Goal: Task Accomplishment & Management: Complete application form

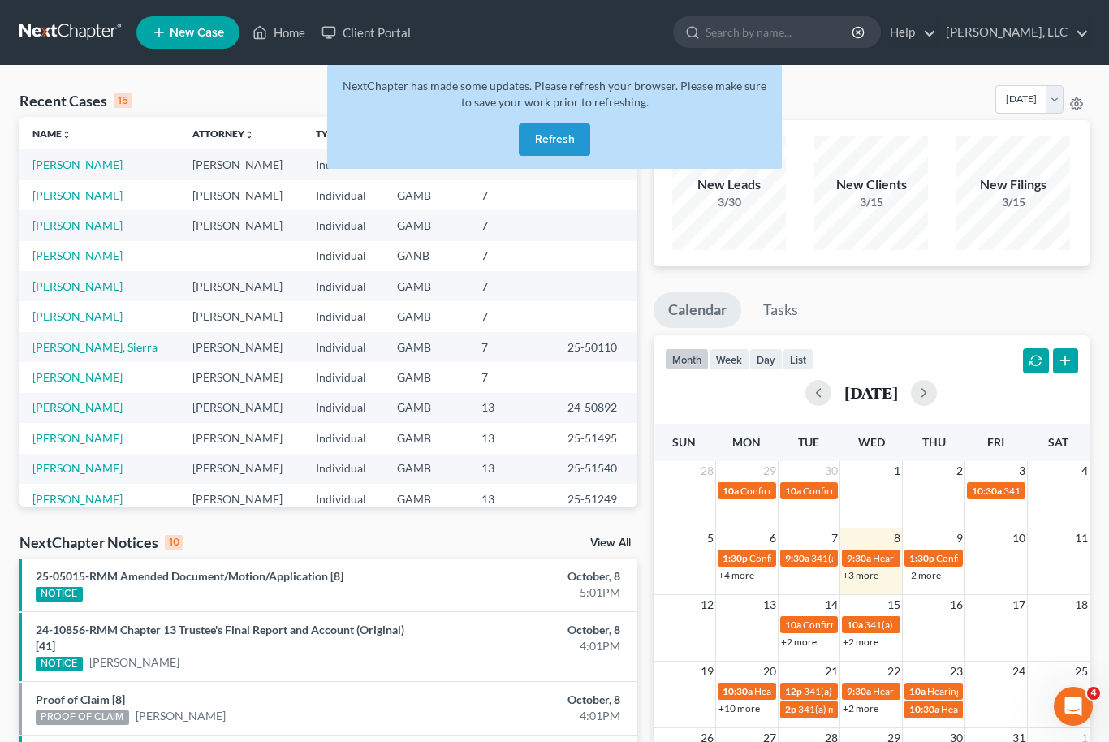
click at [554, 138] on button "Refresh" at bounding box center [554, 139] width 71 height 32
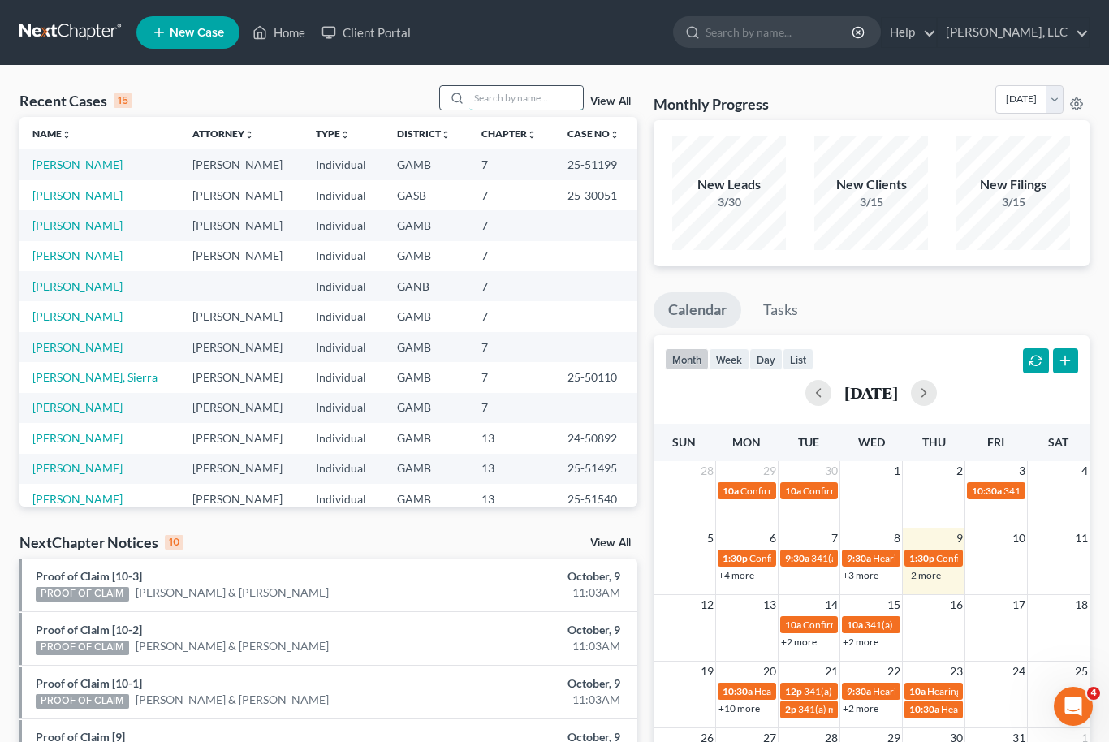
click at [529, 108] on input "search" at bounding box center [526, 98] width 114 height 24
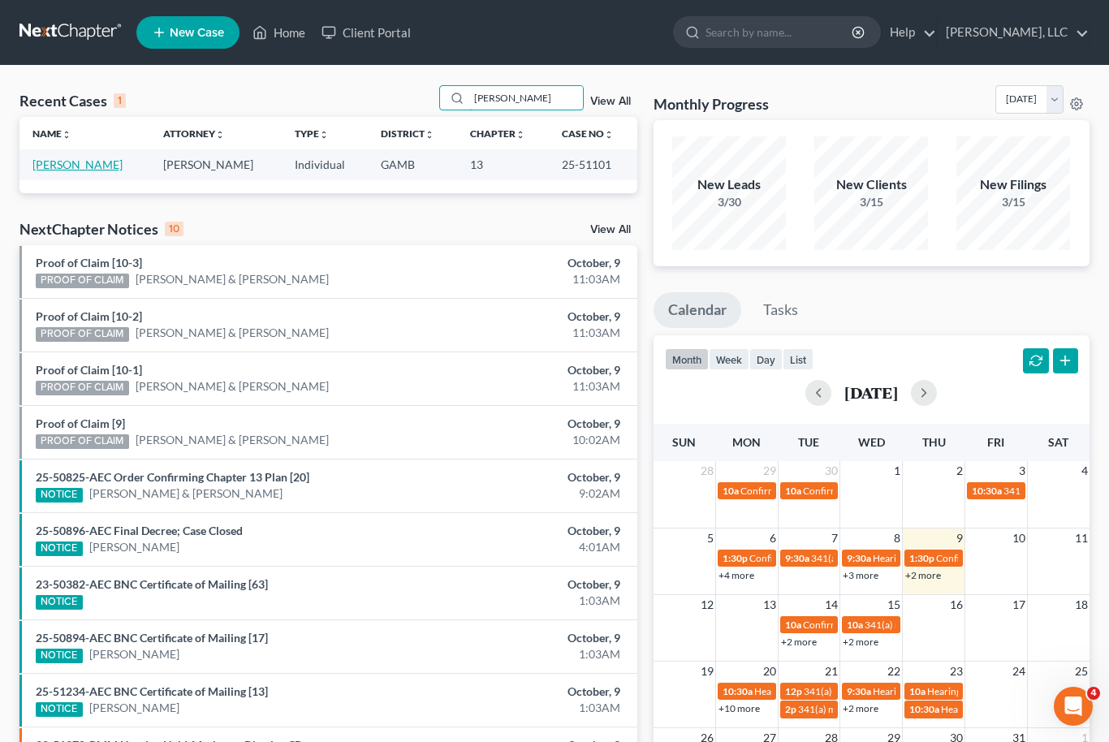
type input "[PERSON_NAME]"
click at [54, 167] on link "[PERSON_NAME]" at bounding box center [77, 165] width 90 height 14
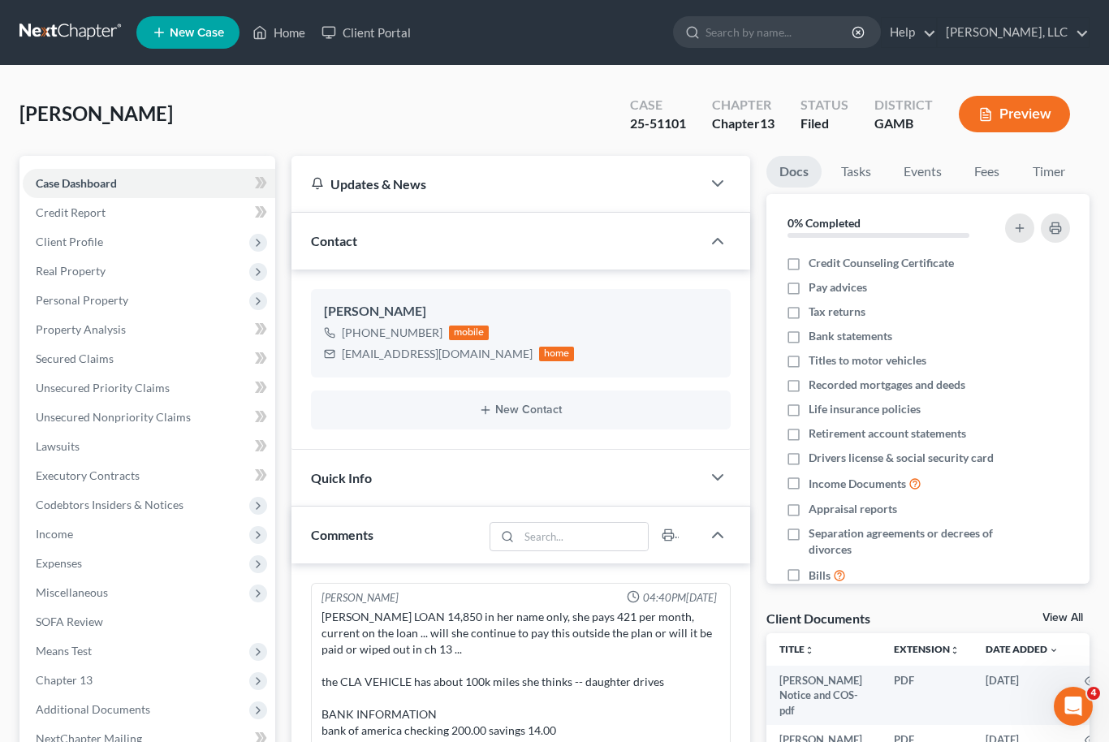
scroll to position [318, 0]
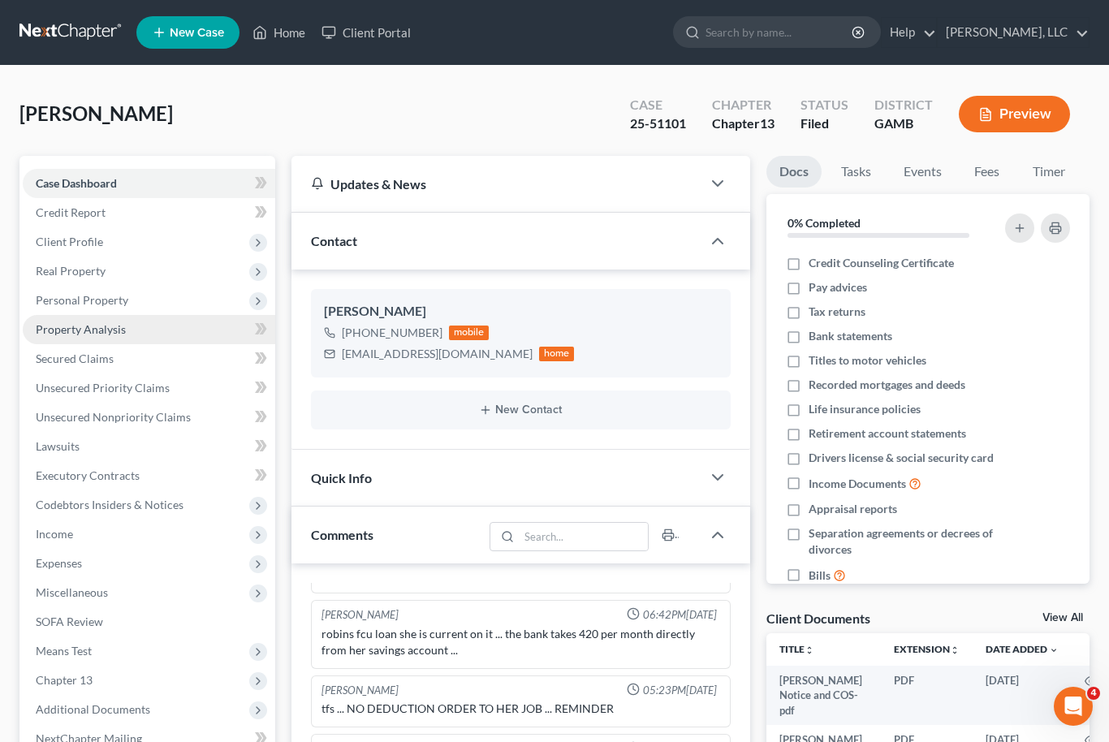
click at [25, 322] on link "Property Analysis" at bounding box center [149, 329] width 253 height 29
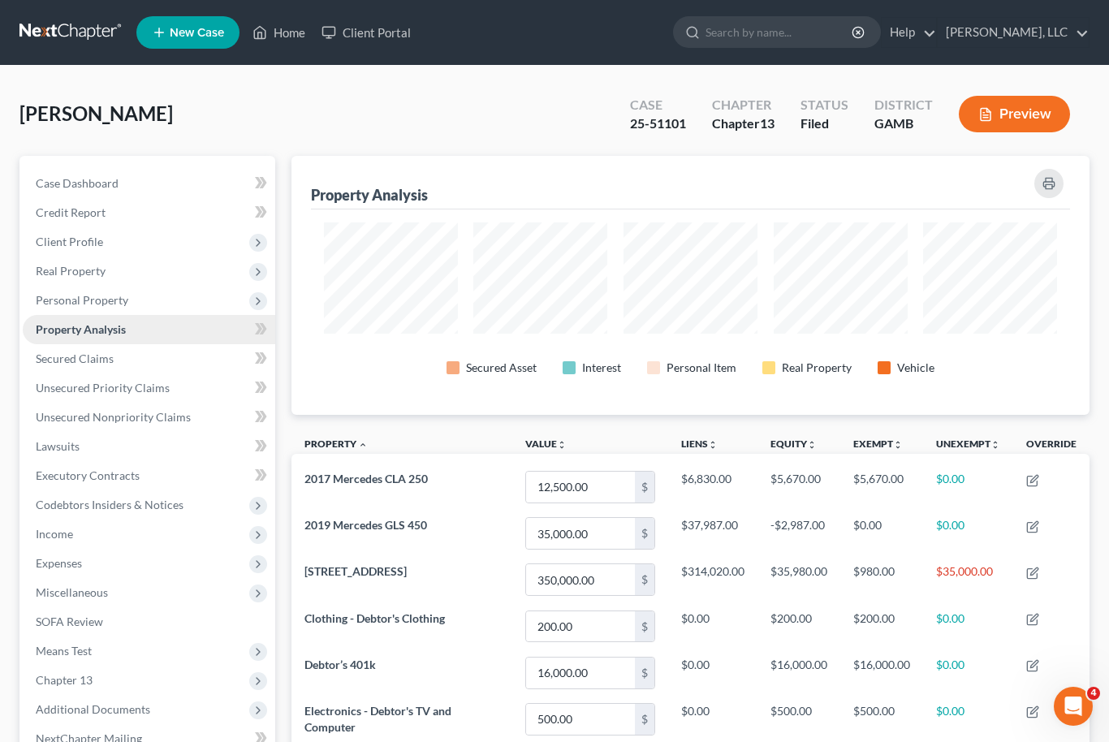
scroll to position [259, 798]
click at [54, 257] on span "Real Property" at bounding box center [149, 271] width 253 height 29
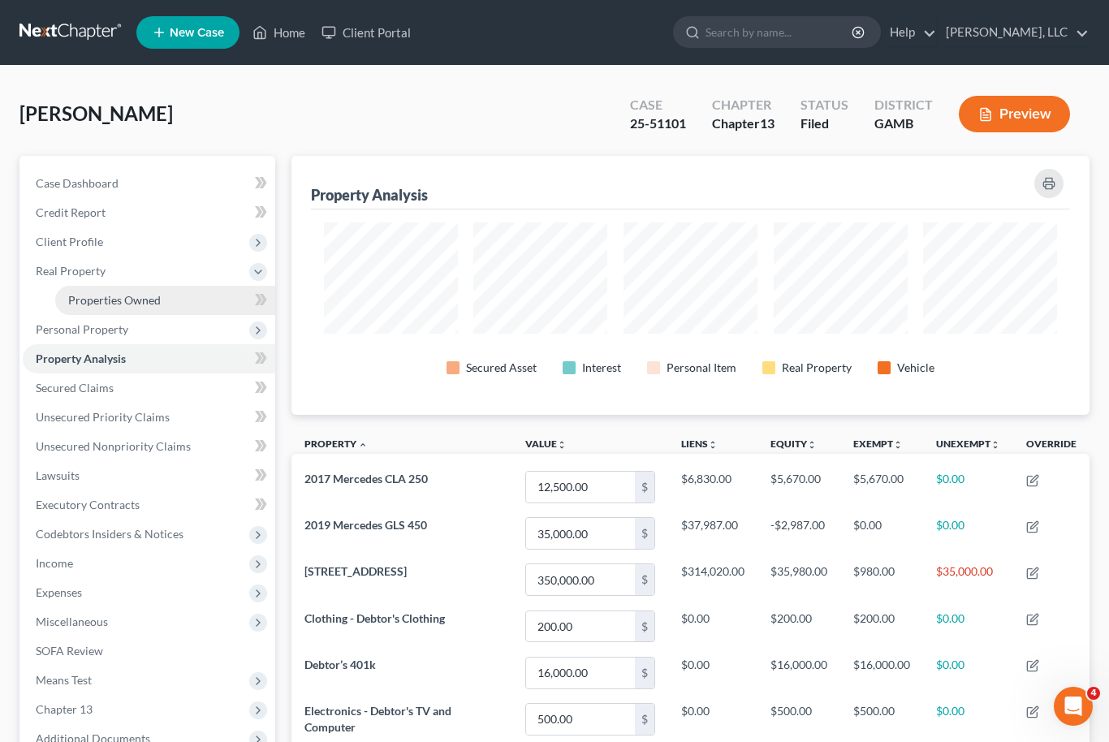
click at [78, 304] on span "Properties Owned" at bounding box center [114, 300] width 93 height 14
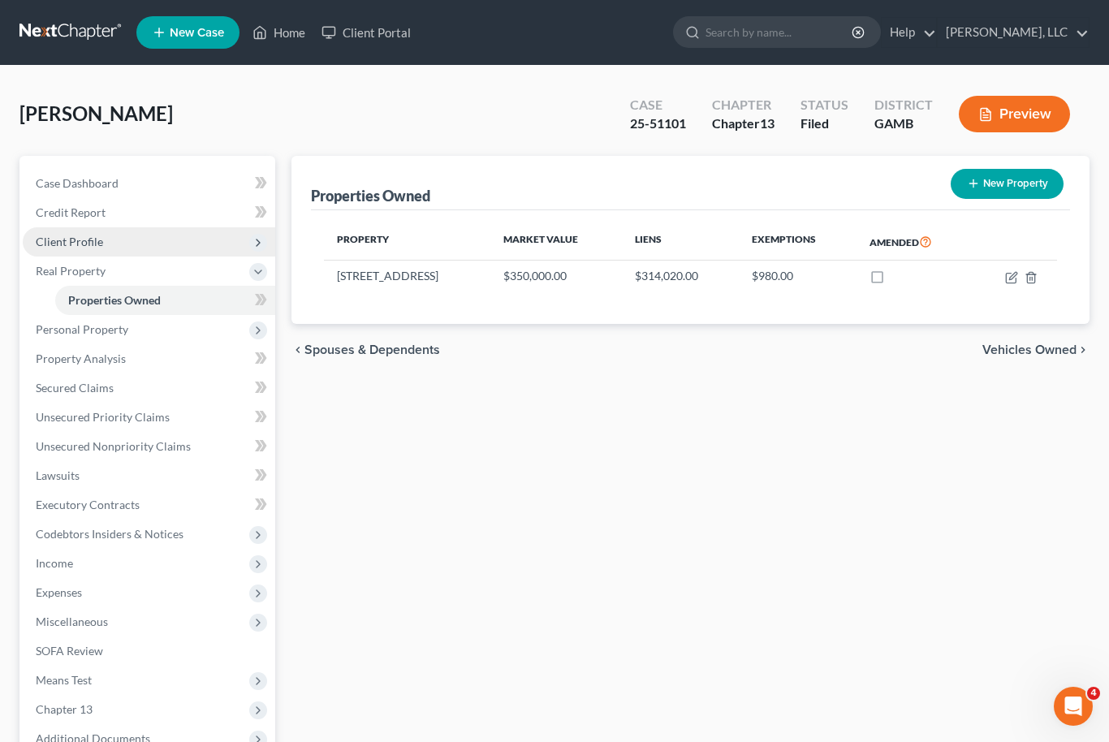
click at [69, 244] on span "Client Profile" at bounding box center [69, 242] width 67 height 14
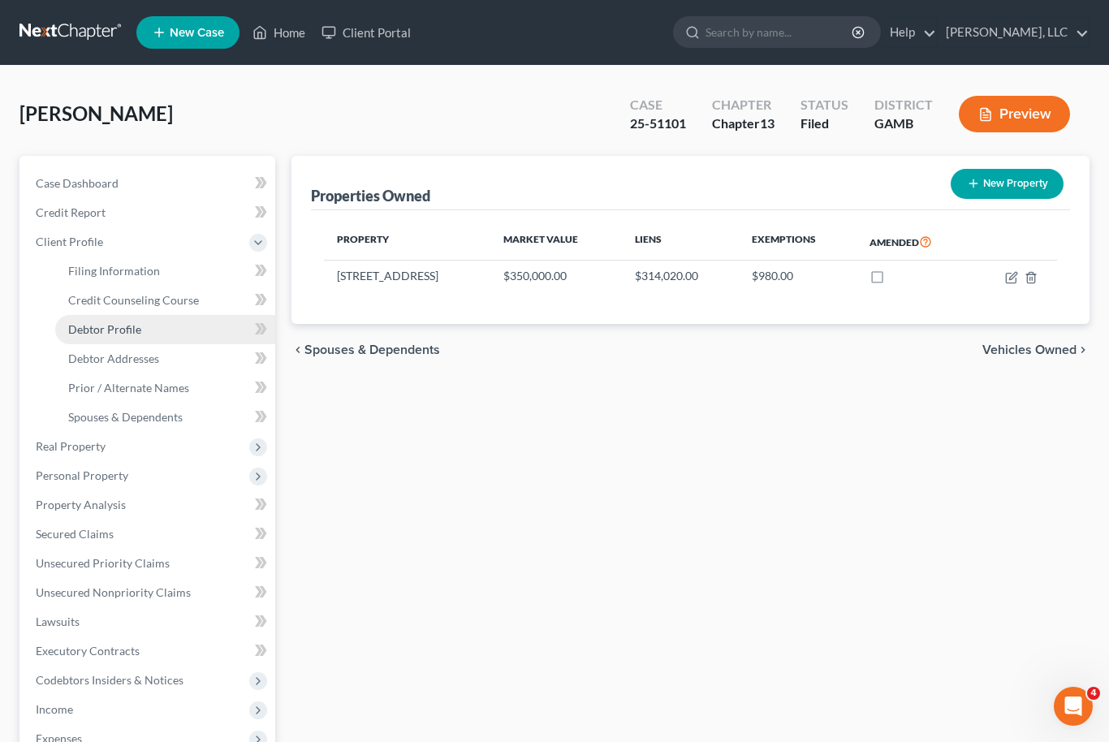
click at [93, 335] on link "Debtor Profile" at bounding box center [165, 329] width 220 height 29
select select "0"
select select "5"
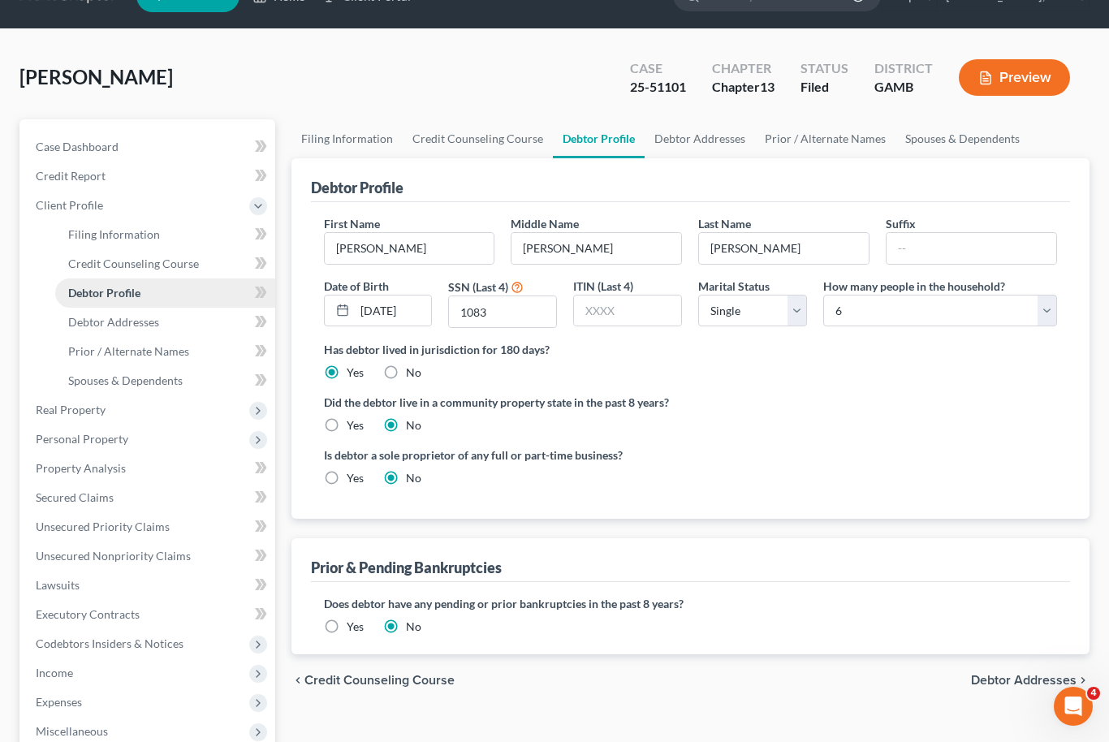
scroll to position [35, 0]
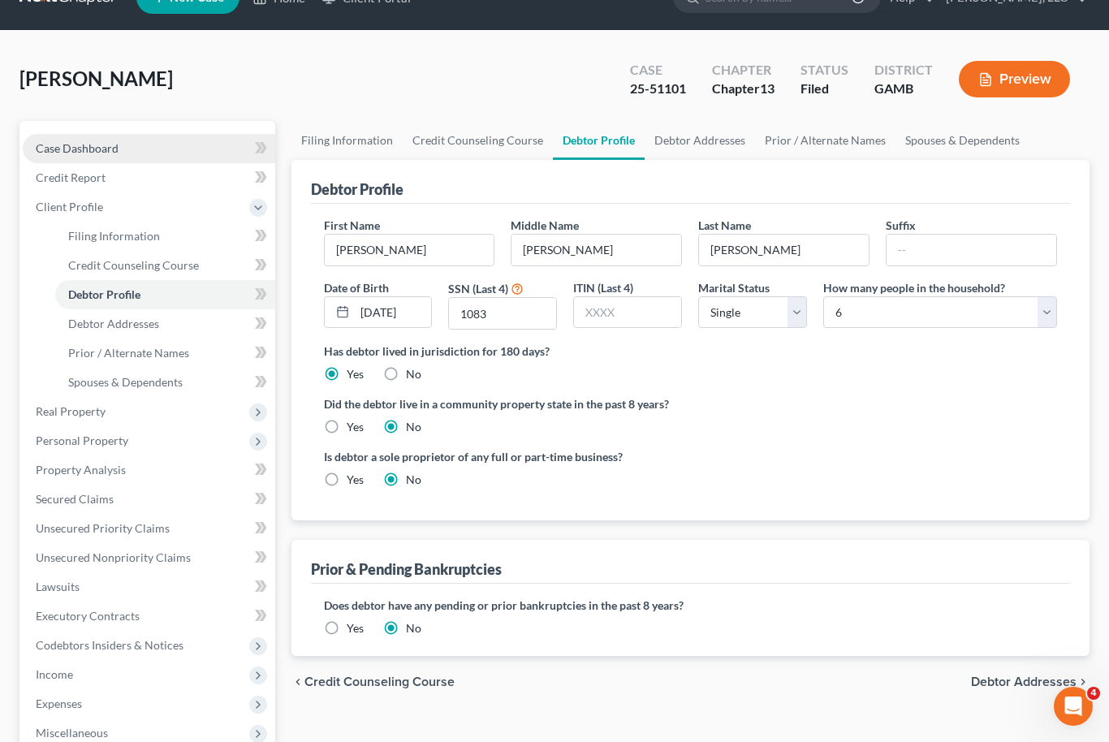
click at [58, 146] on span "Case Dashboard" at bounding box center [77, 148] width 83 height 14
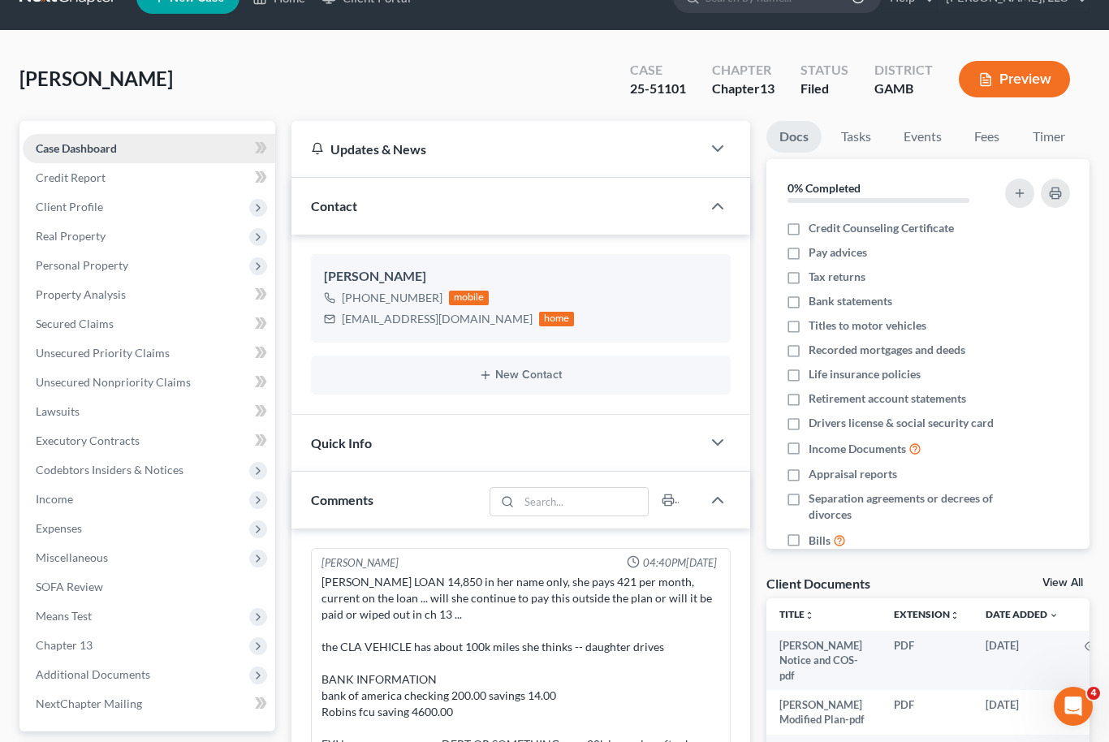
scroll to position [318, 0]
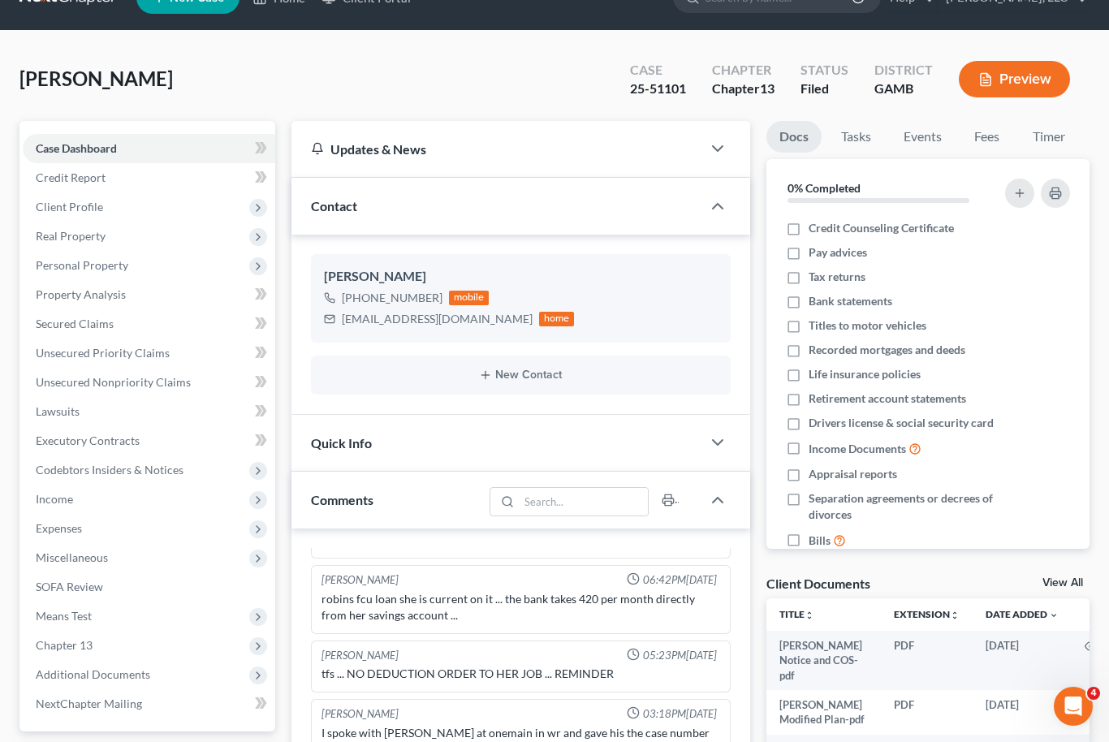
click at [1073, 585] on link "View All" at bounding box center [1063, 582] width 41 height 11
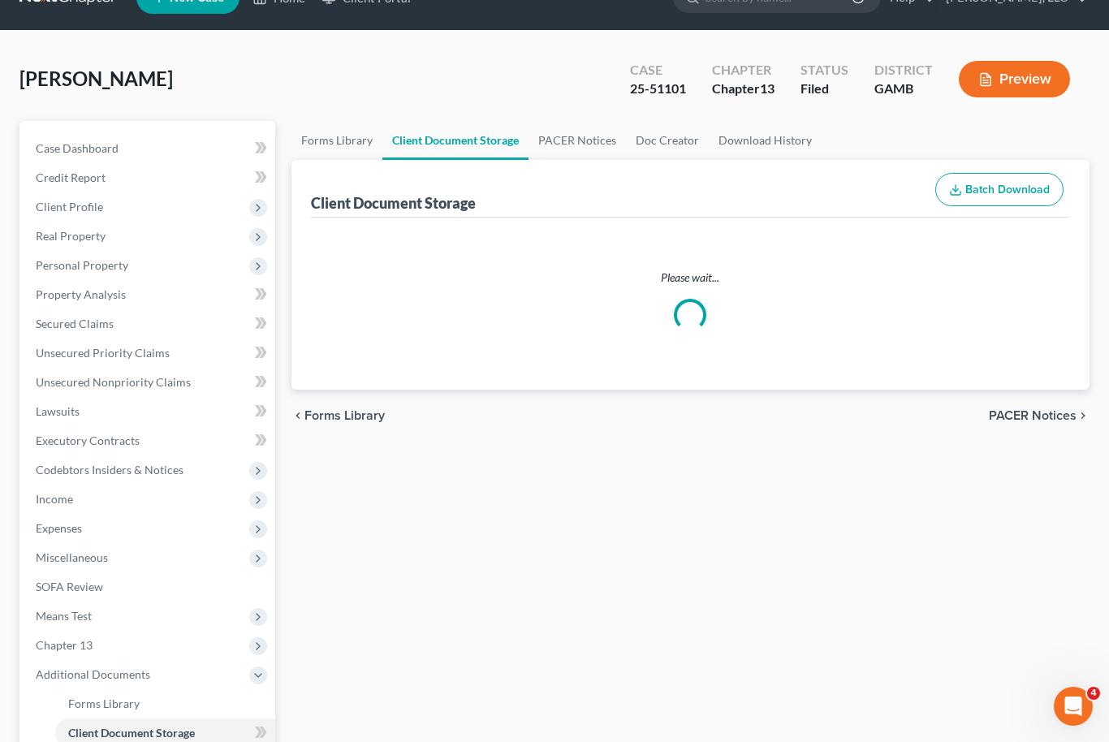
select select "12"
select select "6"
select select "22"
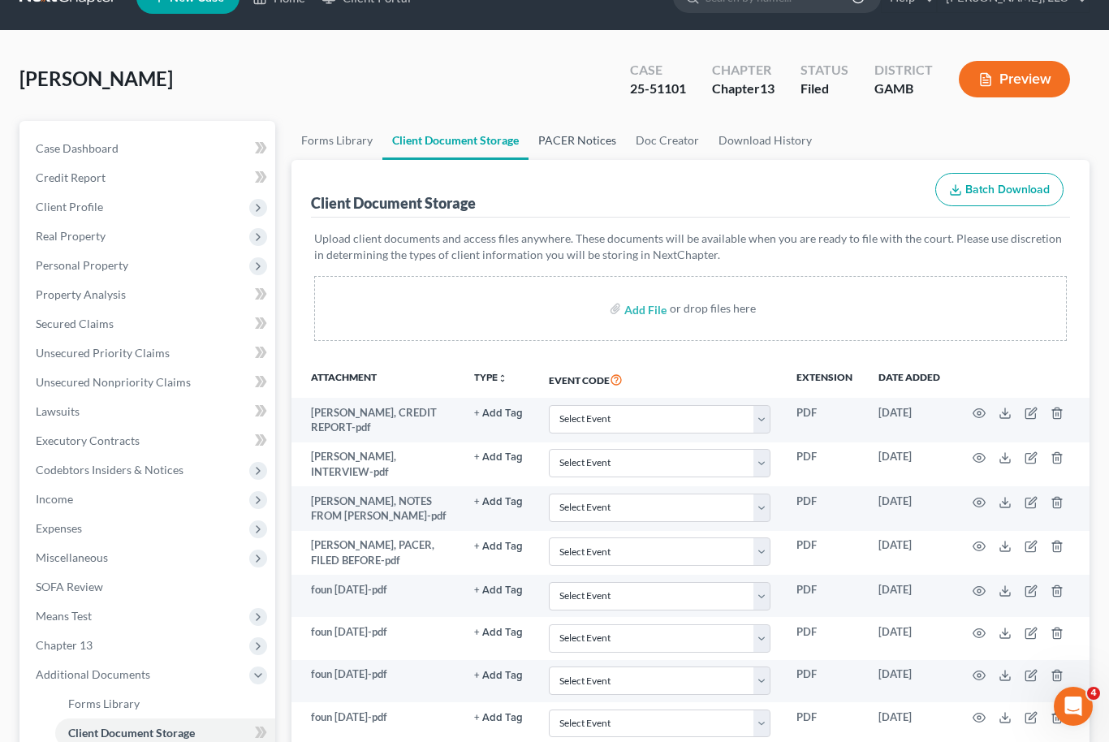
click at [591, 140] on link "PACER Notices" at bounding box center [577, 140] width 97 height 39
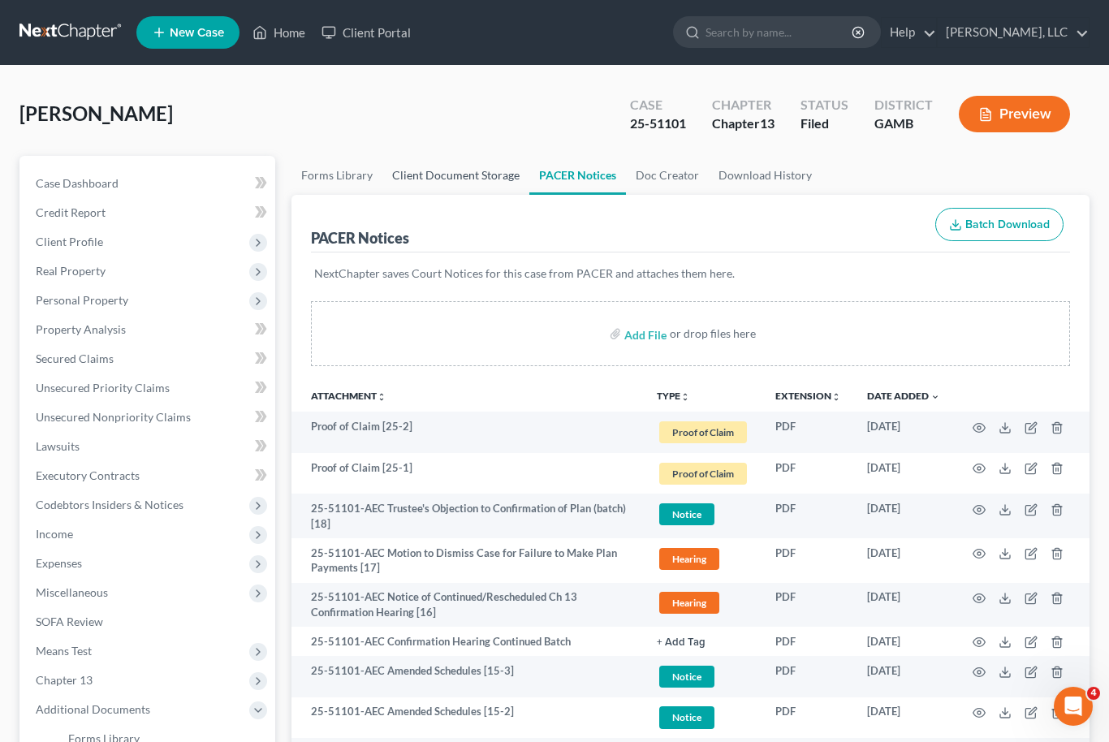
click at [455, 173] on link "Client Document Storage" at bounding box center [455, 175] width 147 height 39
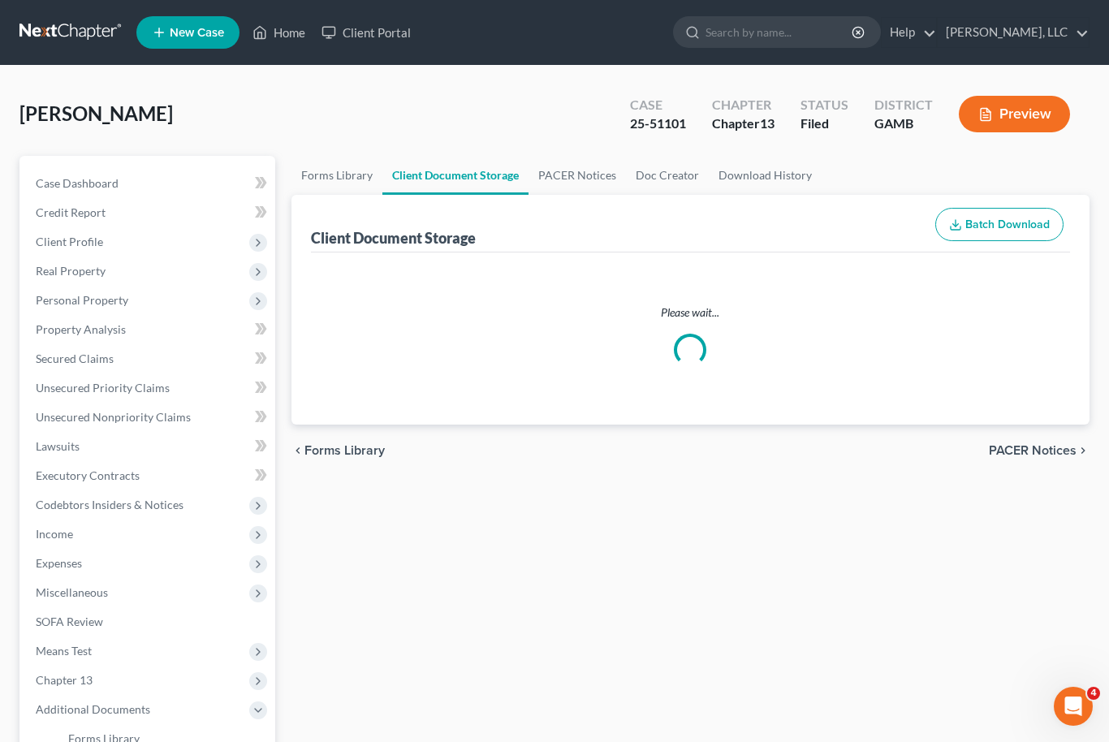
select select "12"
select select "6"
select select "22"
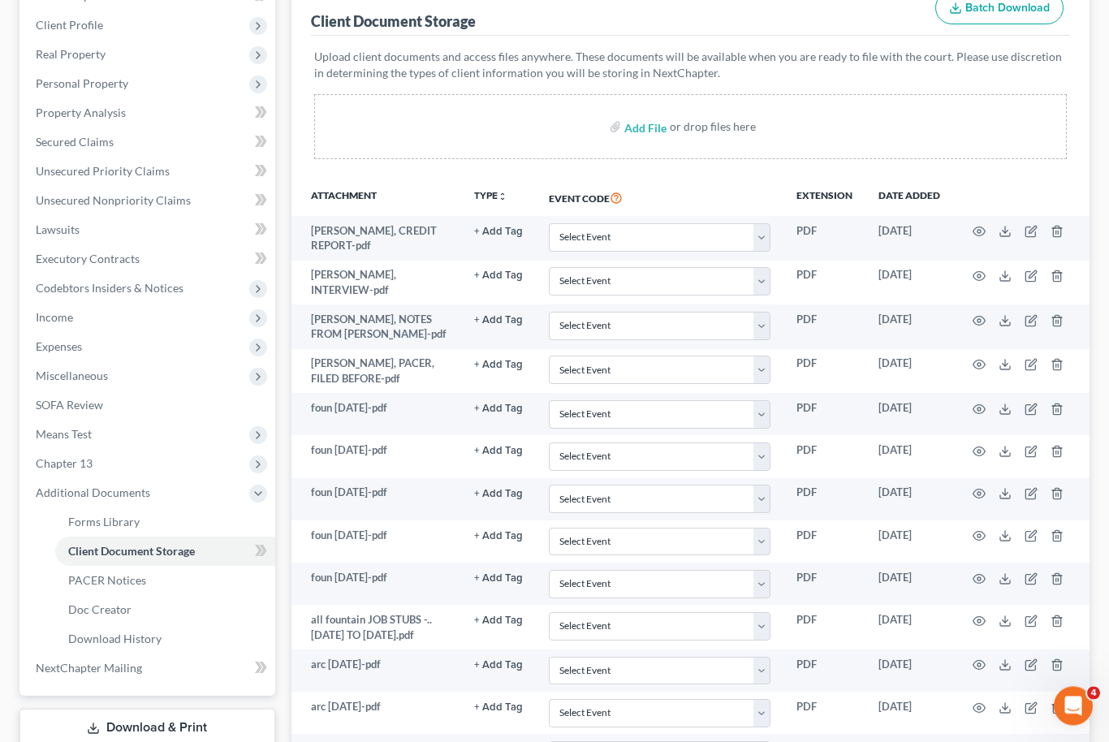
scroll to position [218, 0]
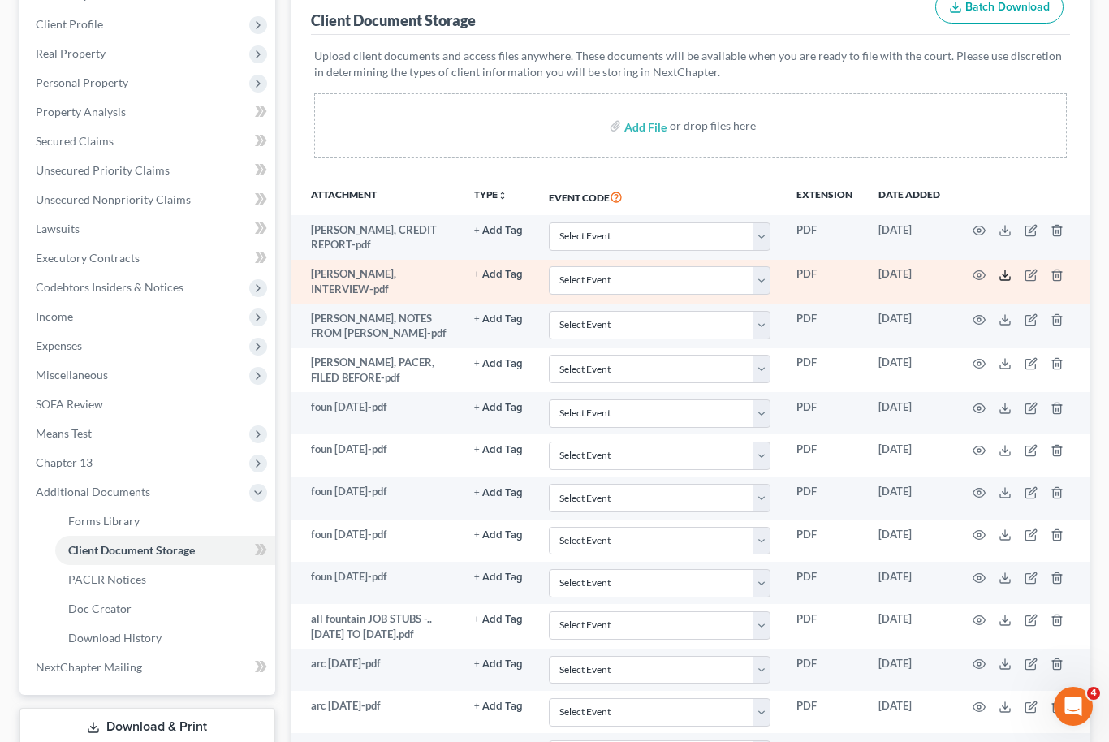
click at [1006, 272] on icon at bounding box center [1005, 275] width 13 height 13
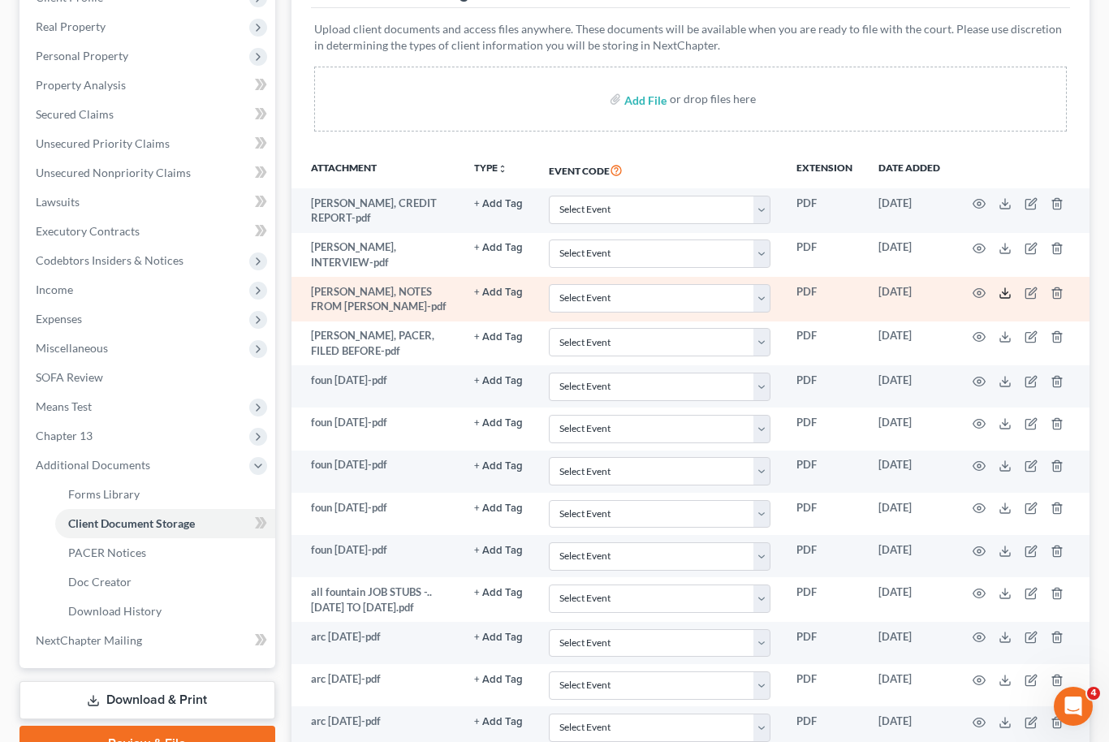
click at [1002, 287] on icon at bounding box center [1005, 293] width 13 height 13
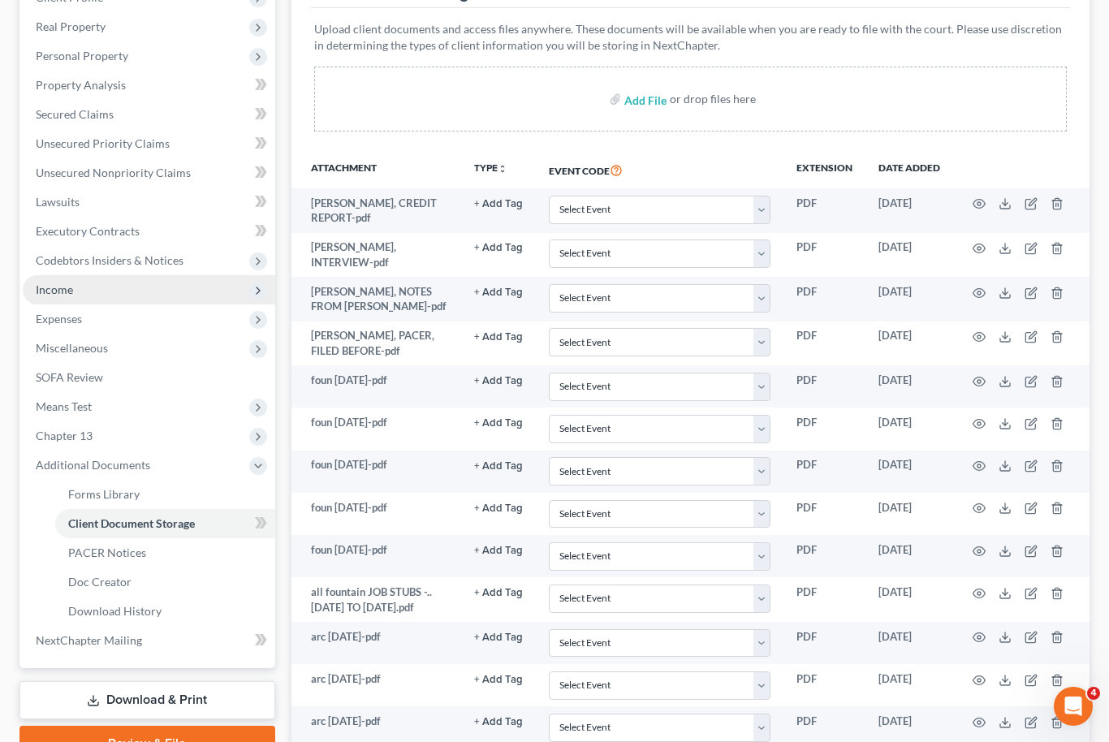
click at [97, 296] on span "Income" at bounding box center [149, 289] width 253 height 29
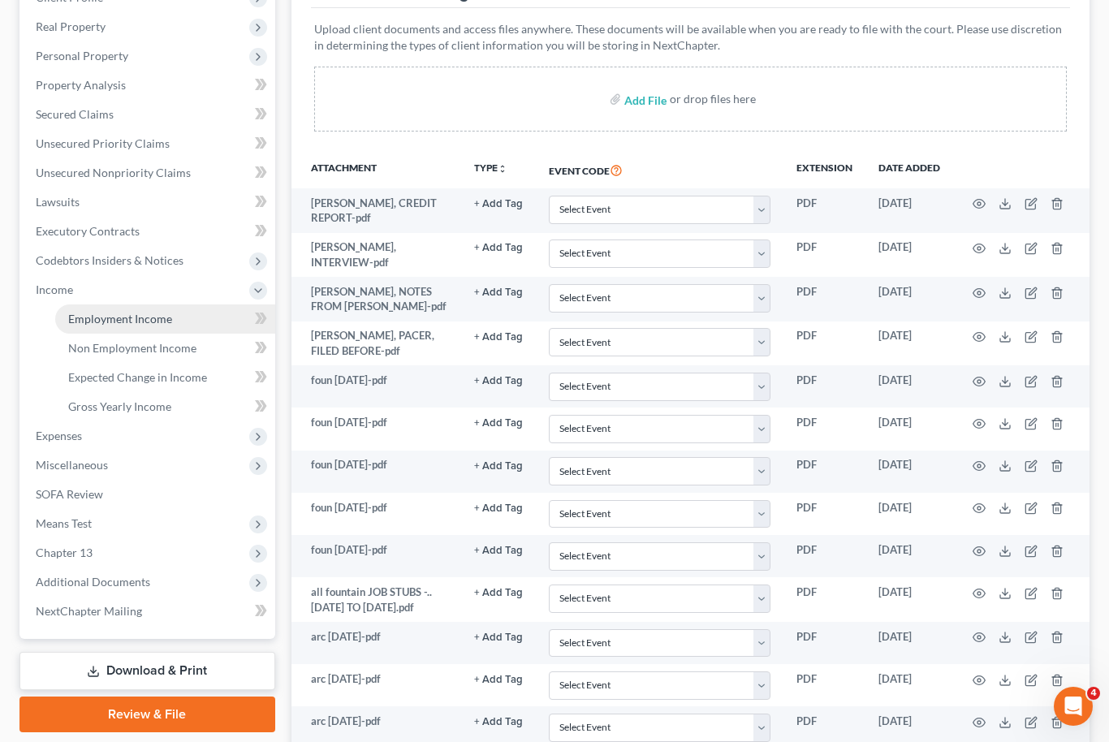
click at [175, 322] on link "Employment Income" at bounding box center [165, 318] width 220 height 29
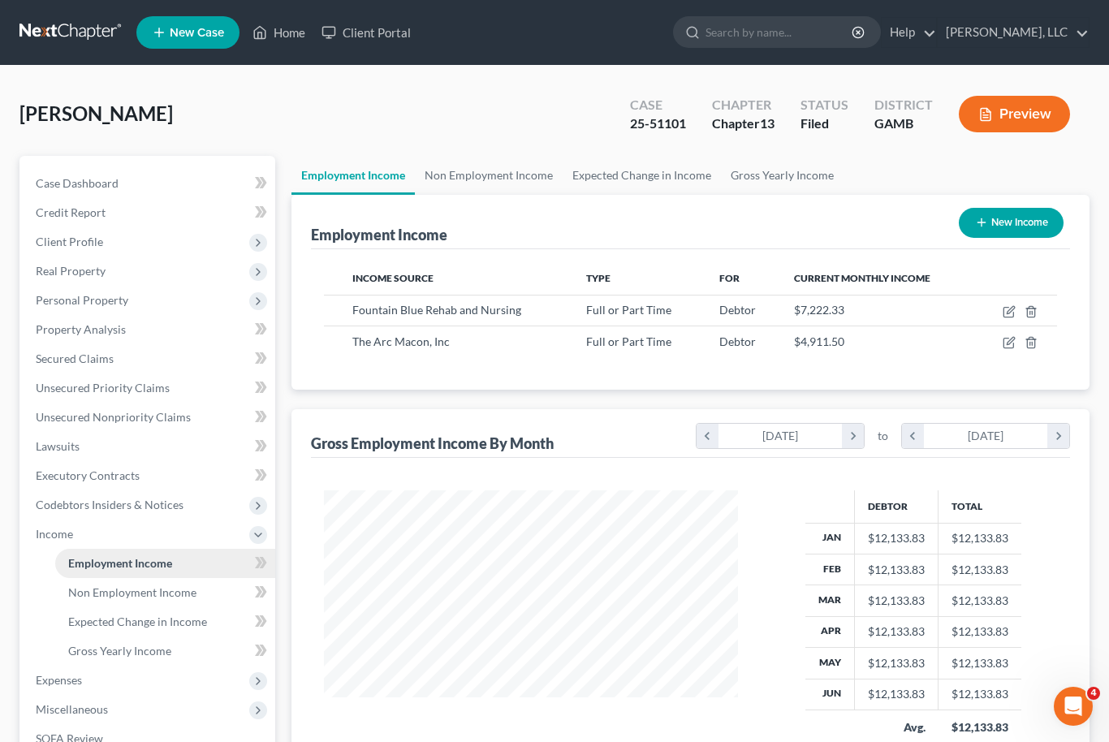
scroll to position [291, 447]
click at [1004, 314] on icon "button" at bounding box center [1009, 313] width 10 height 10
select select "0"
select select "10"
select select "2"
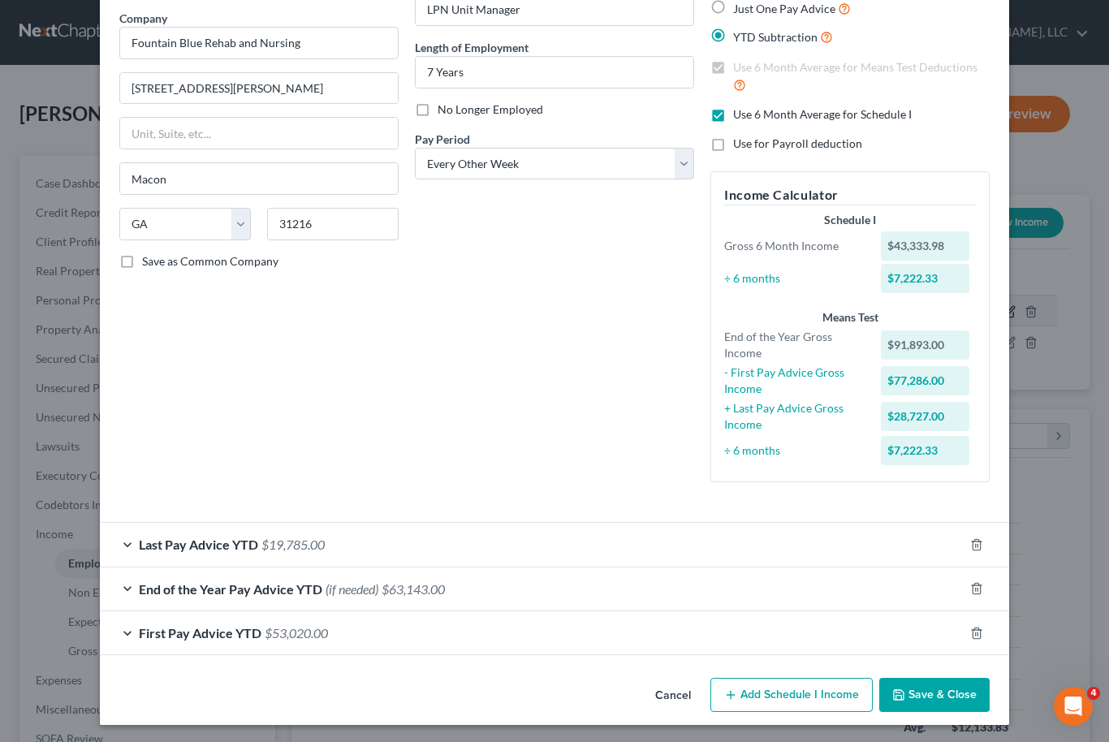
scroll to position [127, 0]
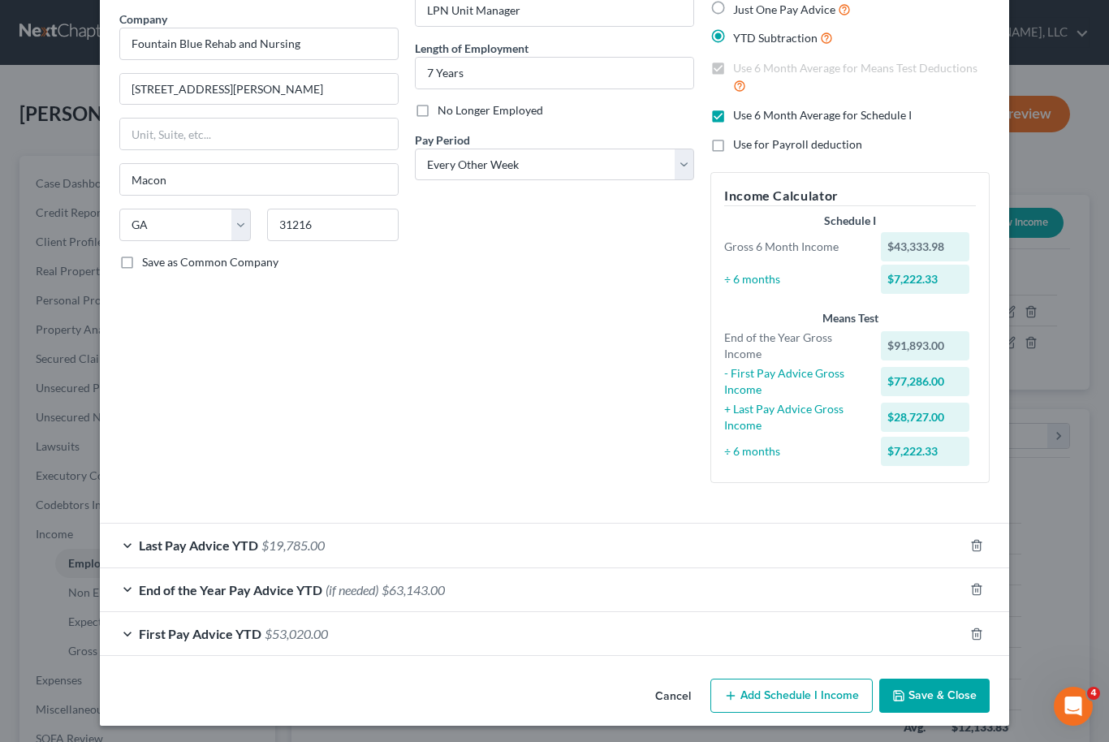
click at [568, 537] on div "Last Pay Advice YTD $19,785.00" at bounding box center [532, 545] width 864 height 43
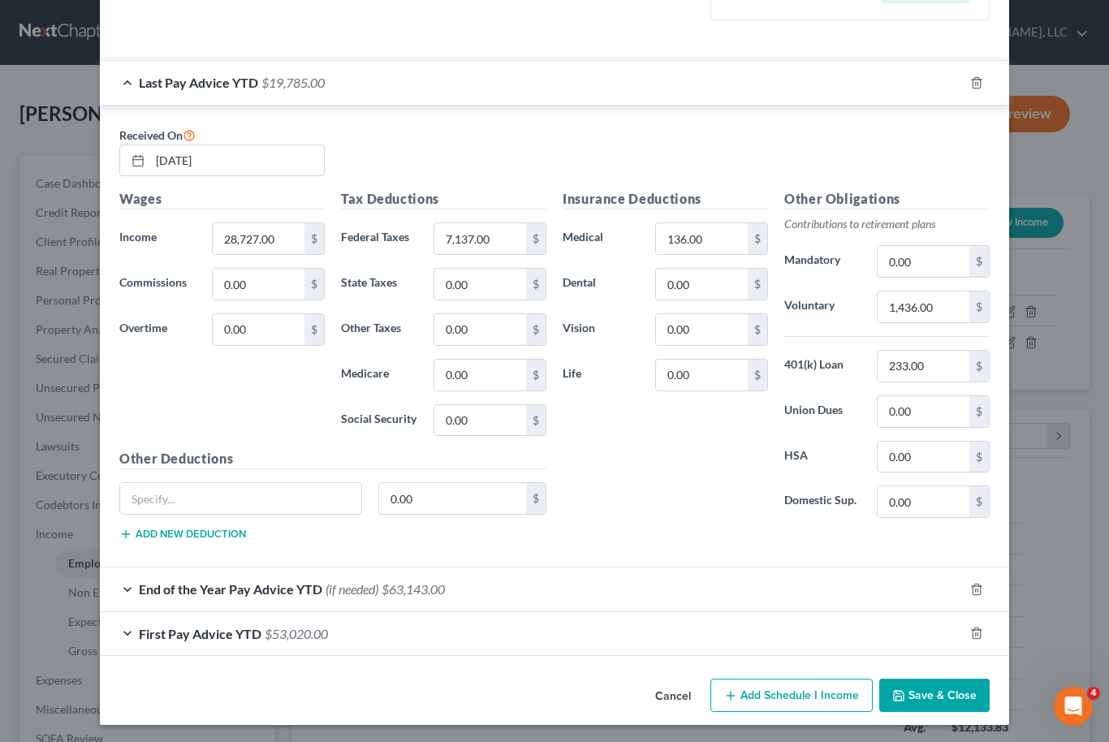
scroll to position [589, 0]
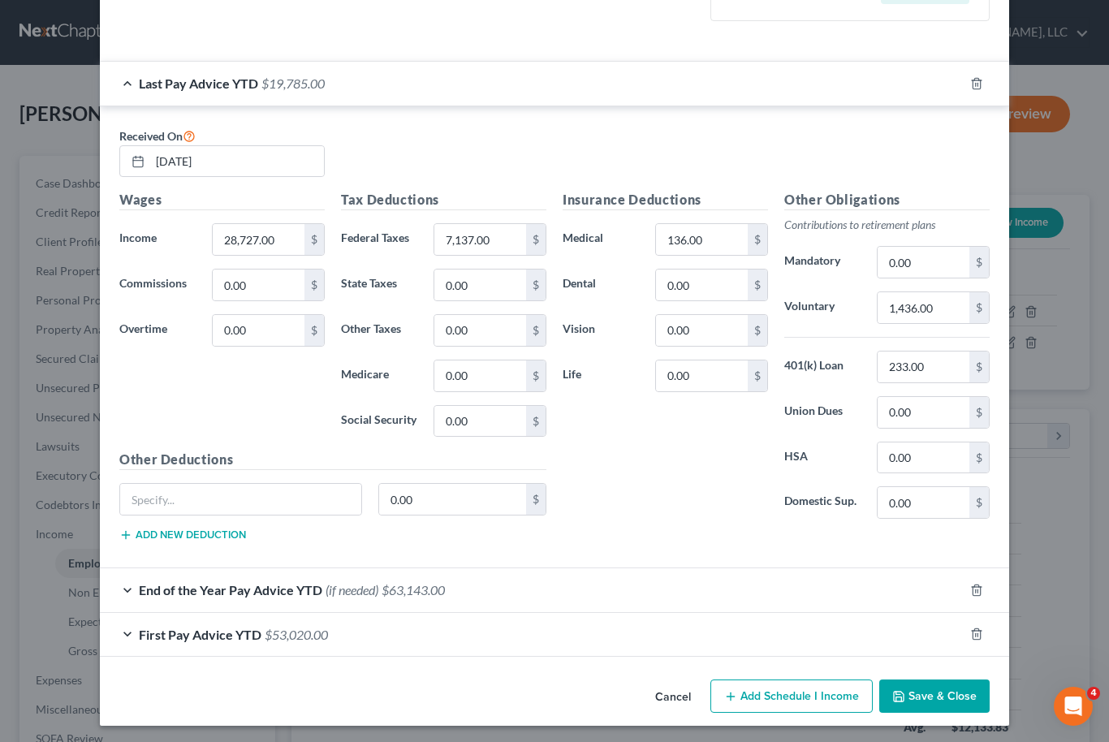
click at [980, 706] on button "Save & Close" at bounding box center [934, 697] width 110 height 34
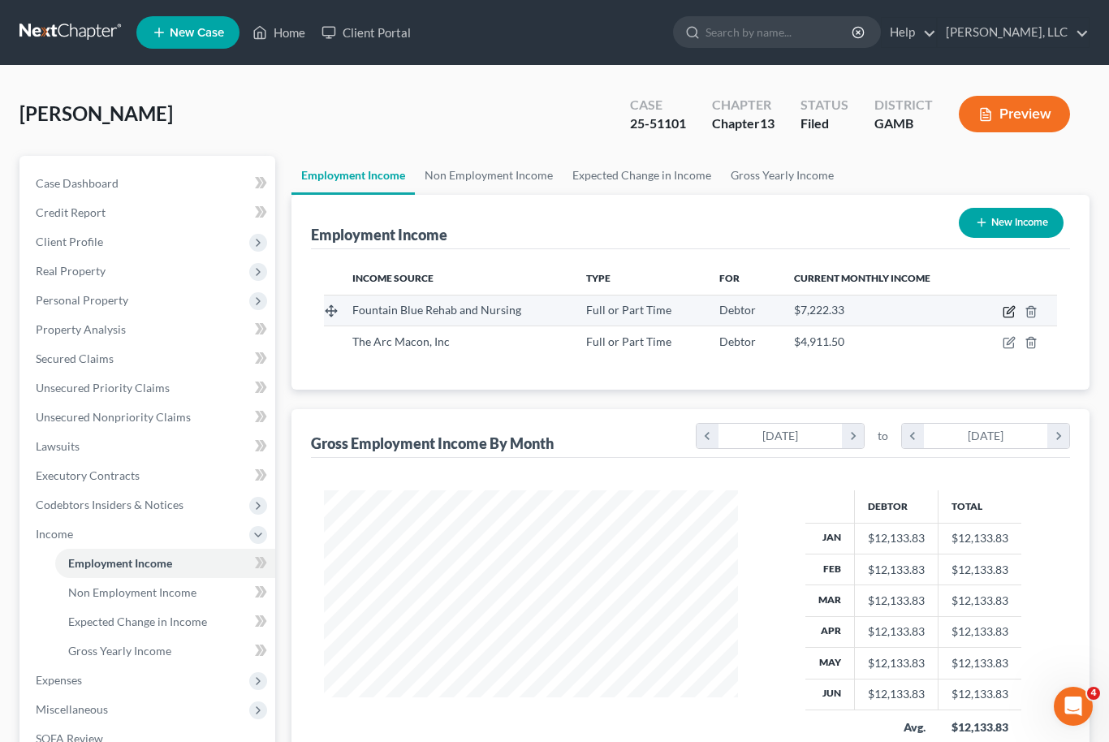
click at [1004, 313] on icon "button" at bounding box center [1009, 313] width 10 height 10
select select "0"
select select "10"
select select "2"
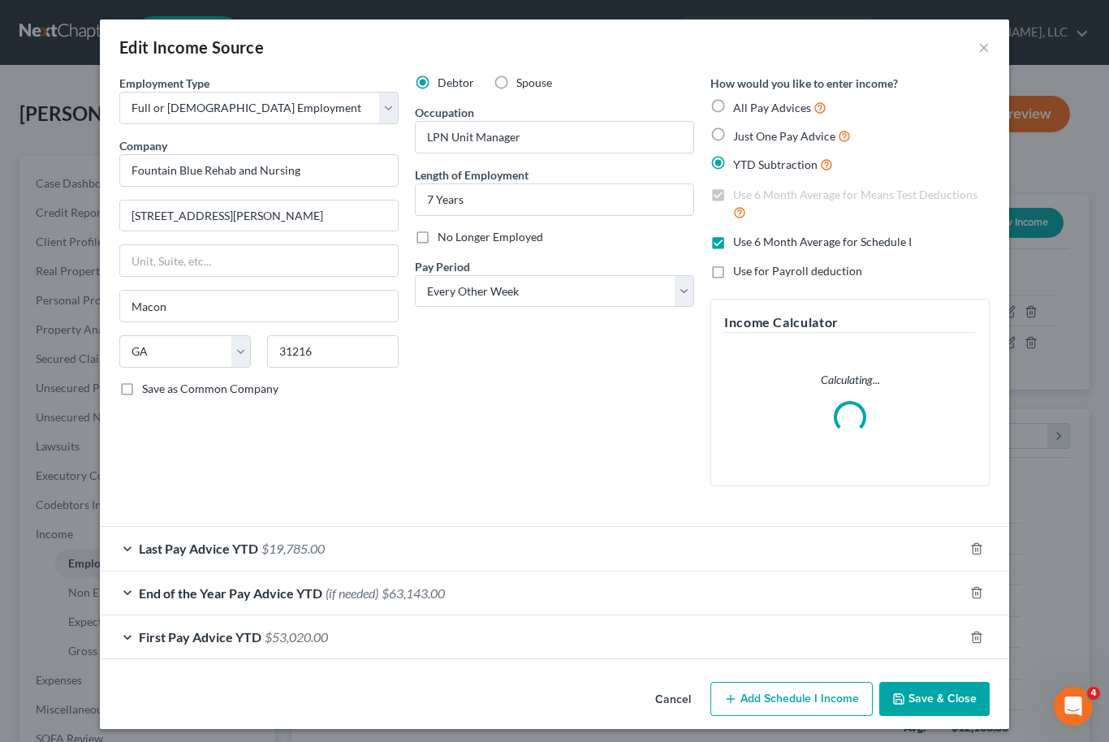
click at [574, 570] on div "Last Pay Advice YTD $19,785.00" at bounding box center [532, 548] width 864 height 43
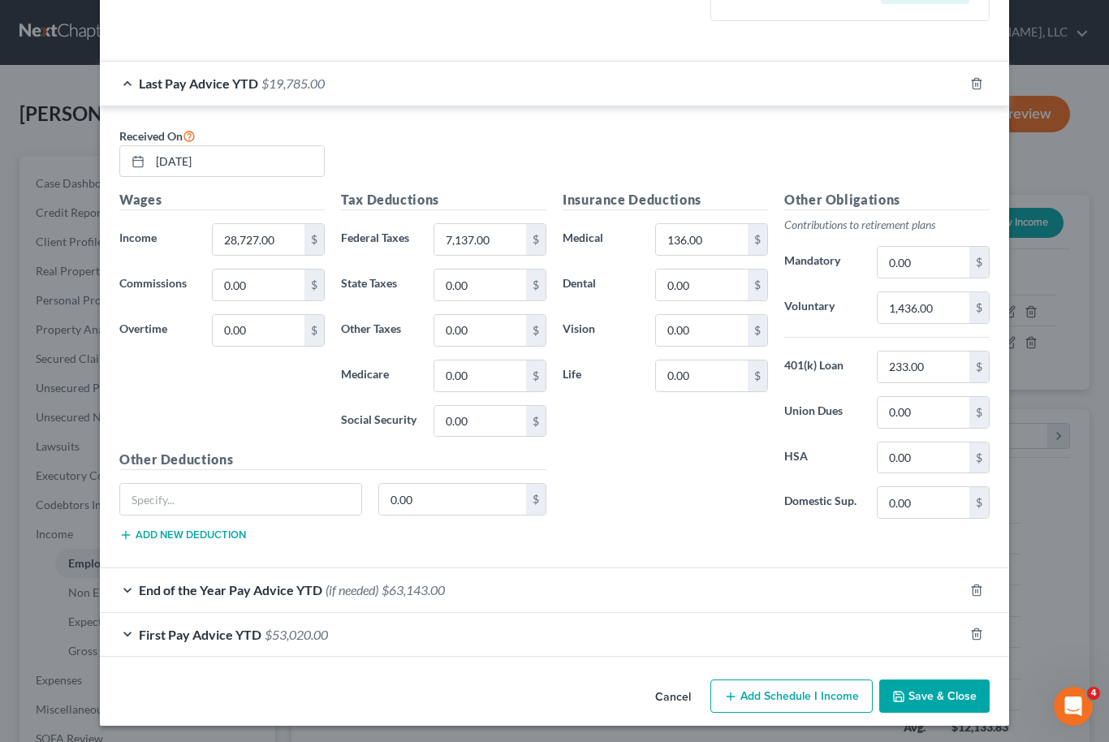
click at [558, 635] on div "First Pay Advice YTD $53,020.00" at bounding box center [532, 634] width 864 height 43
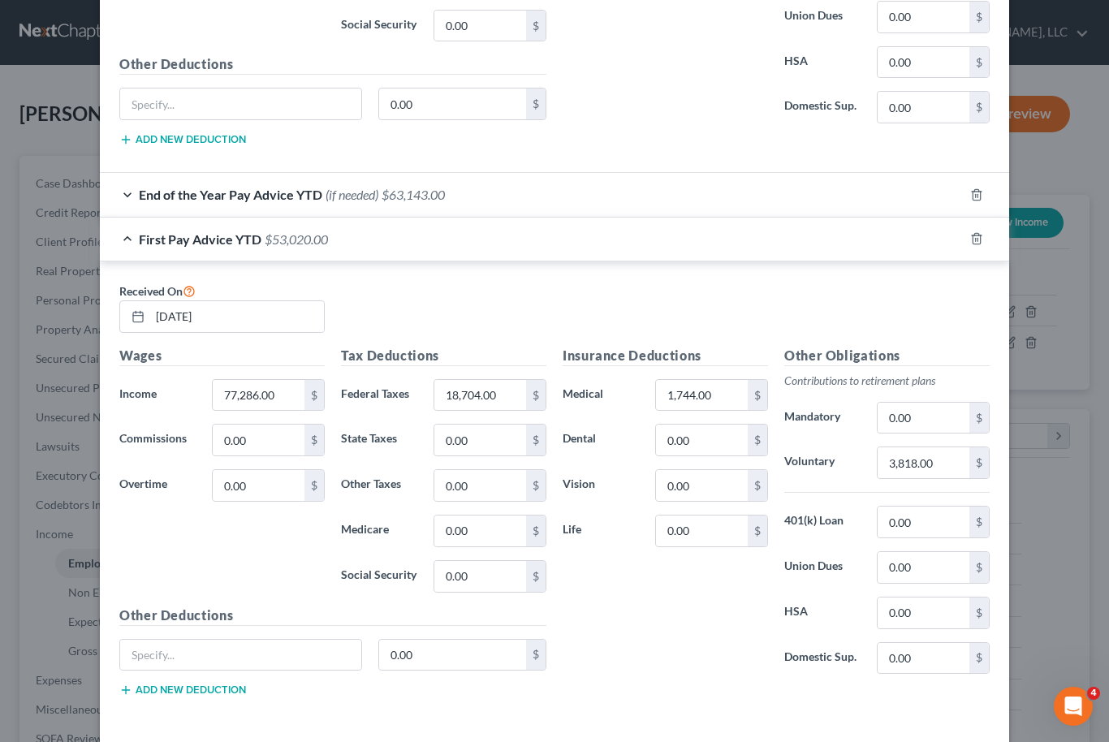
scroll to position [965, 0]
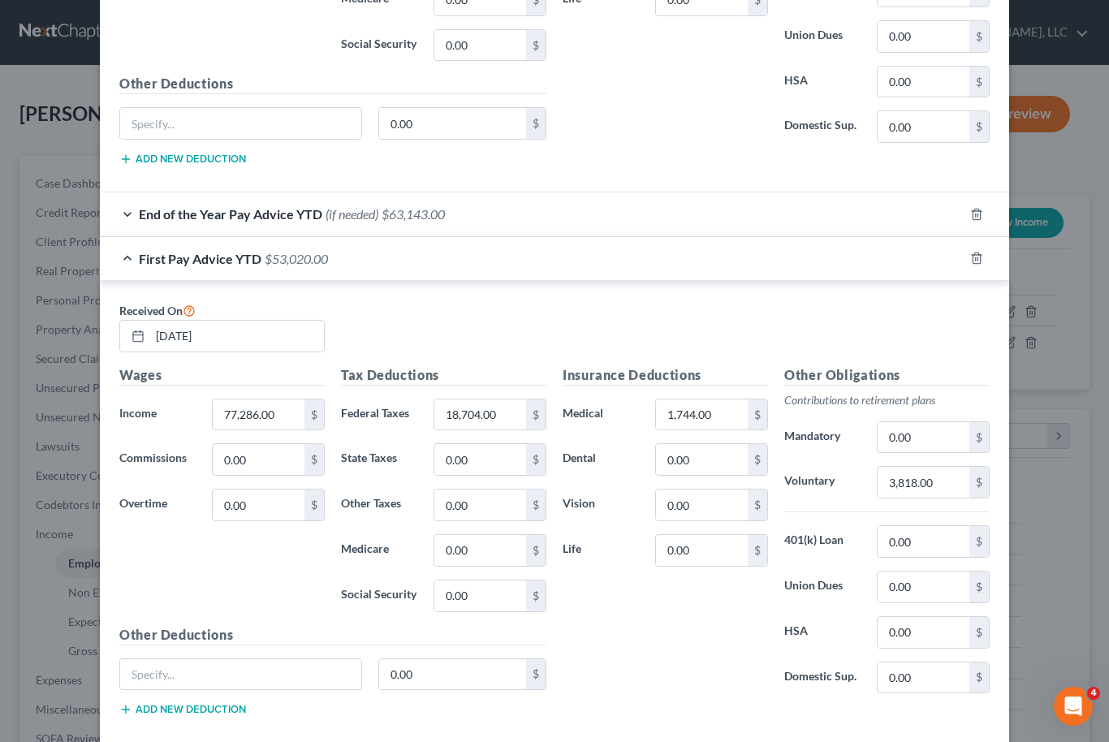
click at [749, 216] on div "End of the Year Pay Advice YTD (if needed) $63,143.00" at bounding box center [532, 213] width 864 height 43
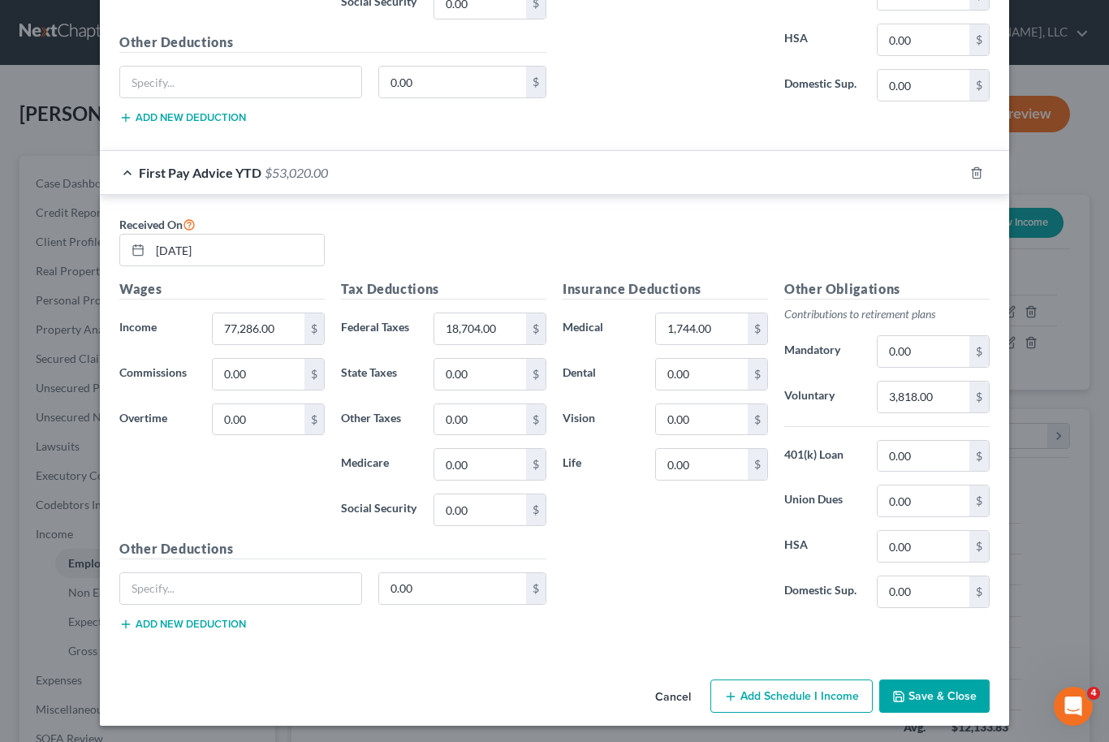
scroll to position [1513, 0]
click at [931, 701] on button "Save & Close" at bounding box center [934, 697] width 110 height 34
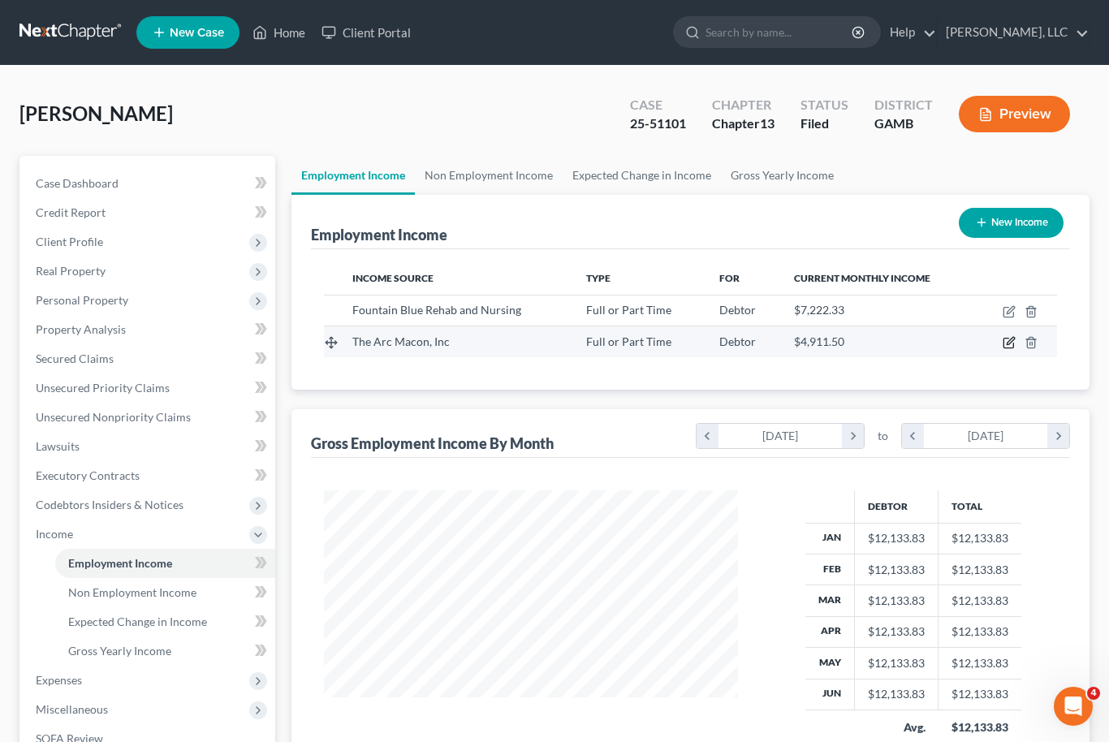
click at [1010, 348] on icon "button" at bounding box center [1009, 344] width 10 height 10
select select "0"
select select "10"
select select "2"
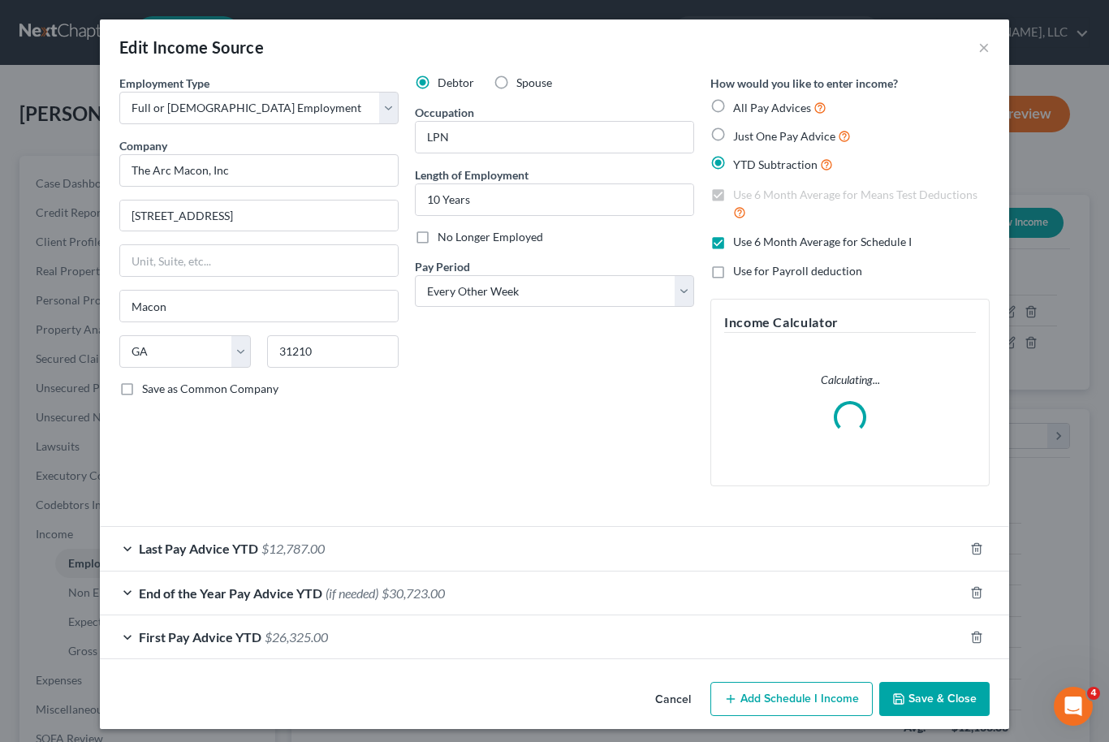
click at [682, 631] on div "First Pay Advice YTD $26,325.00" at bounding box center [532, 636] width 864 height 43
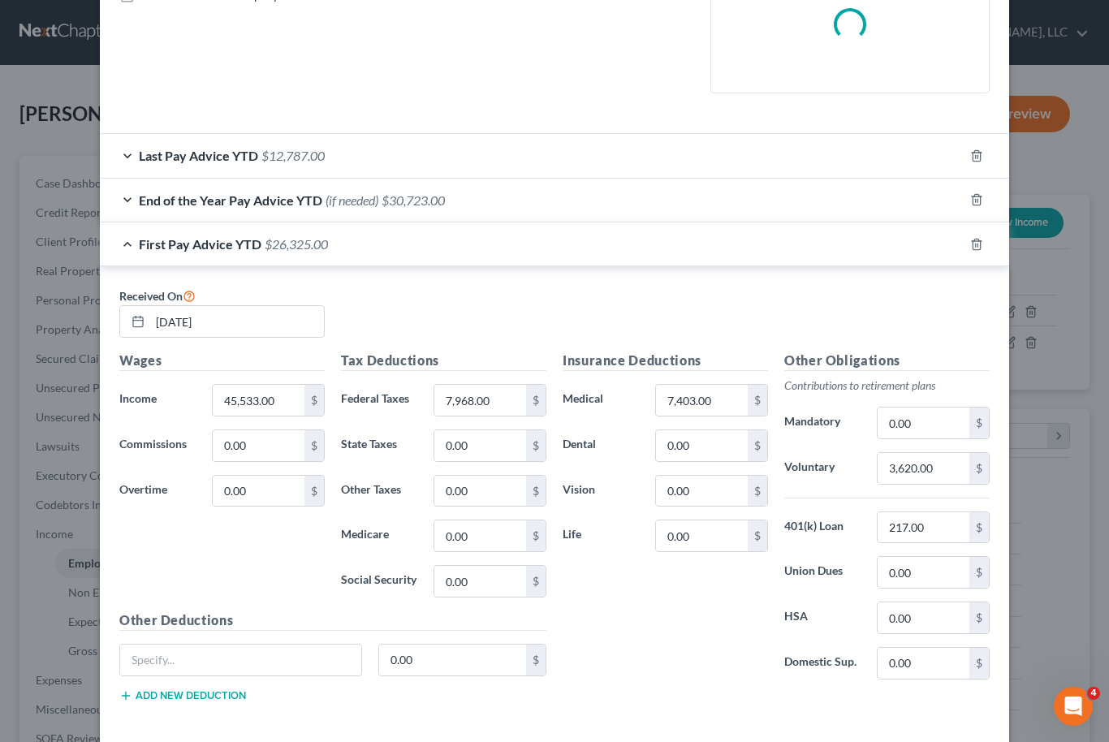
scroll to position [394, 0]
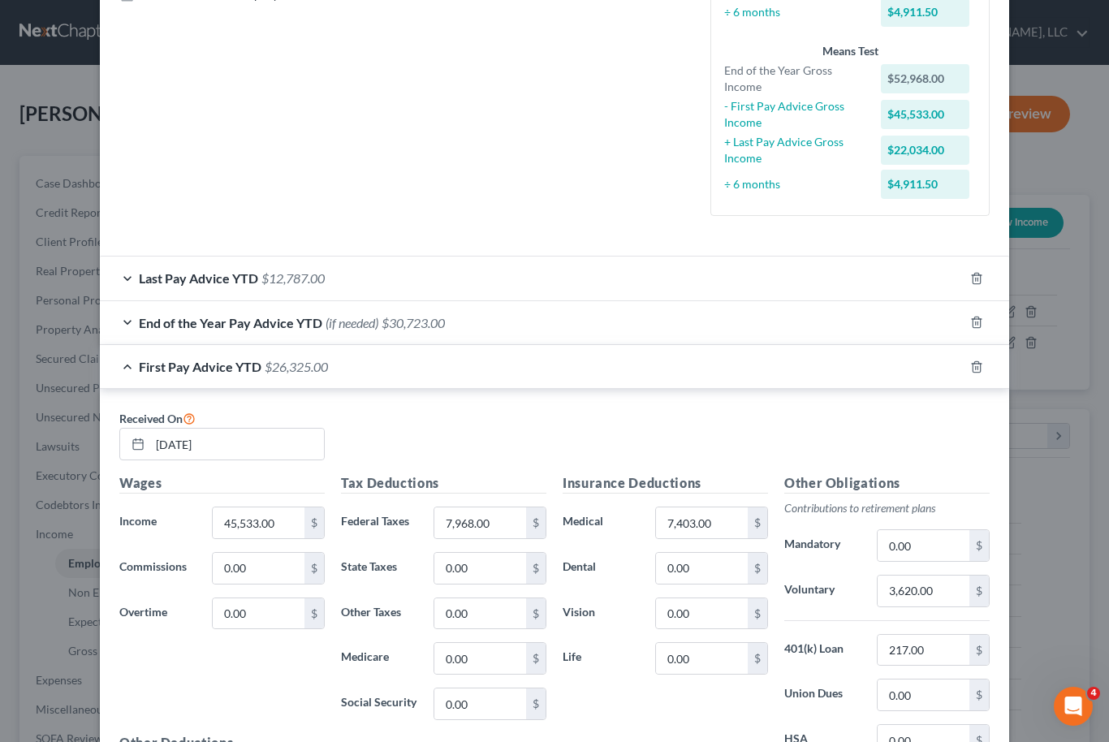
click at [794, 330] on div "End of the Year Pay Advice YTD (if needed) $30,723.00" at bounding box center [532, 322] width 864 height 43
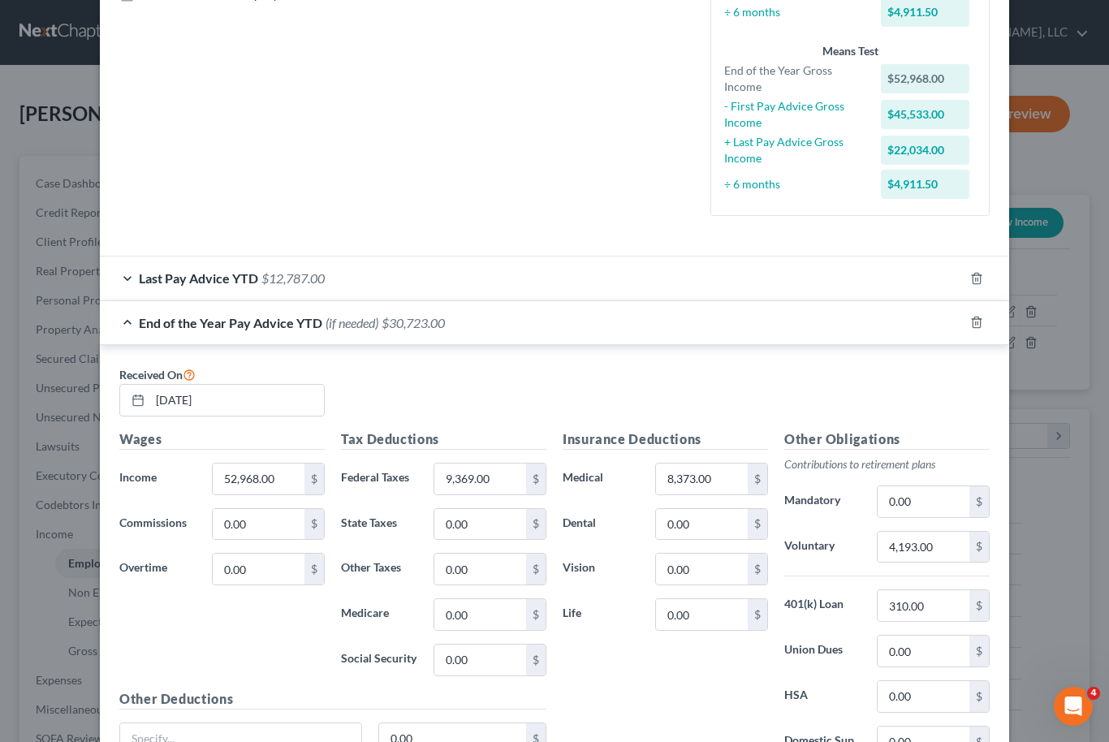
click at [670, 281] on div "Last Pay Advice YTD $12,787.00" at bounding box center [532, 278] width 864 height 43
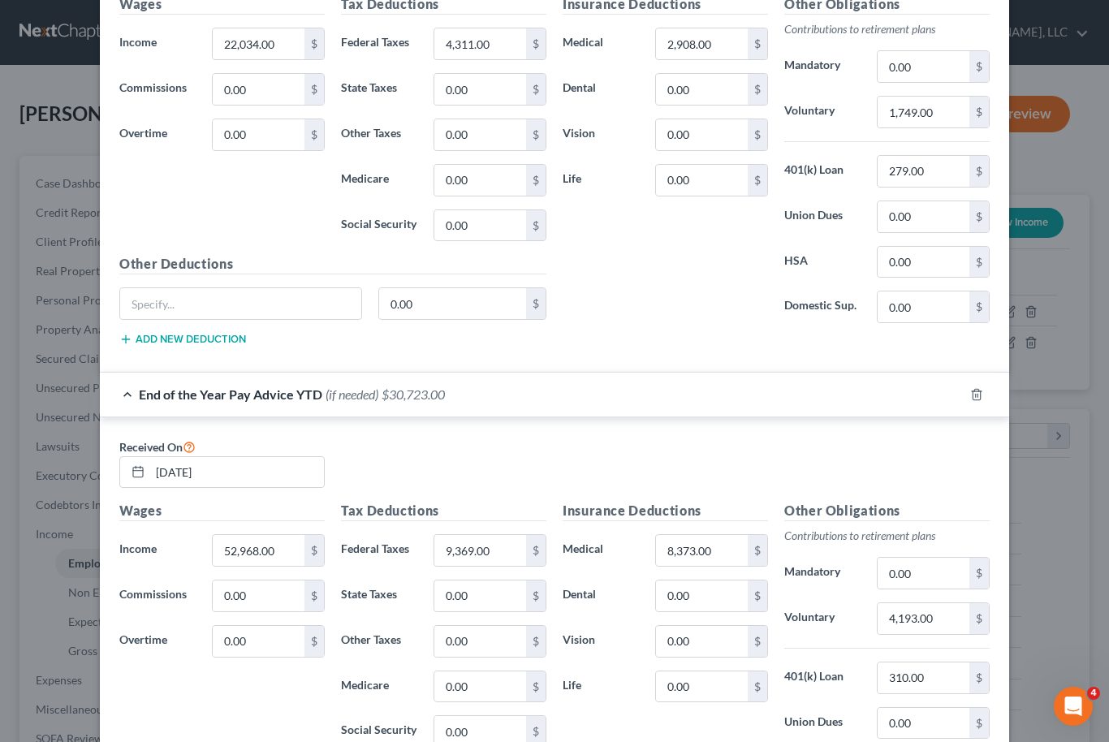
scroll to position [814, 0]
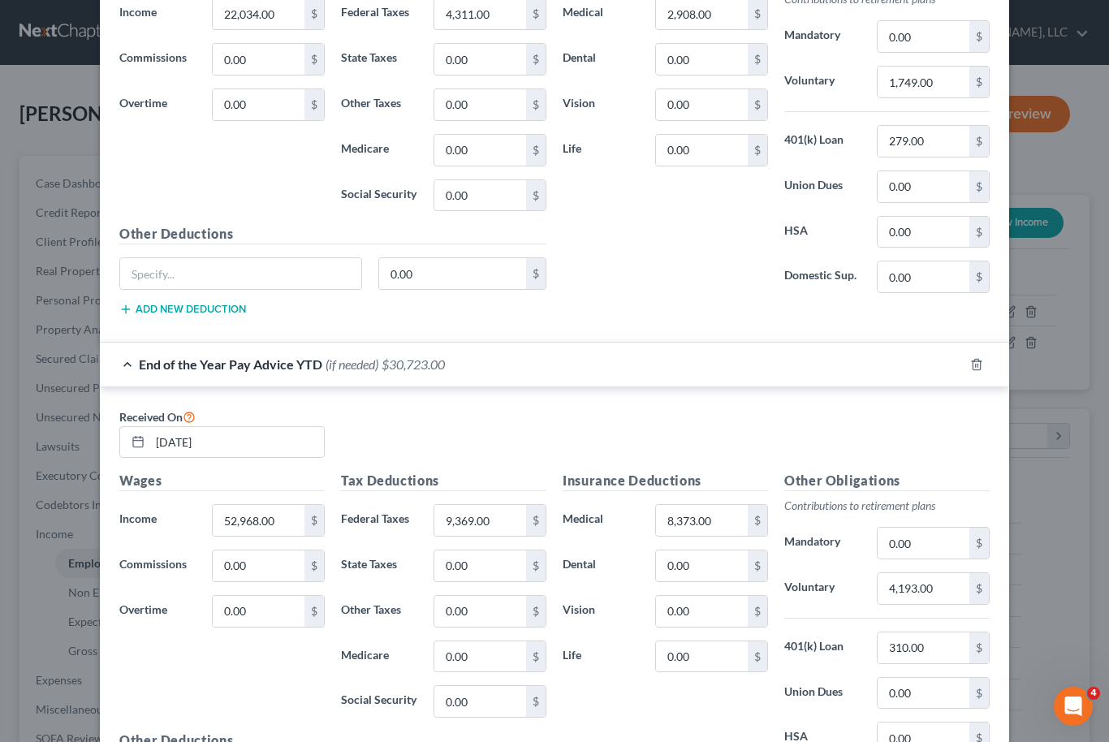
click at [753, 359] on div "End of the Year Pay Advice YTD (if needed) $30,723.00" at bounding box center [532, 364] width 864 height 43
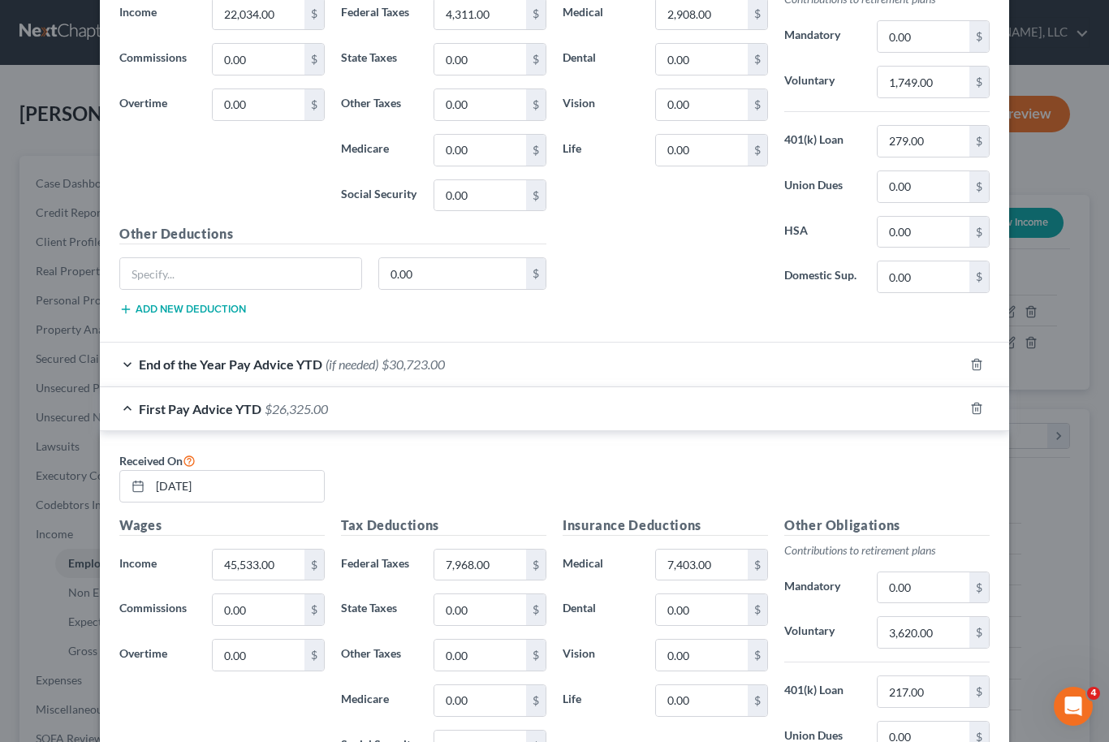
click at [760, 373] on div "End of the Year Pay Advice YTD (if needed) $30,723.00" at bounding box center [532, 364] width 864 height 43
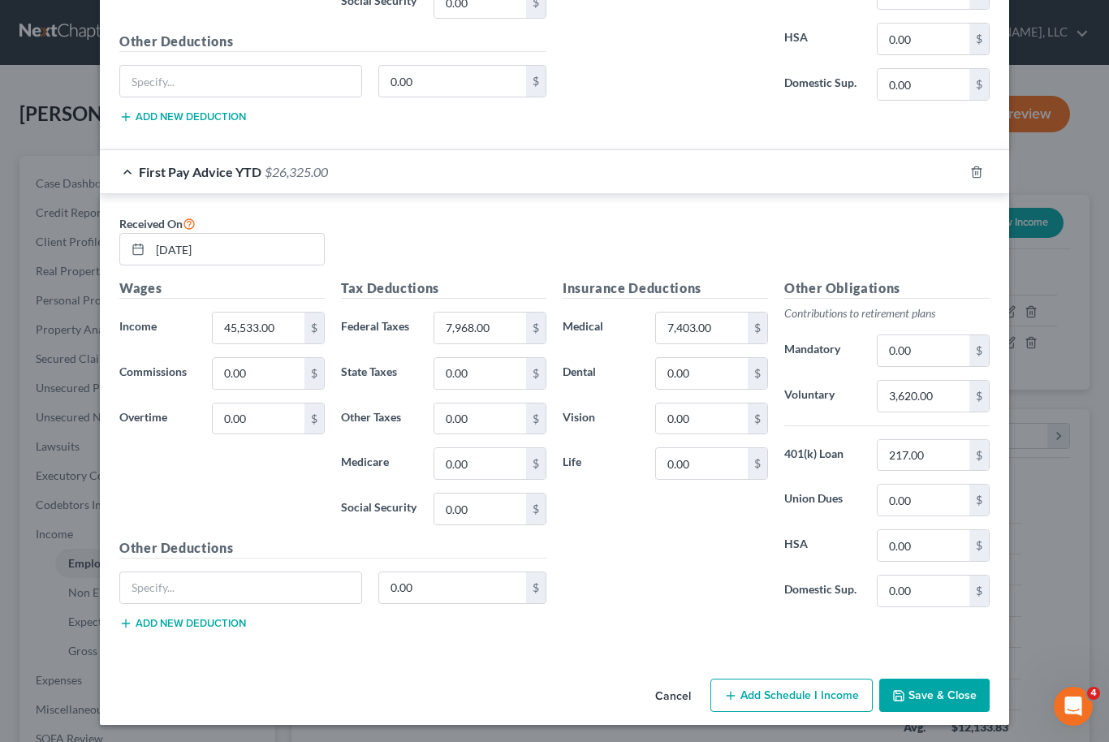
scroll to position [1513, 0]
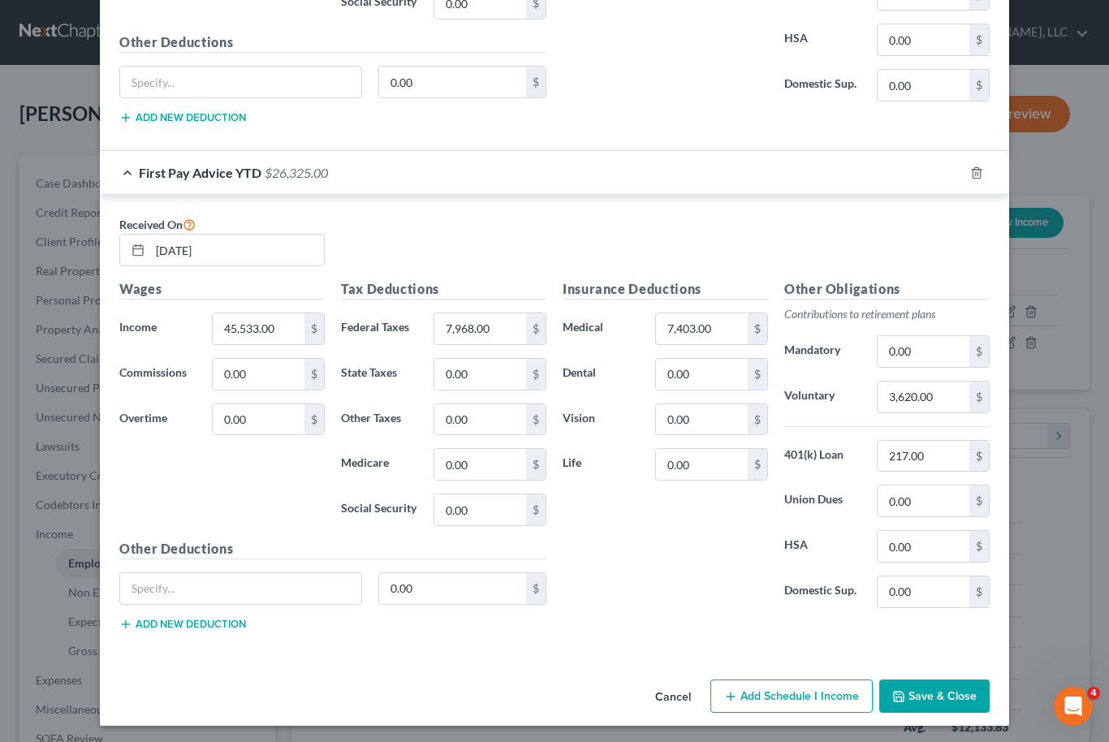
click at [933, 701] on button "Save & Close" at bounding box center [934, 697] width 110 height 34
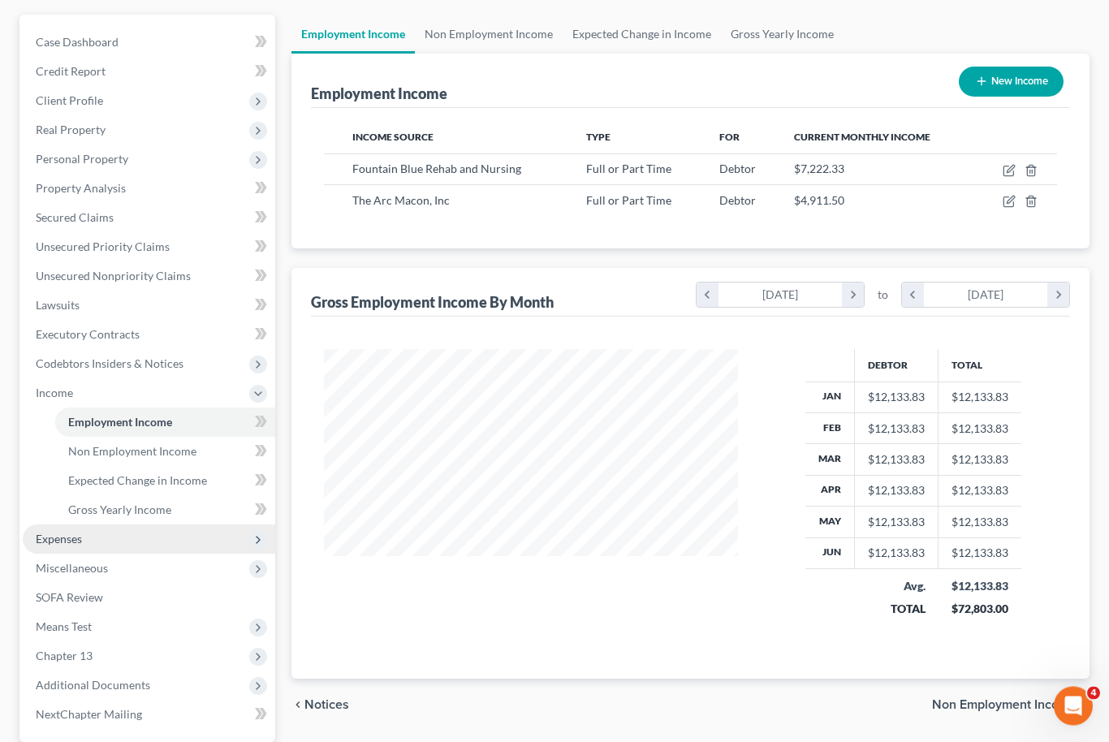
click at [48, 544] on span "Expenses" at bounding box center [59, 540] width 46 height 14
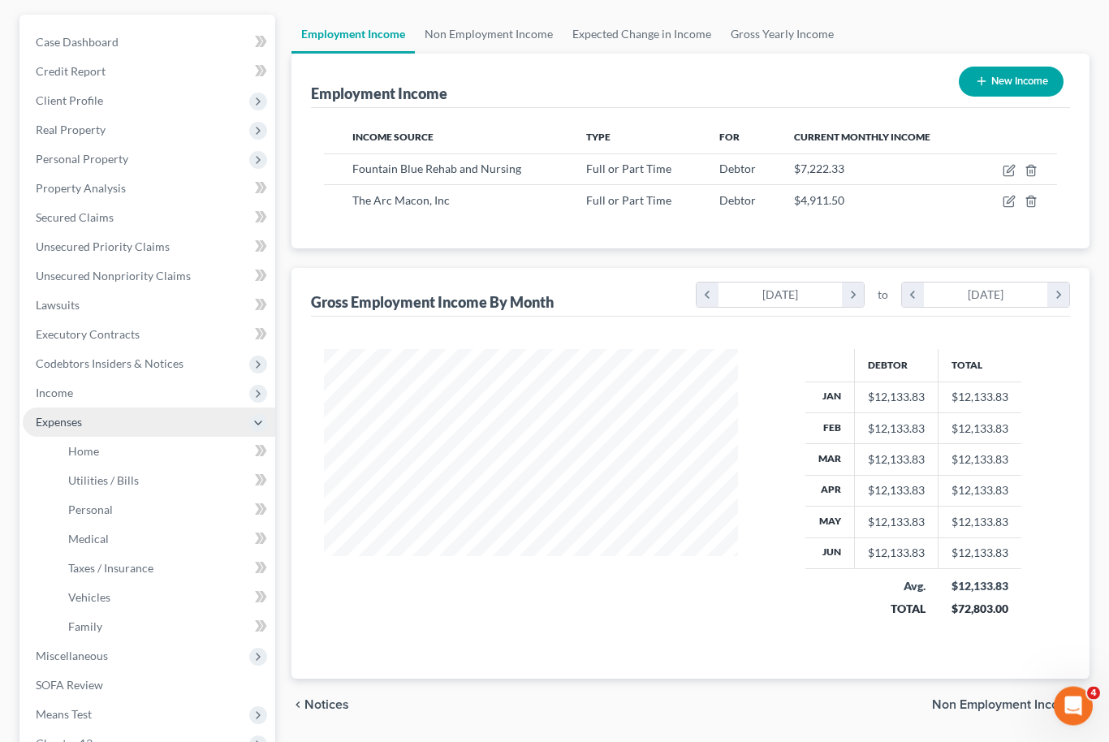
scroll to position [141, 0]
click at [87, 455] on span "Home" at bounding box center [83, 451] width 31 height 14
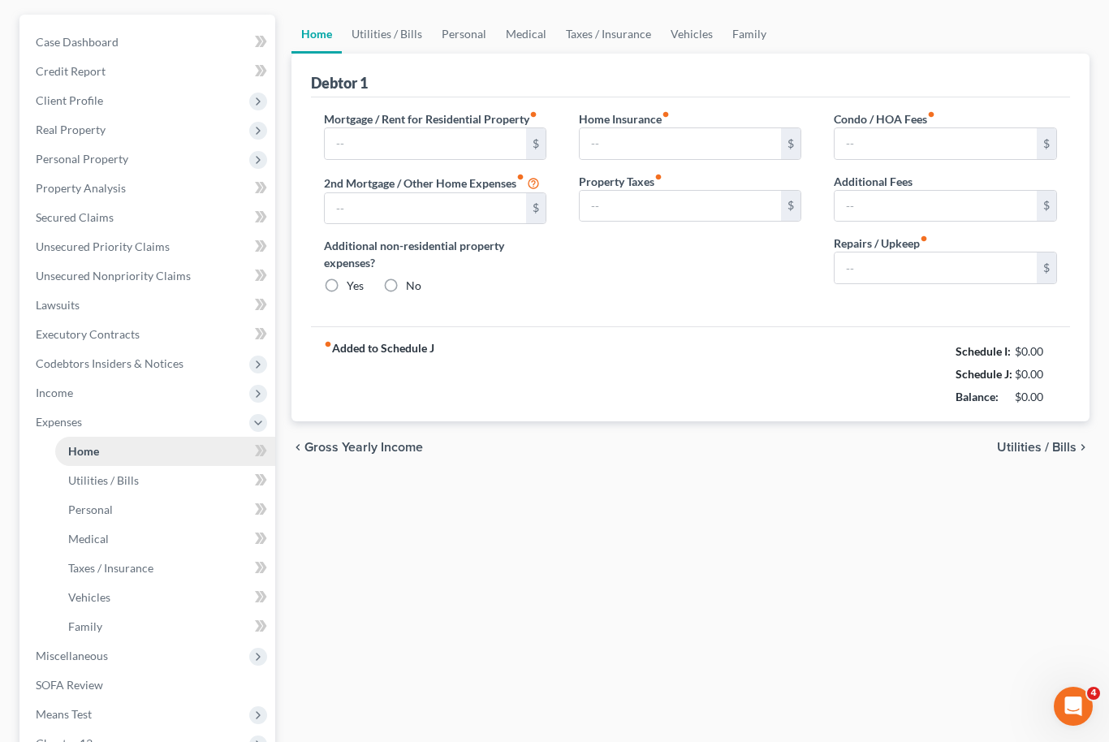
type input "2,439.00"
type input "0.00"
radio input "true"
type input "0.00"
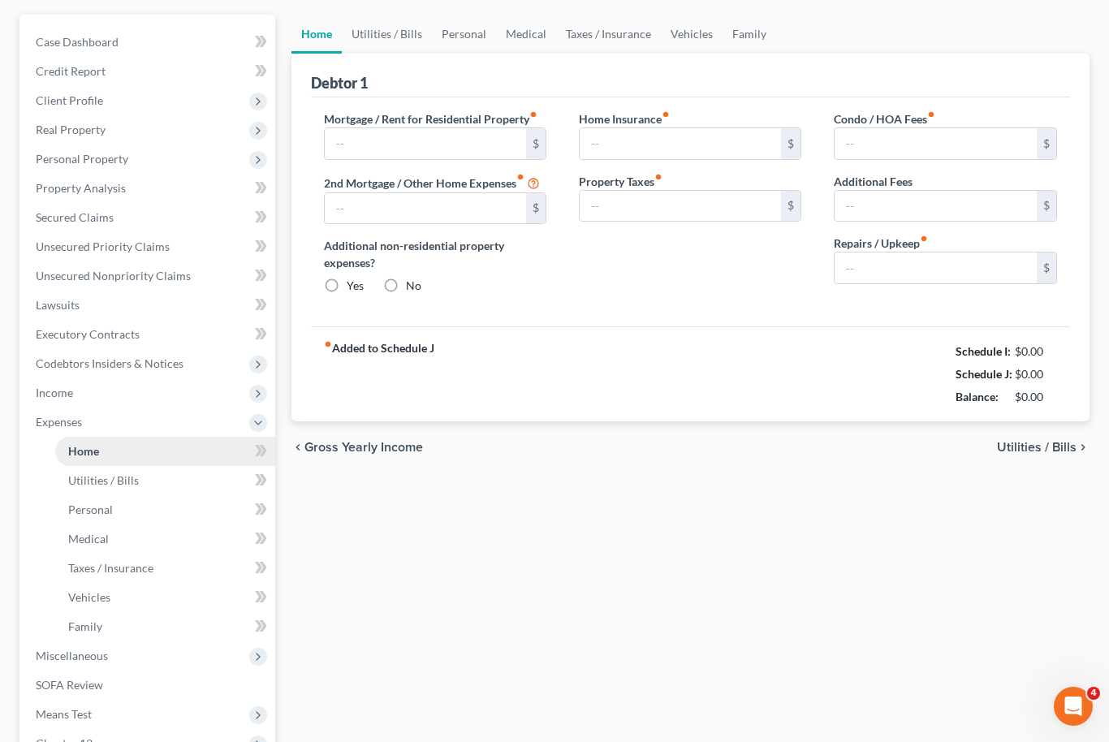
type input "0.00"
type input "100.00"
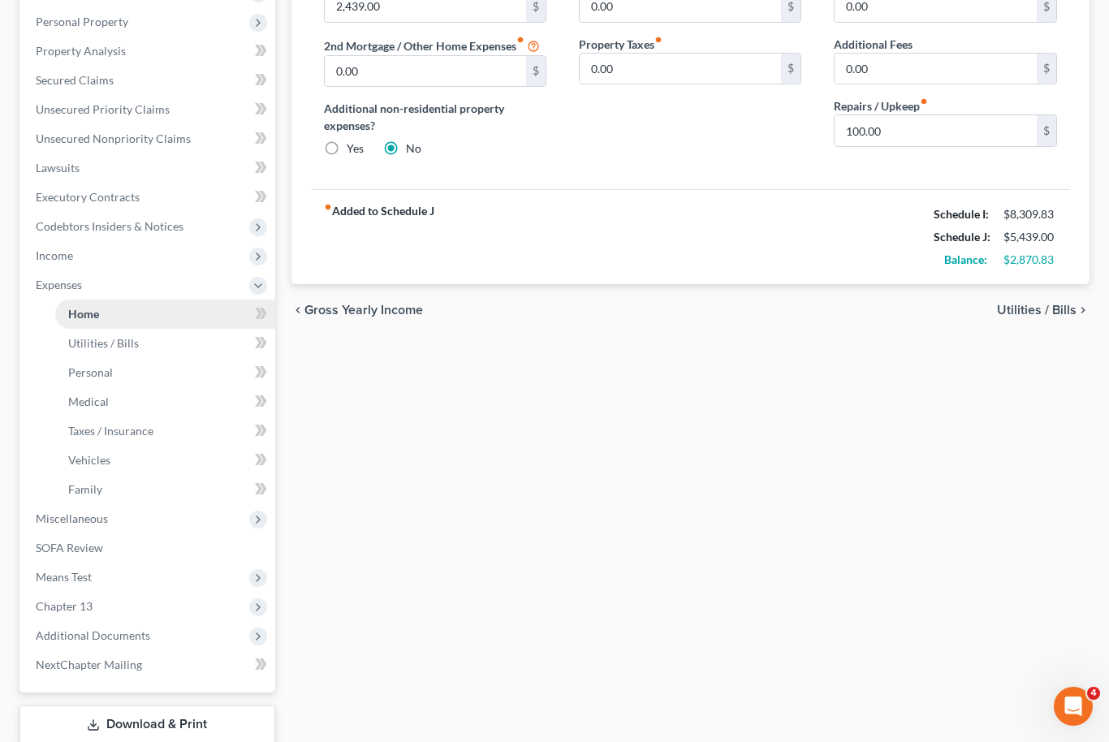
scroll to position [309, 0]
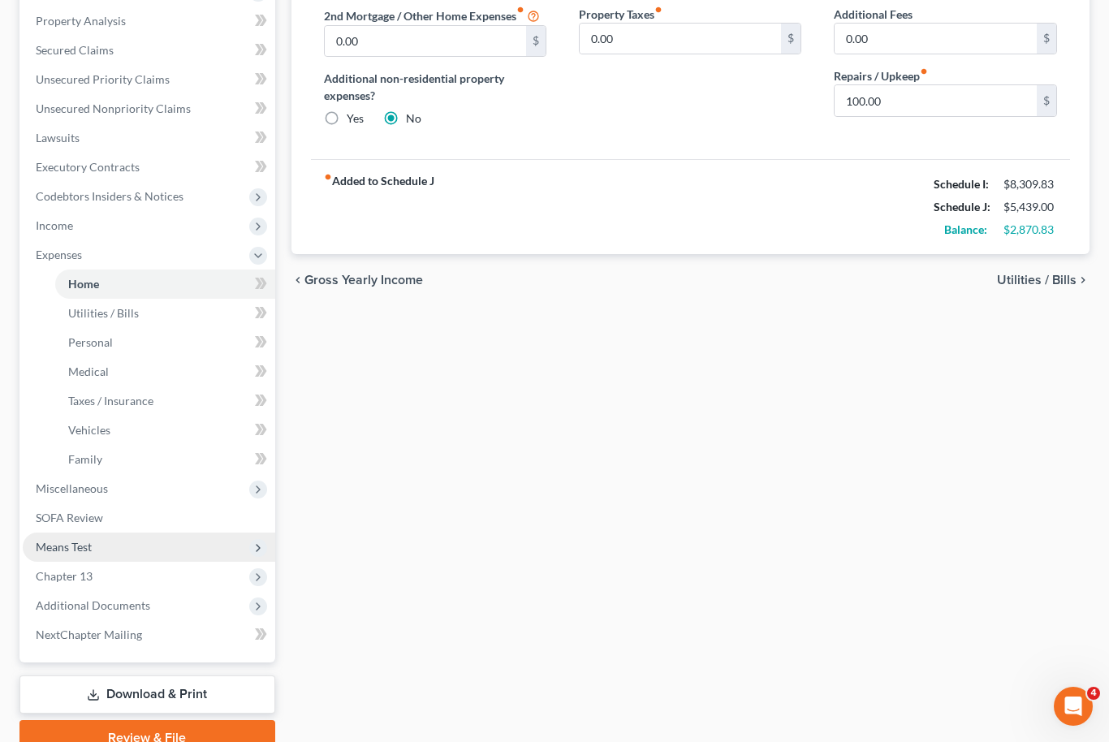
click at [52, 554] on span "Means Test" at bounding box center [149, 547] width 253 height 29
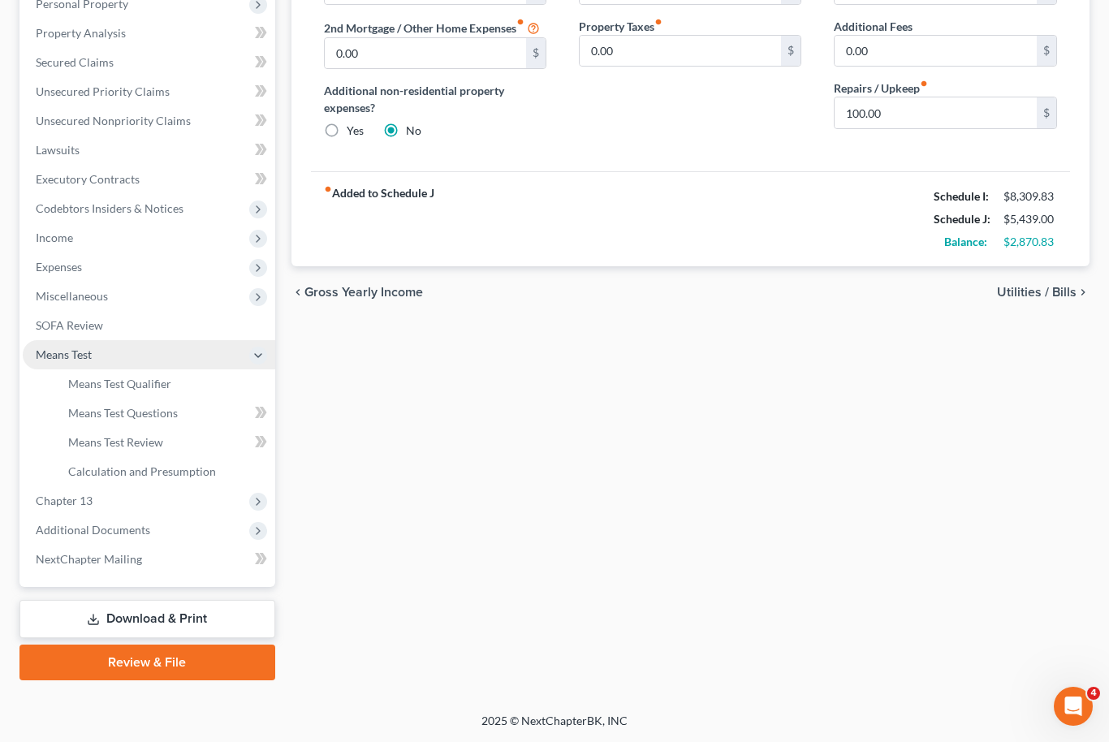
scroll to position [242, 0]
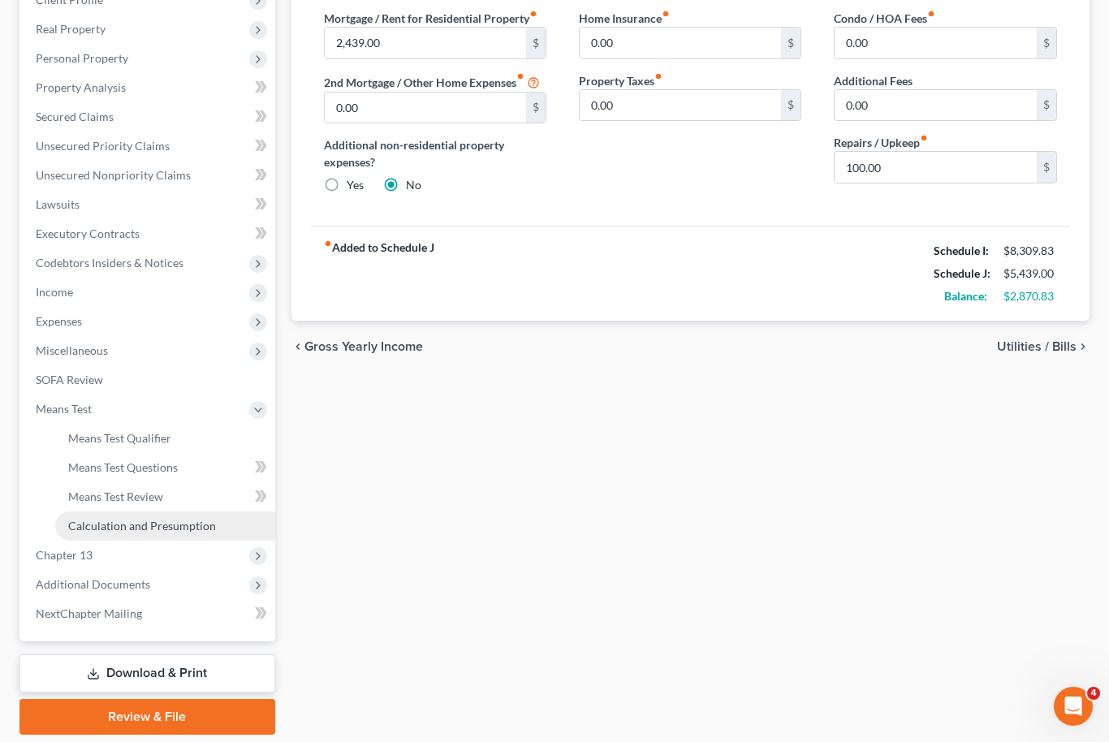
click at [84, 521] on span "Calculation and Presumption" at bounding box center [142, 526] width 148 height 14
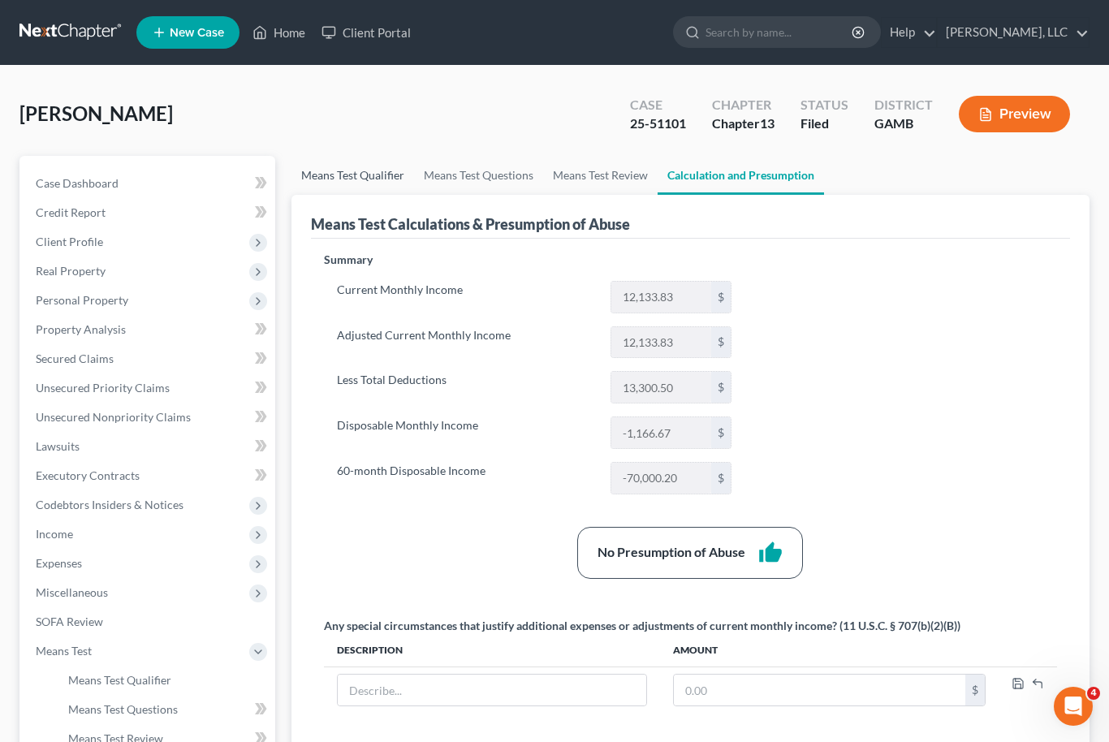
click at [339, 173] on link "Means Test Qualifier" at bounding box center [352, 175] width 123 height 39
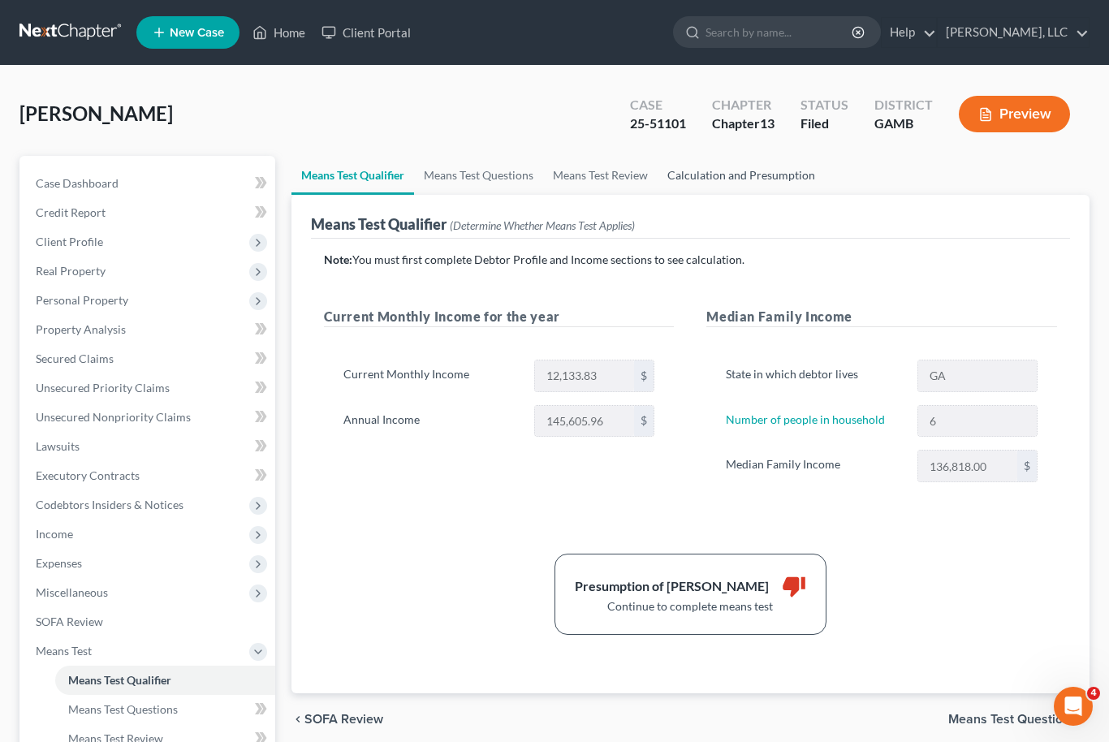
click at [771, 172] on link "Calculation and Presumption" at bounding box center [741, 175] width 167 height 39
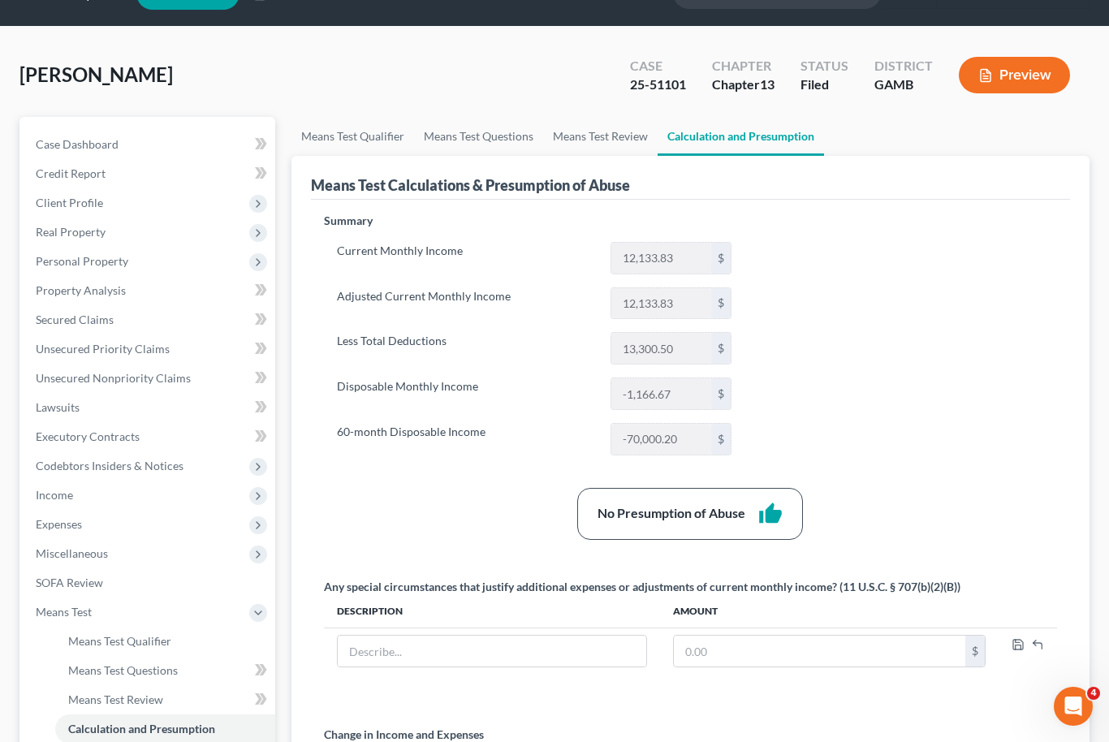
scroll to position [21, 0]
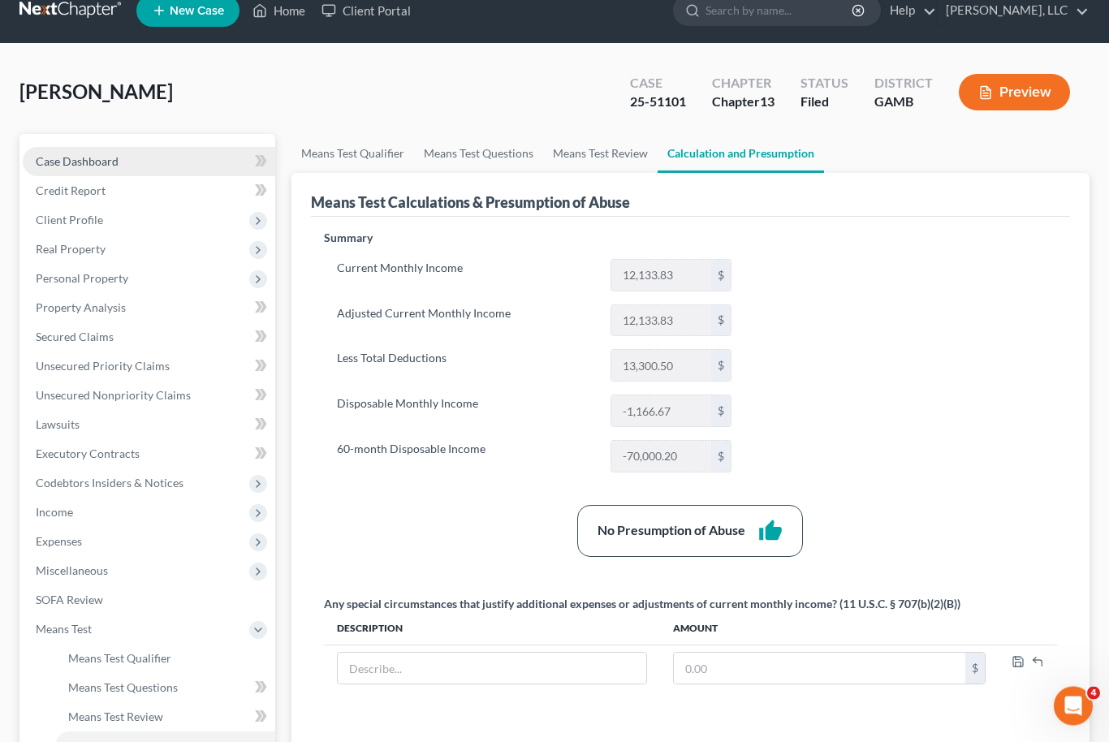
click at [74, 162] on span "Case Dashboard" at bounding box center [77, 162] width 83 height 14
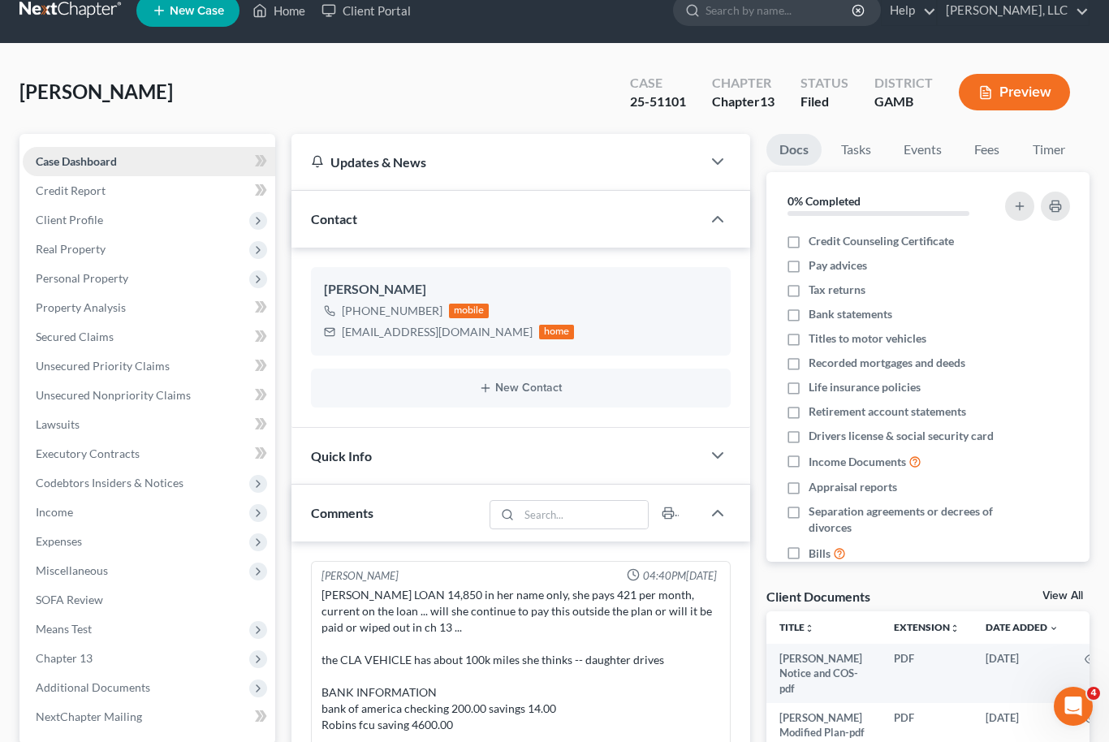
scroll to position [318, 0]
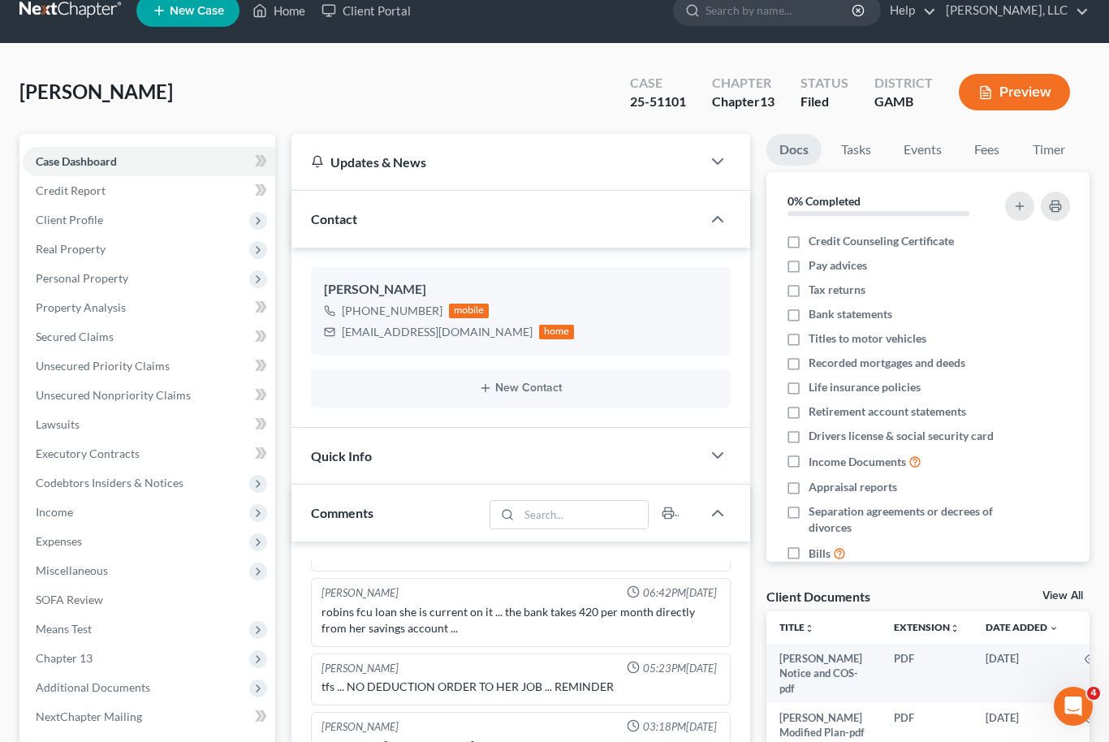
click at [1064, 590] on link "View All" at bounding box center [1063, 595] width 41 height 11
select select "12"
select select "6"
select select "22"
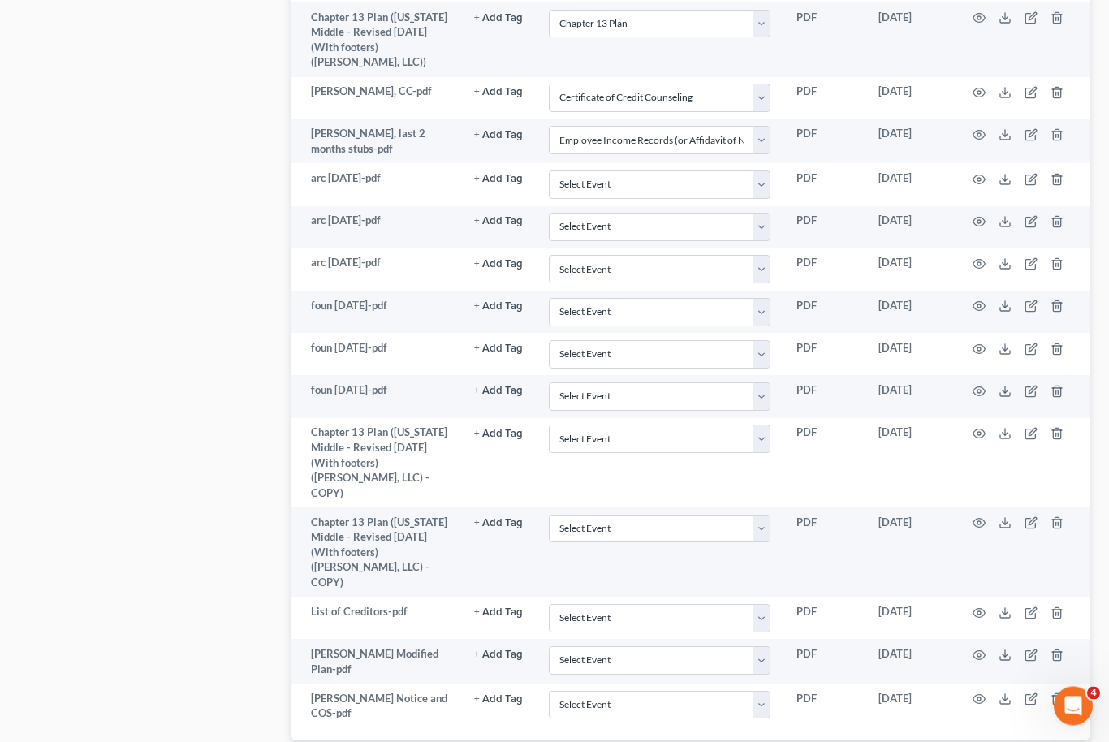
scroll to position [1758, 0]
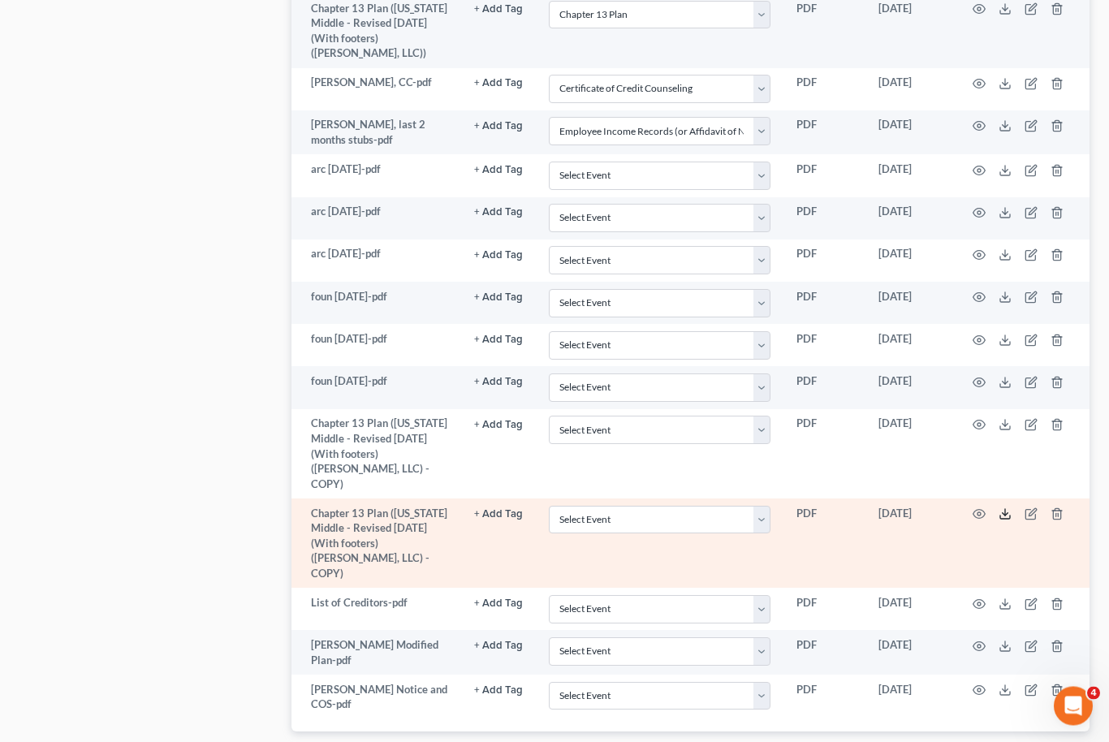
click at [1004, 508] on icon at bounding box center [1005, 514] width 13 height 13
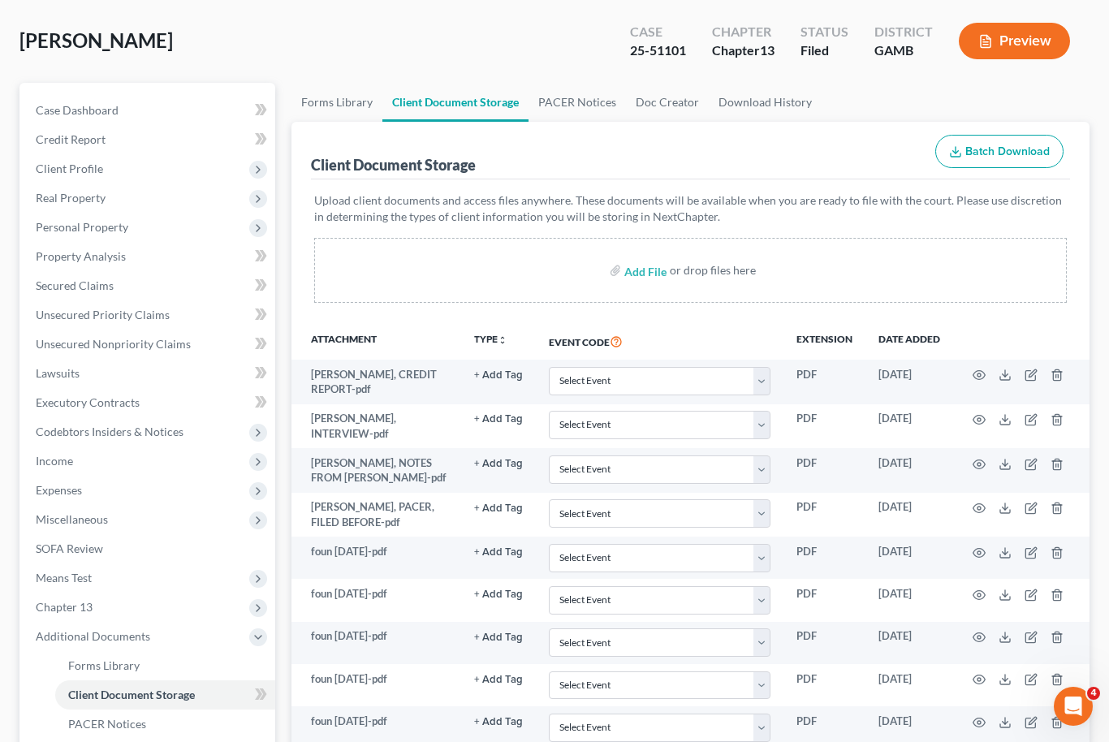
scroll to position [60, 0]
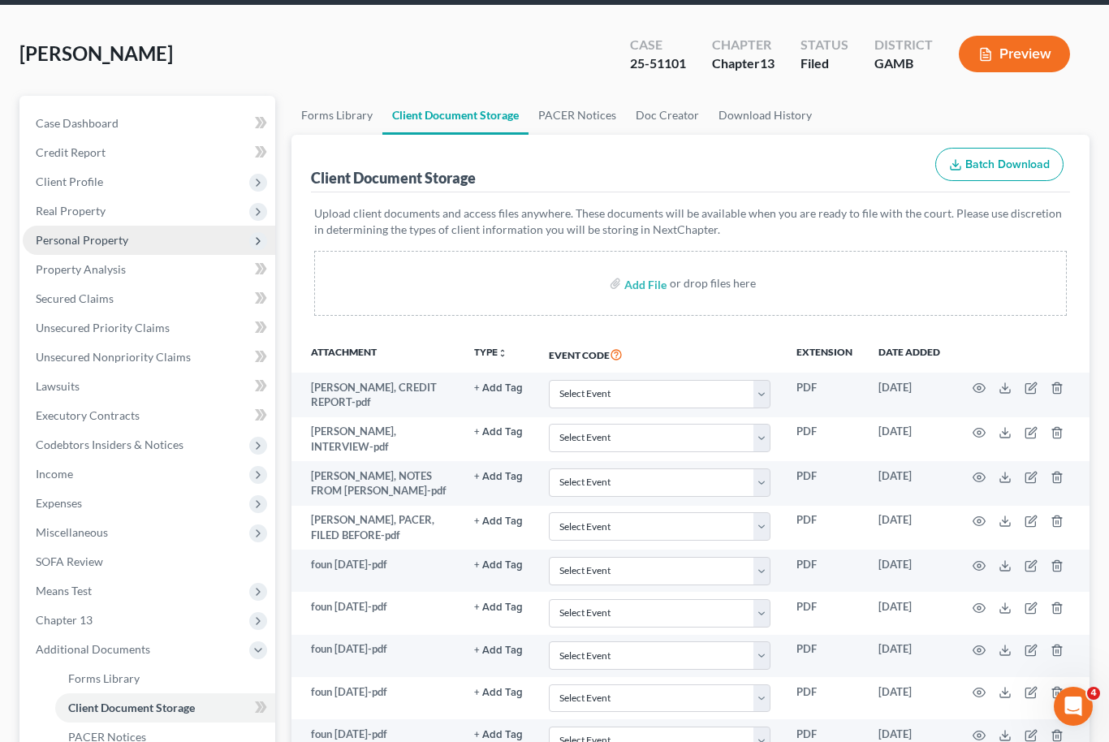
click at [54, 244] on span "Personal Property" at bounding box center [82, 240] width 93 height 14
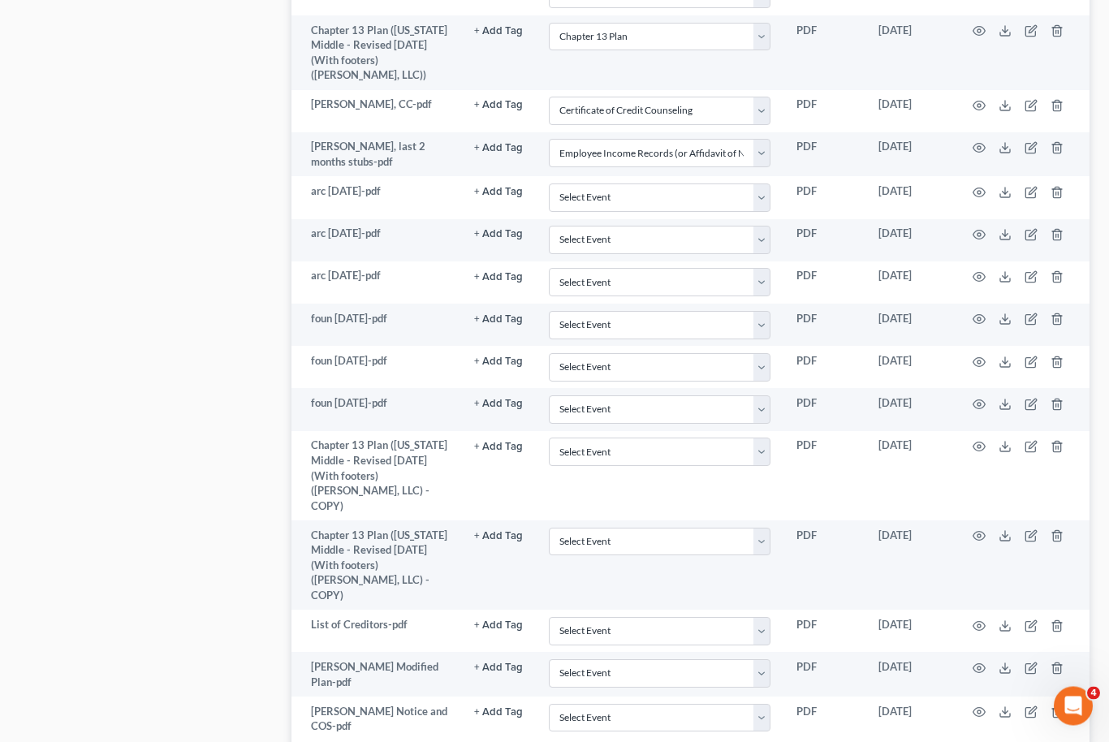
scroll to position [1758, 0]
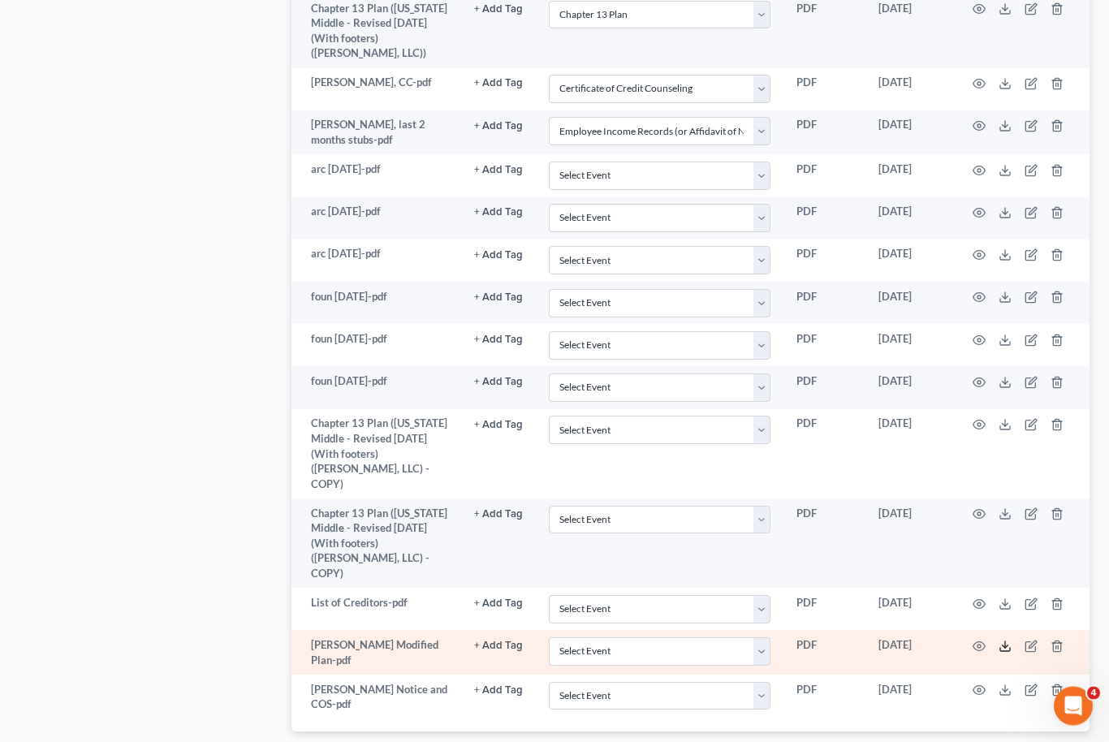
click at [1001, 641] on icon at bounding box center [1005, 647] width 13 height 13
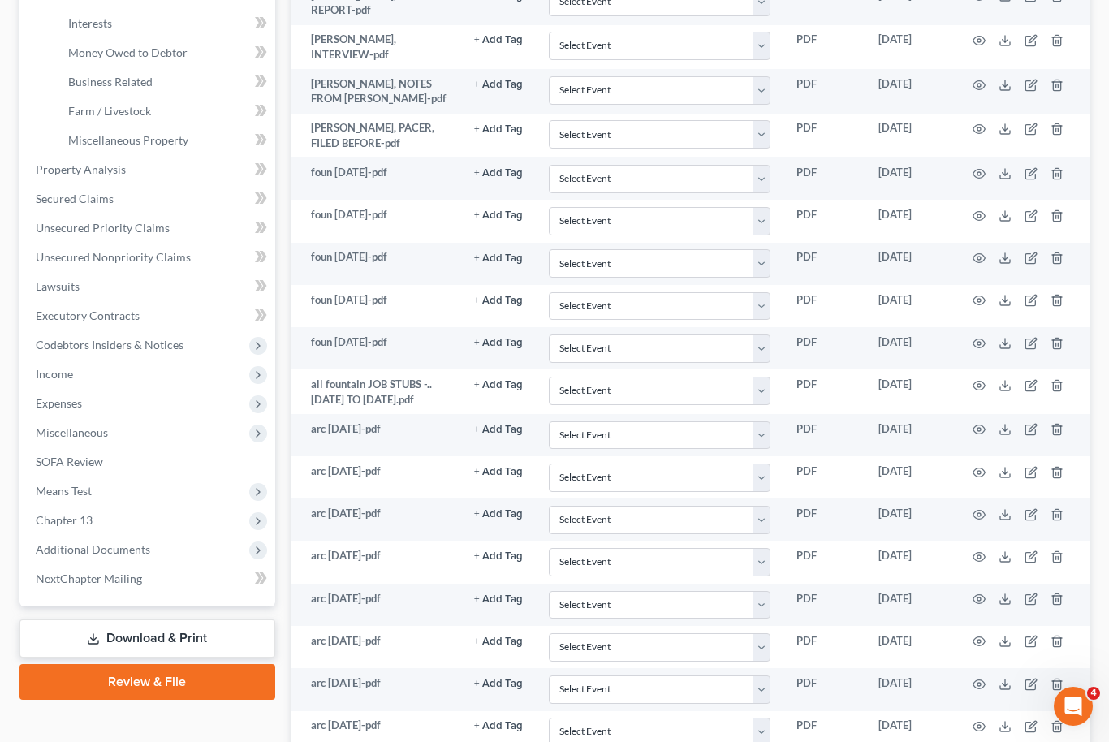
scroll to position [451, 0]
click at [54, 236] on link "Unsecured Priority Claims" at bounding box center [149, 228] width 253 height 29
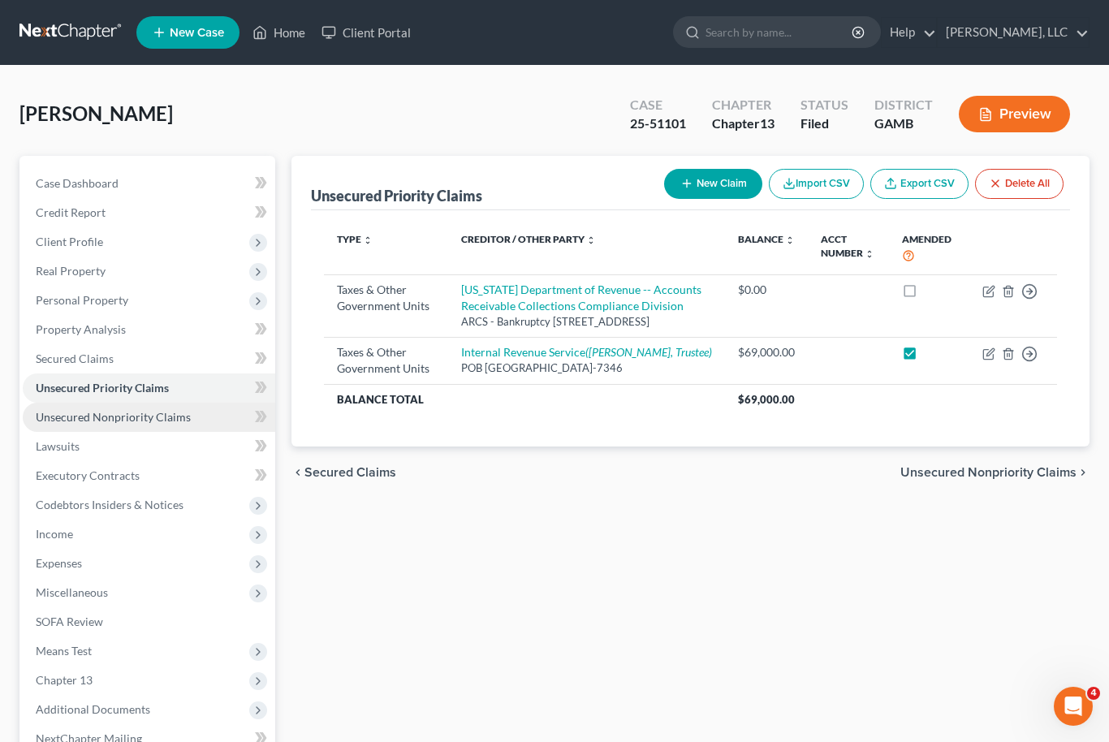
click at [50, 417] on span "Unsecured Nonpriority Claims" at bounding box center [113, 417] width 155 height 14
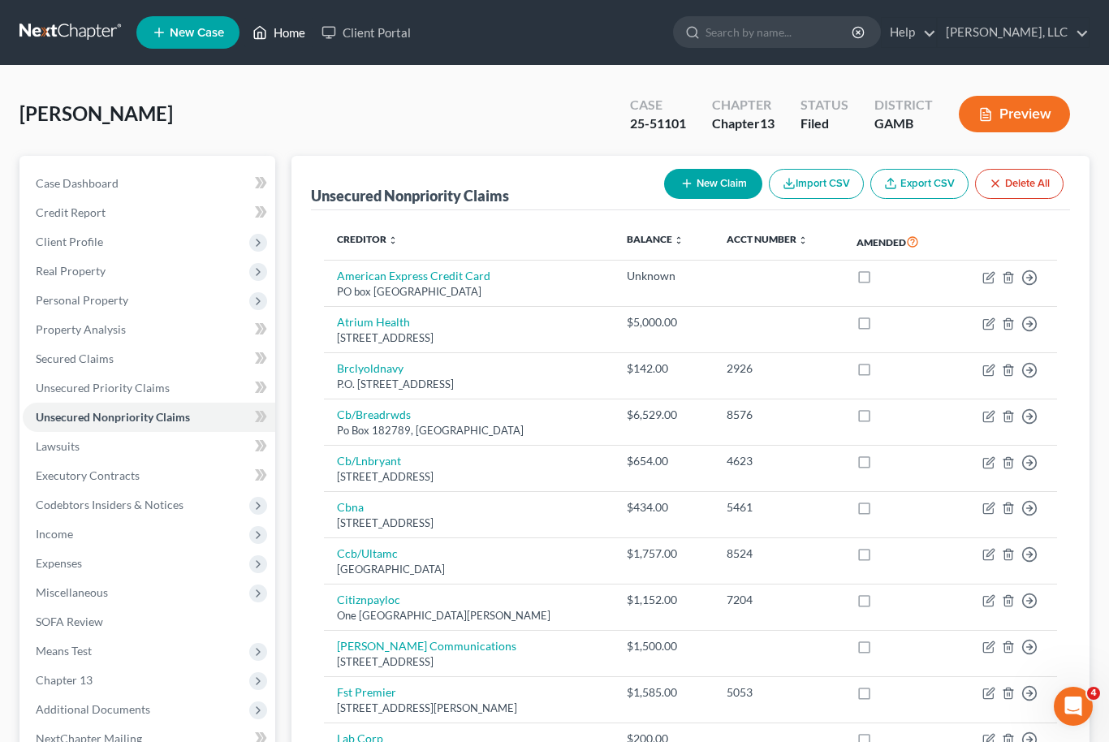
click at [283, 46] on link "Home" at bounding box center [278, 32] width 69 height 29
click at [283, 37] on link "Home" at bounding box center [278, 32] width 69 height 29
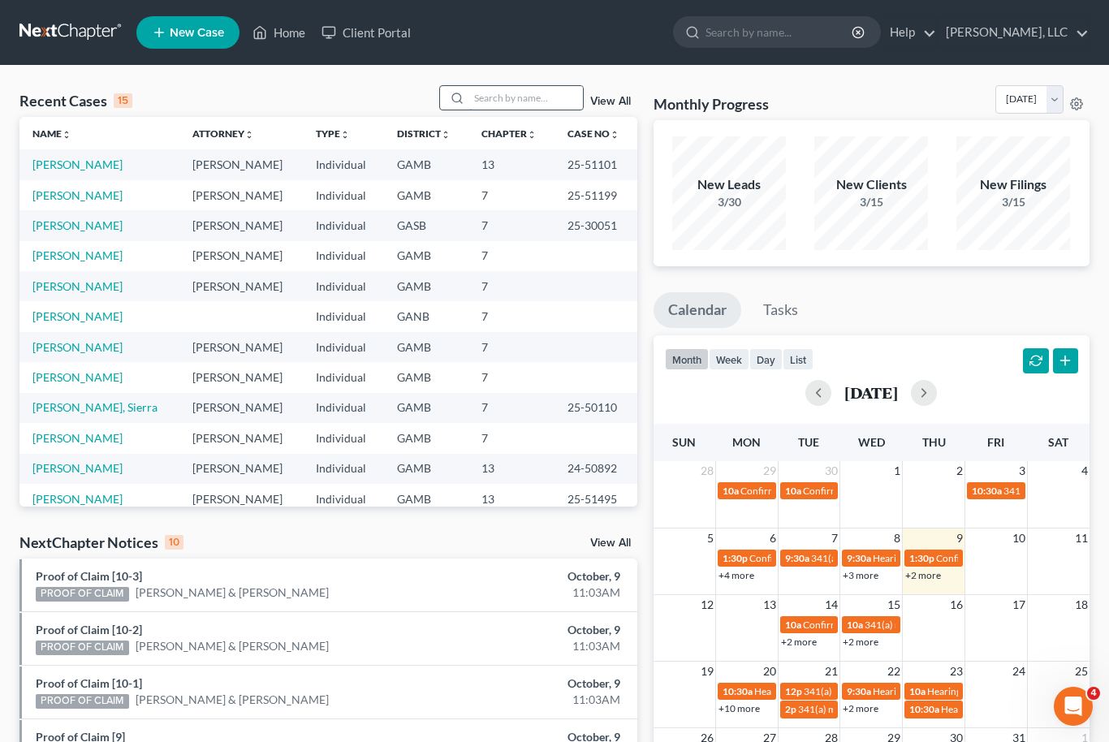
click at [545, 98] on input "search" at bounding box center [526, 98] width 114 height 24
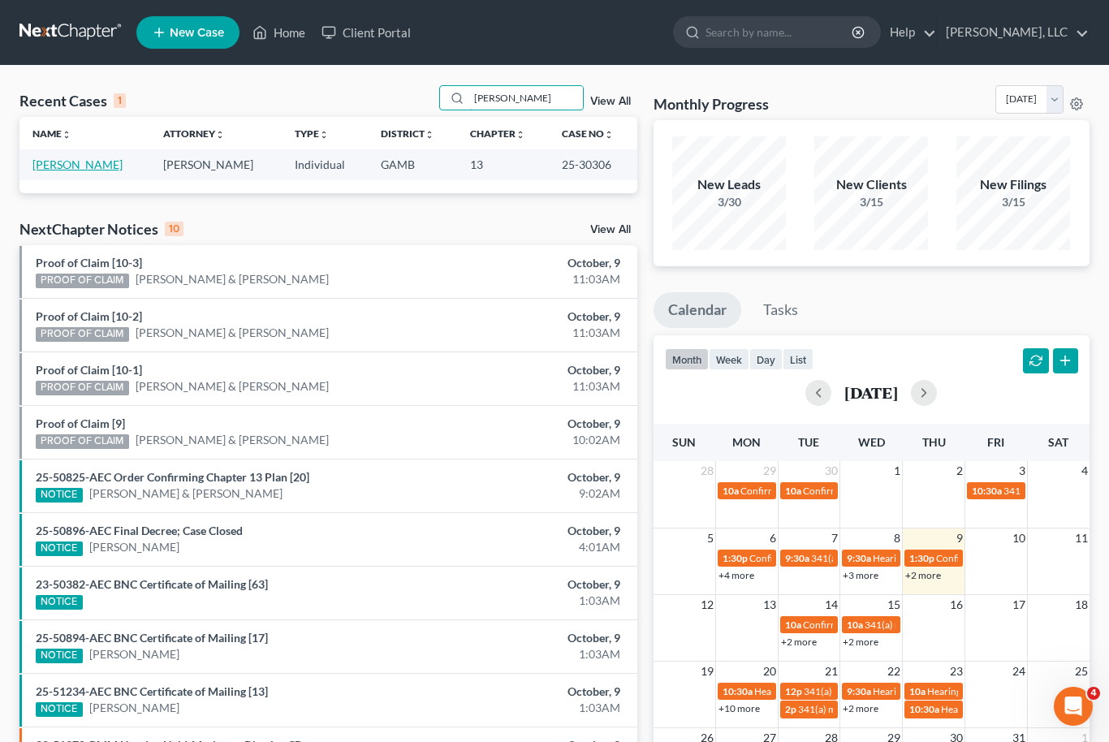
type input "[PERSON_NAME]"
click at [80, 171] on link "[PERSON_NAME]" at bounding box center [77, 165] width 90 height 14
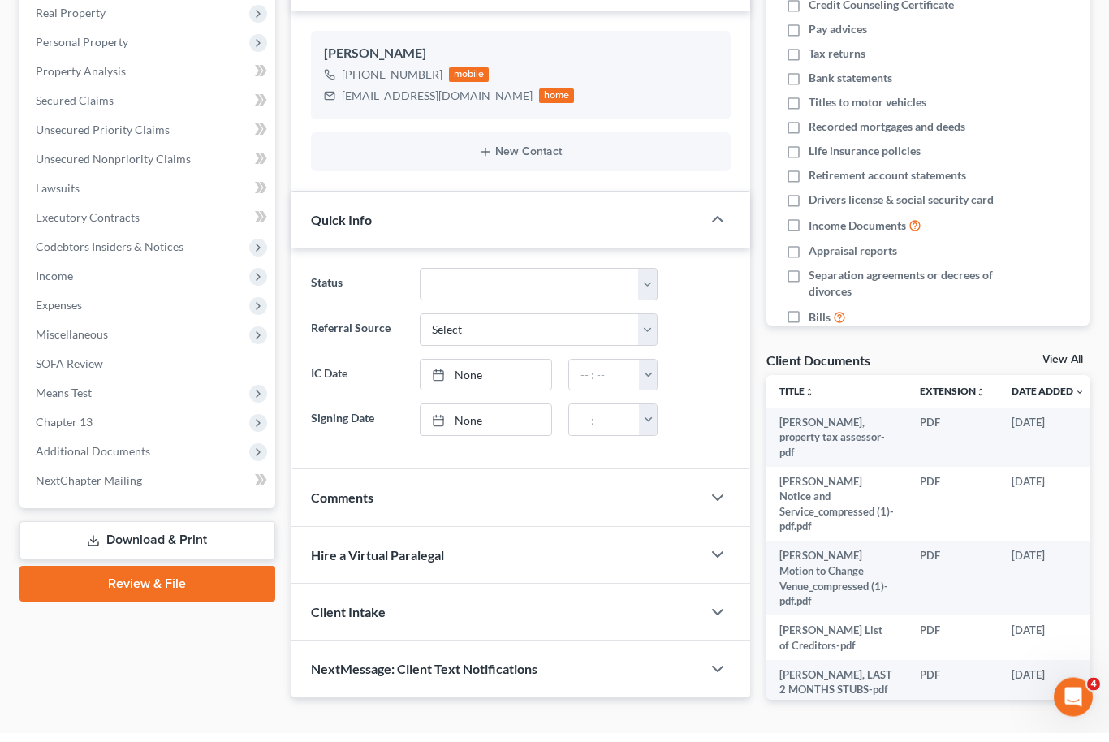
scroll to position [240, 0]
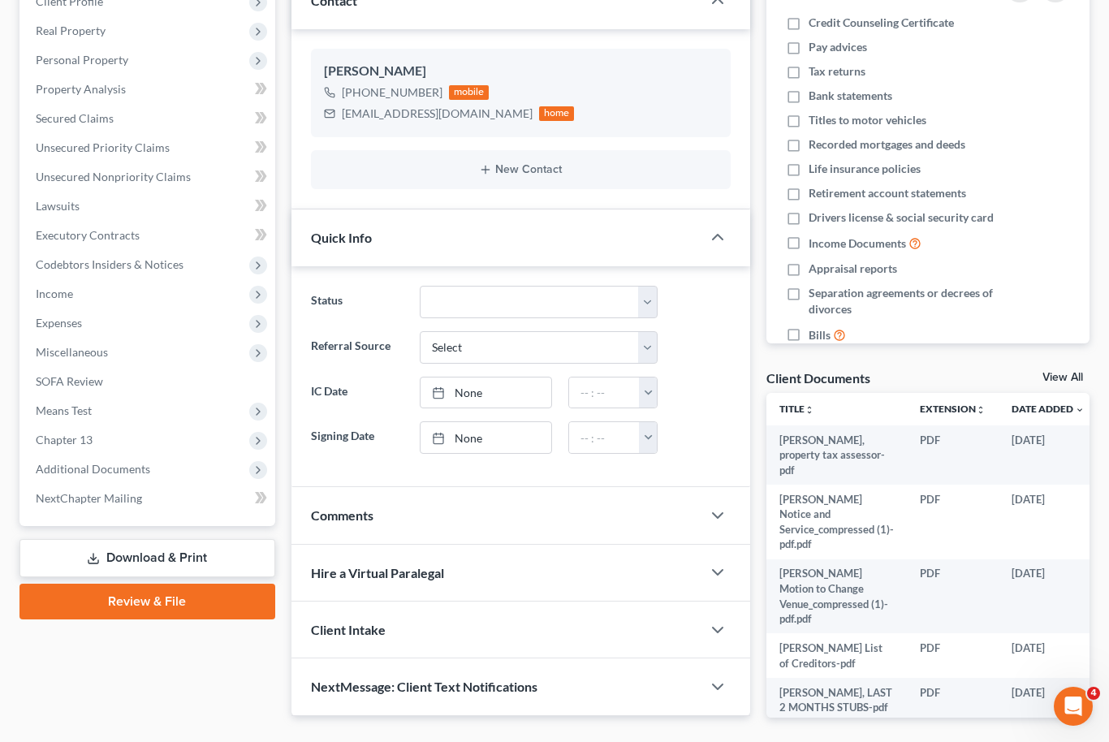
click at [1072, 372] on link "View All" at bounding box center [1063, 377] width 41 height 11
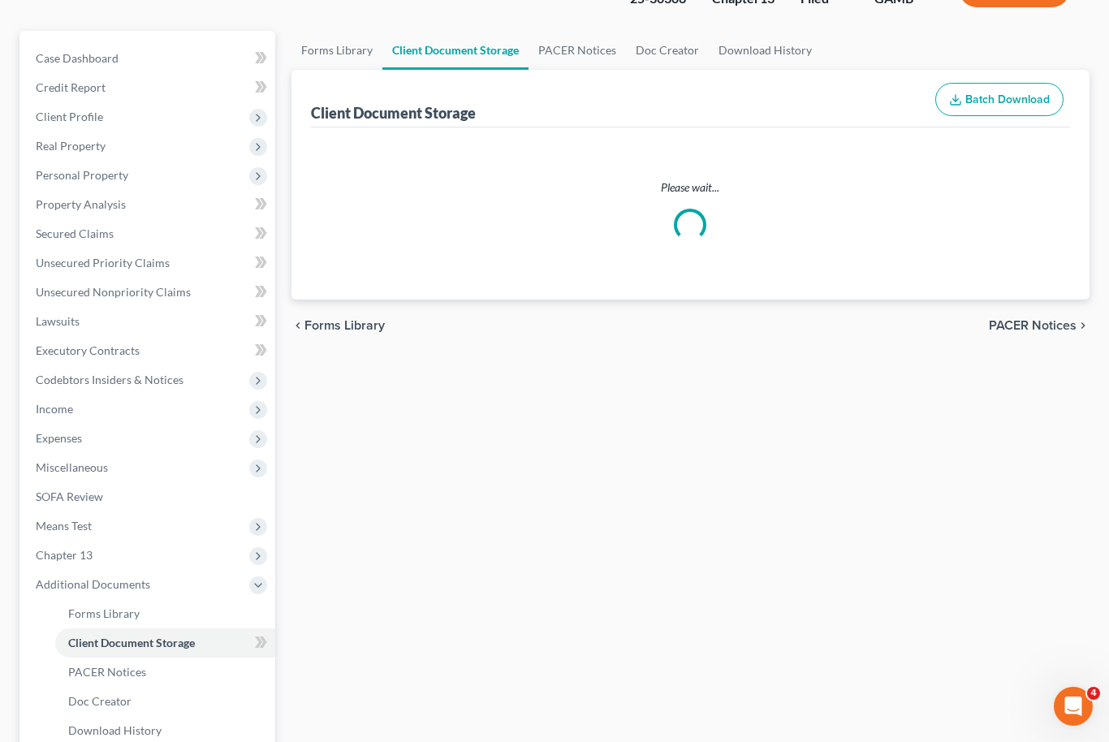
select select "12"
select select "6"
select select "22"
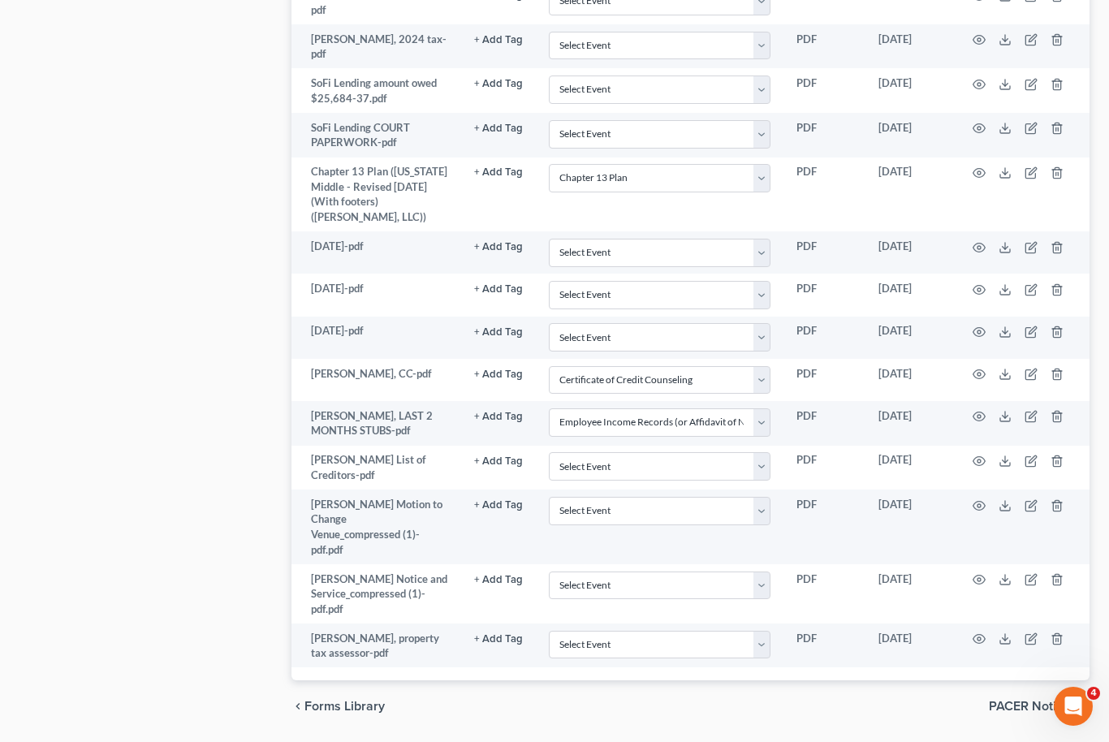
scroll to position [1465, 0]
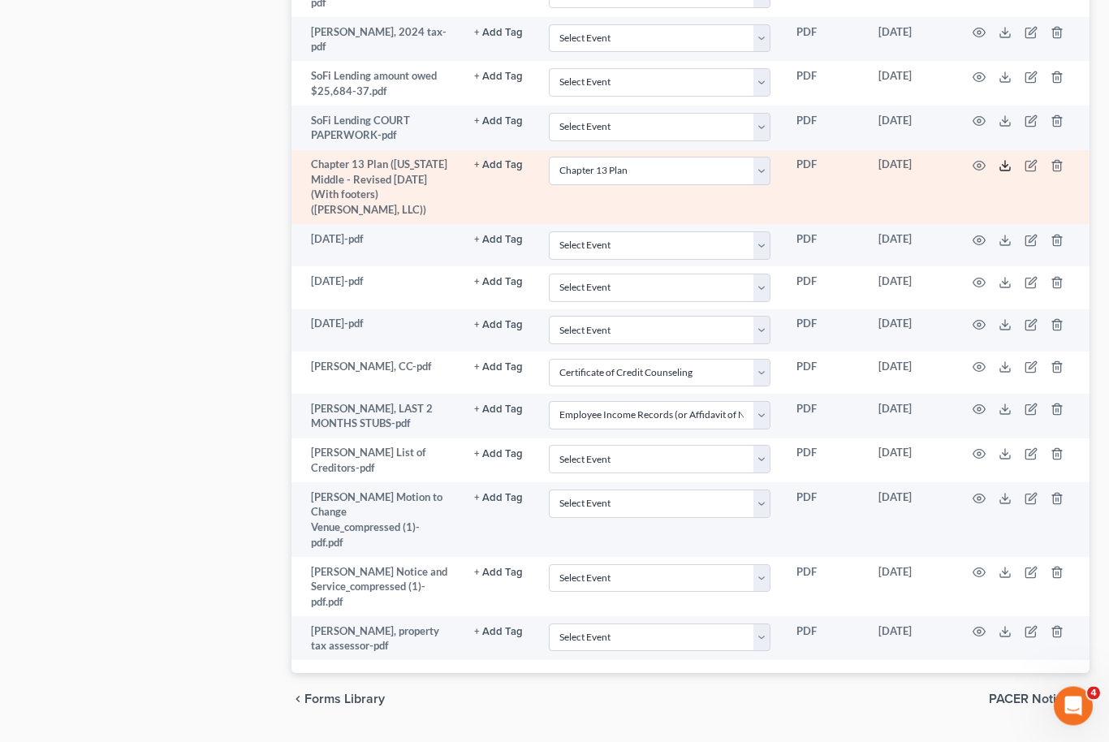
click at [1010, 173] on icon at bounding box center [1005, 166] width 13 height 13
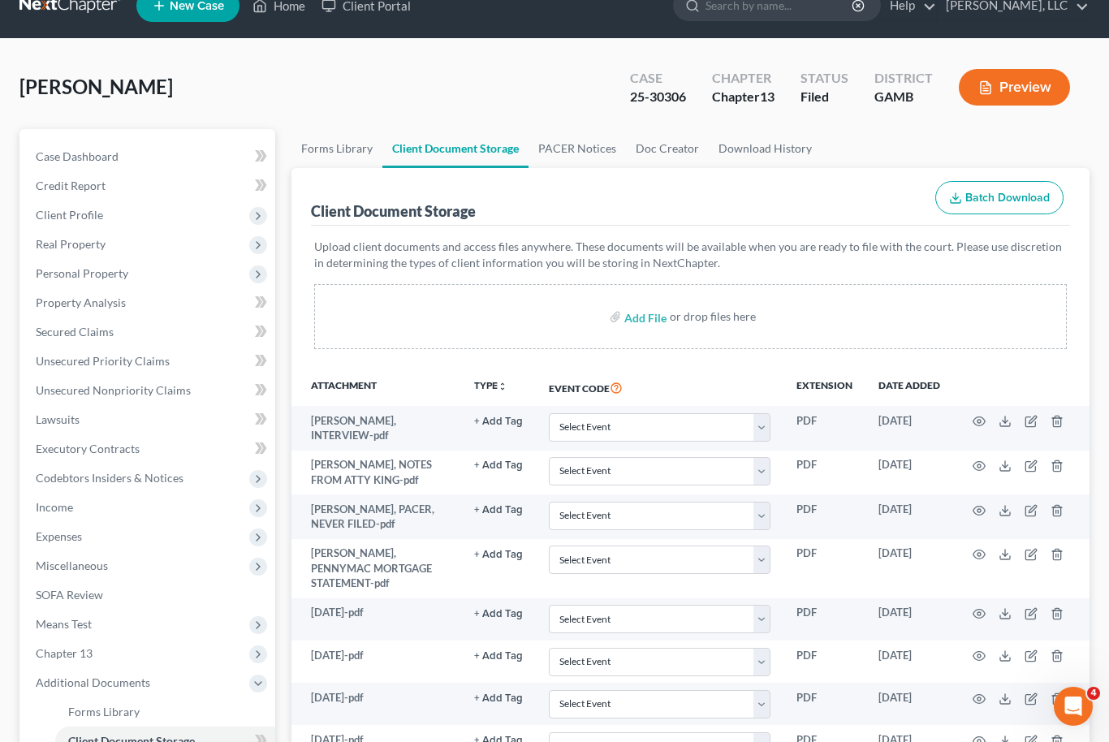
scroll to position [0, 0]
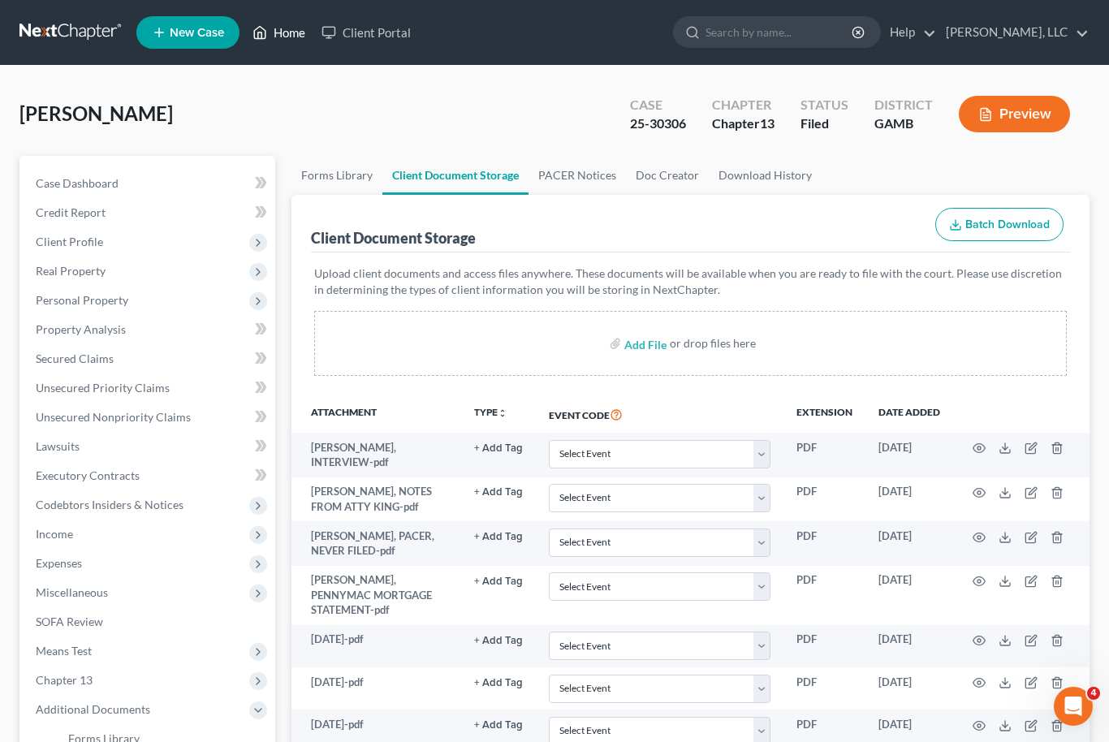
click at [300, 41] on link "Home" at bounding box center [278, 32] width 69 height 29
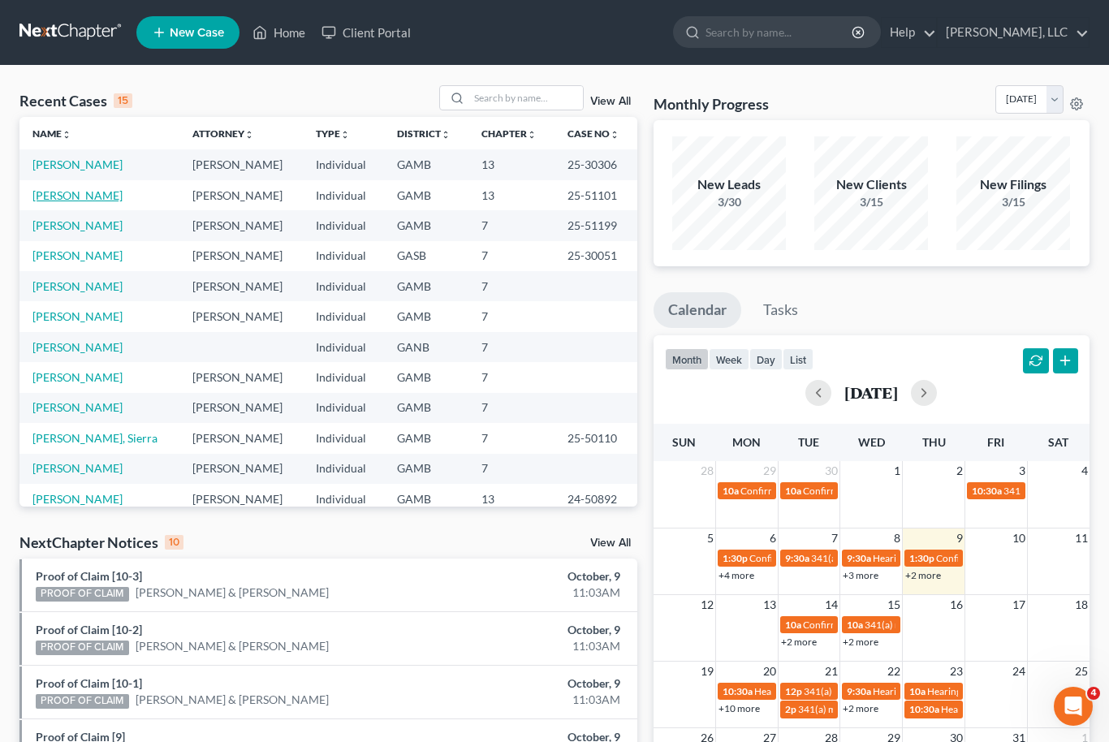
click at [59, 197] on link "[PERSON_NAME]" at bounding box center [77, 195] width 90 height 14
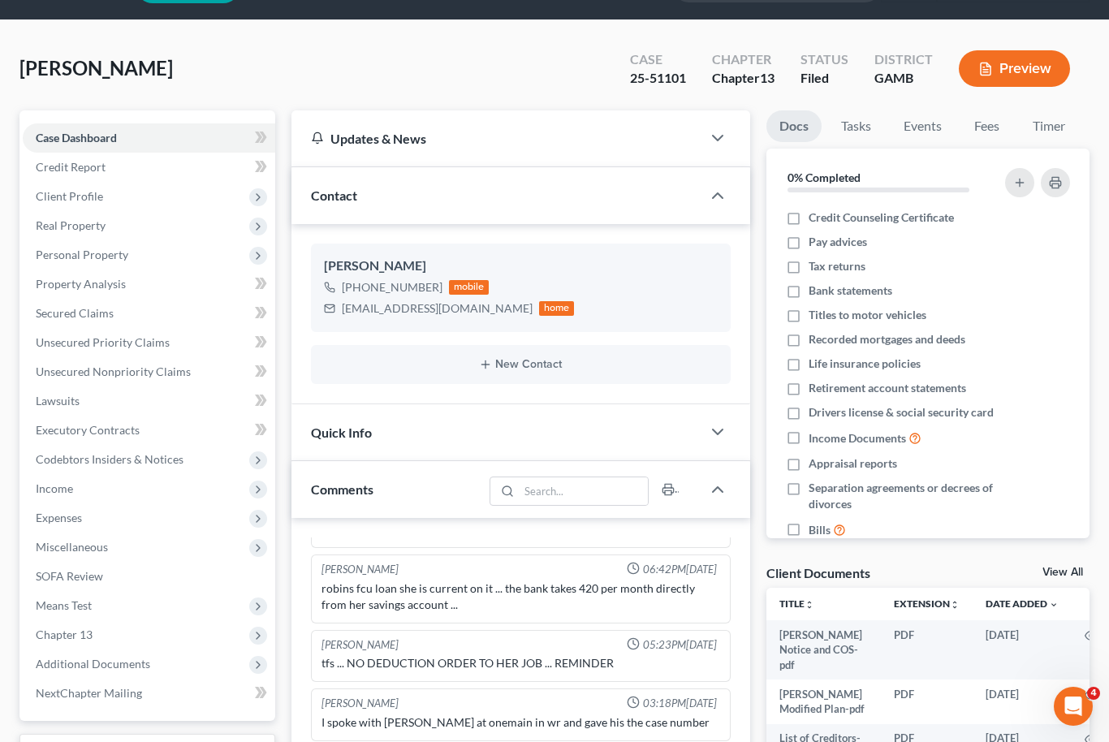
scroll to position [42, 0]
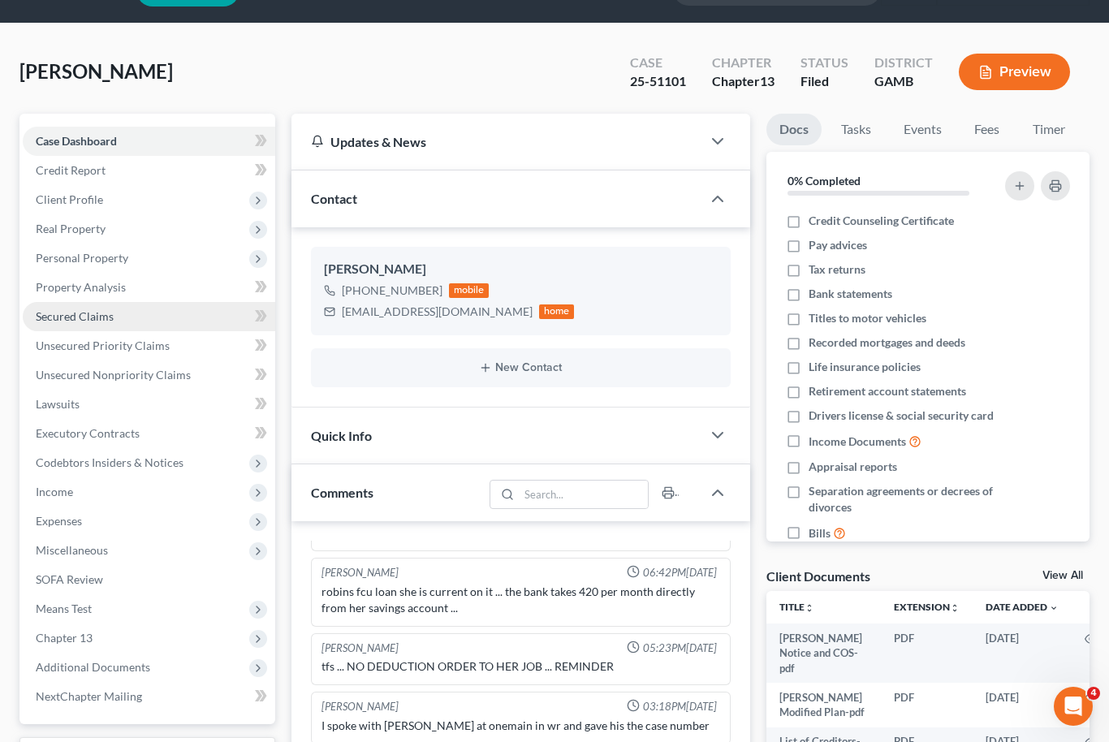
click at [44, 319] on span "Secured Claims" at bounding box center [75, 316] width 78 height 14
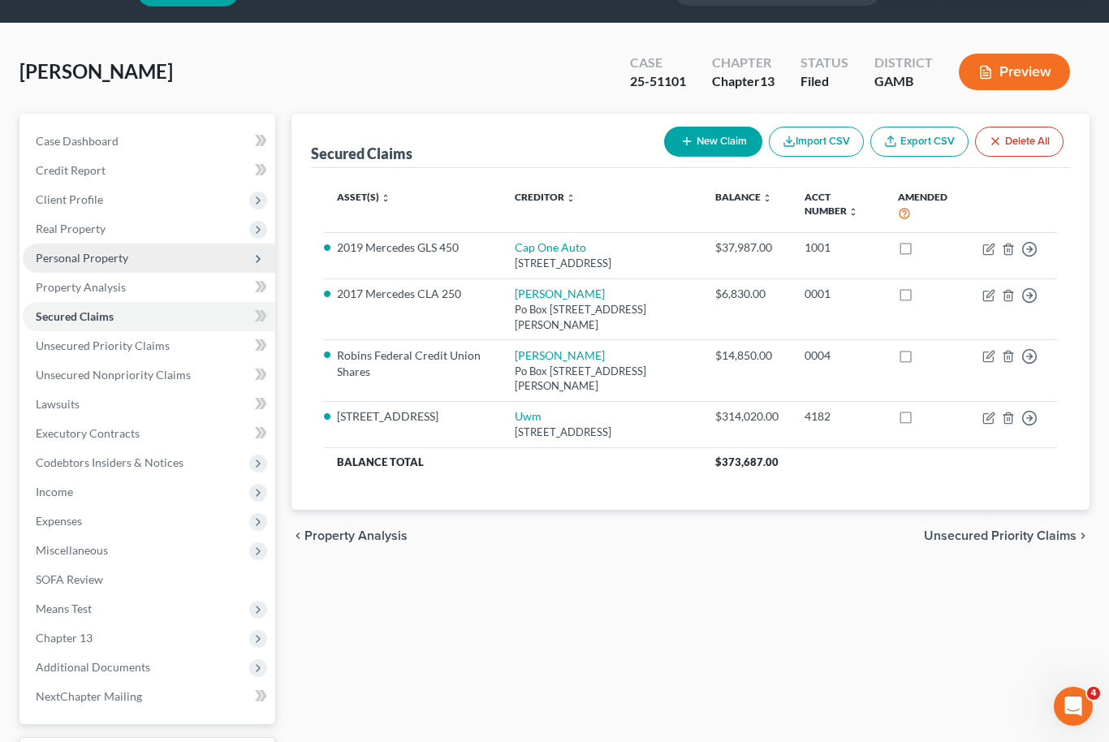
click at [57, 258] on span "Personal Property" at bounding box center [82, 258] width 93 height 14
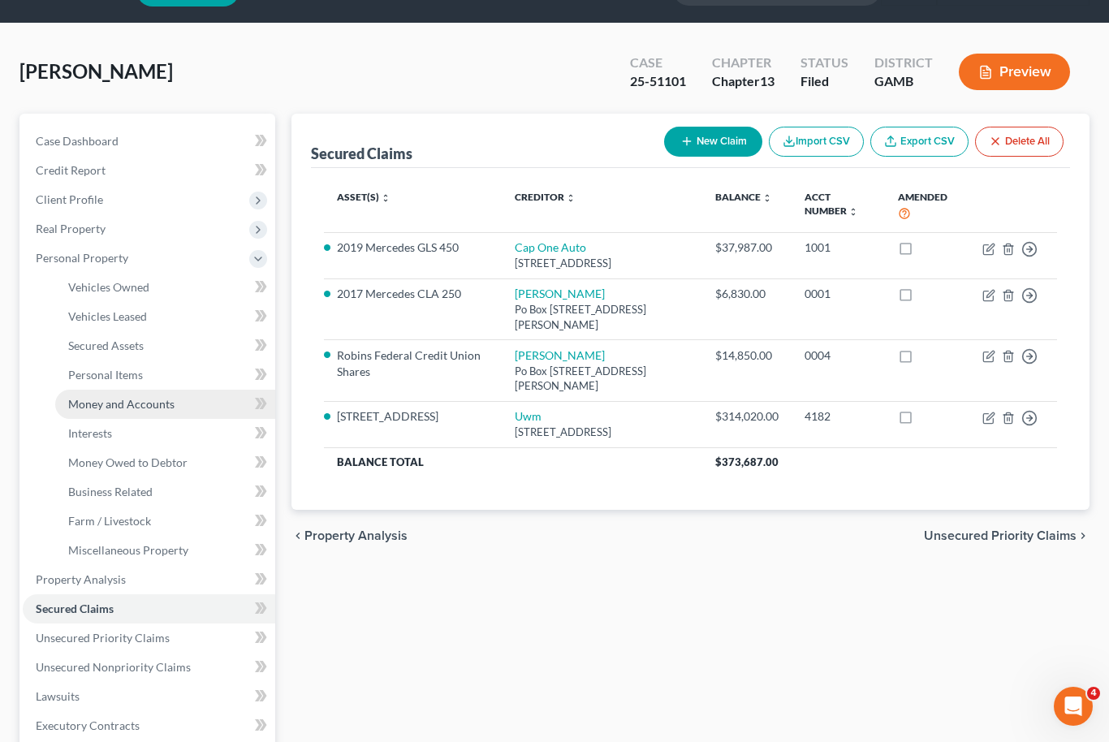
click at [89, 404] on span "Money and Accounts" at bounding box center [121, 404] width 106 height 14
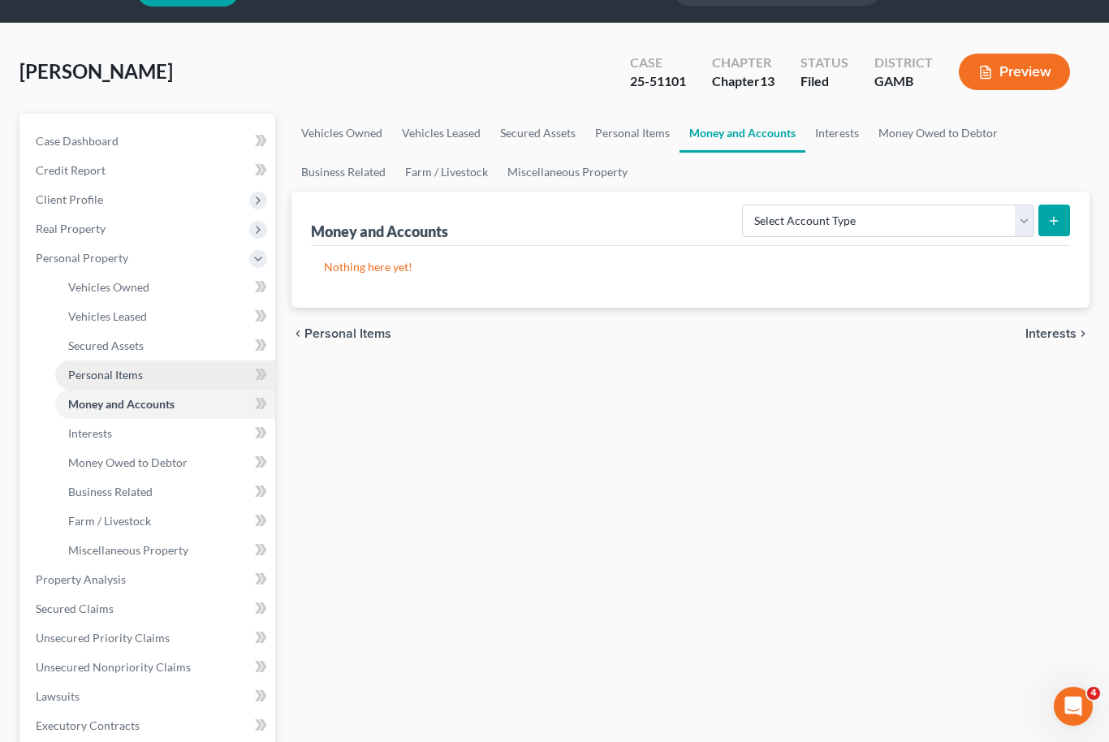
click at [91, 384] on link "Personal Items" at bounding box center [165, 374] width 220 height 29
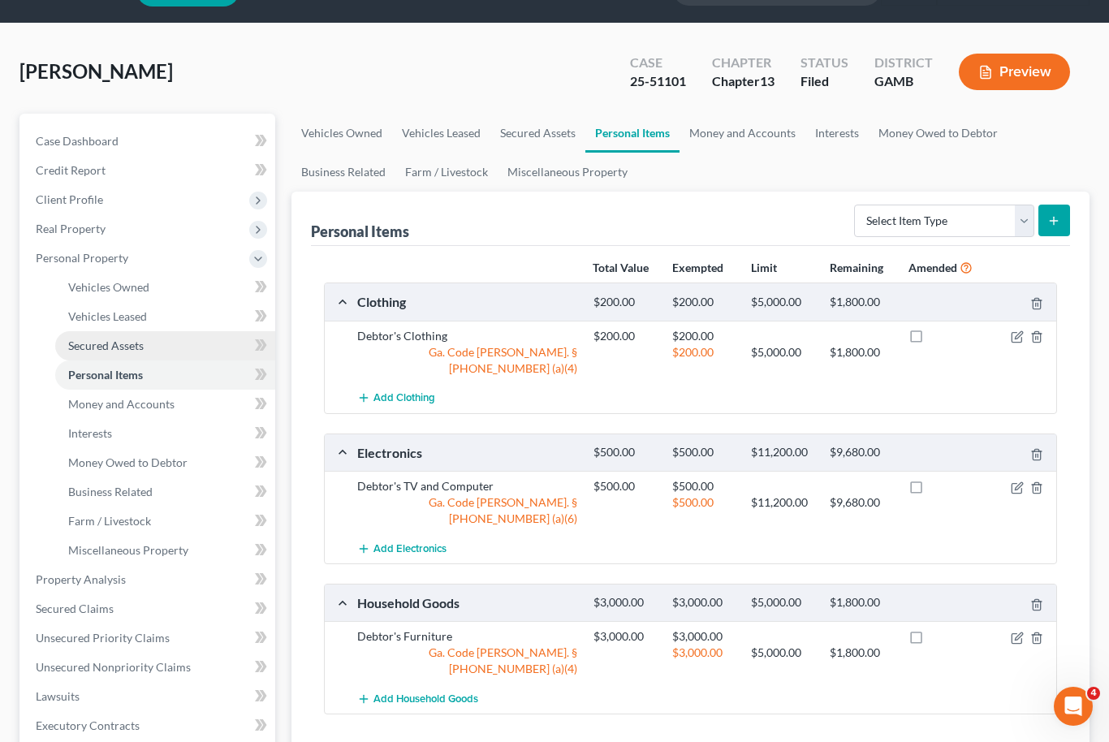
click at [88, 352] on link "Secured Assets" at bounding box center [165, 345] width 220 height 29
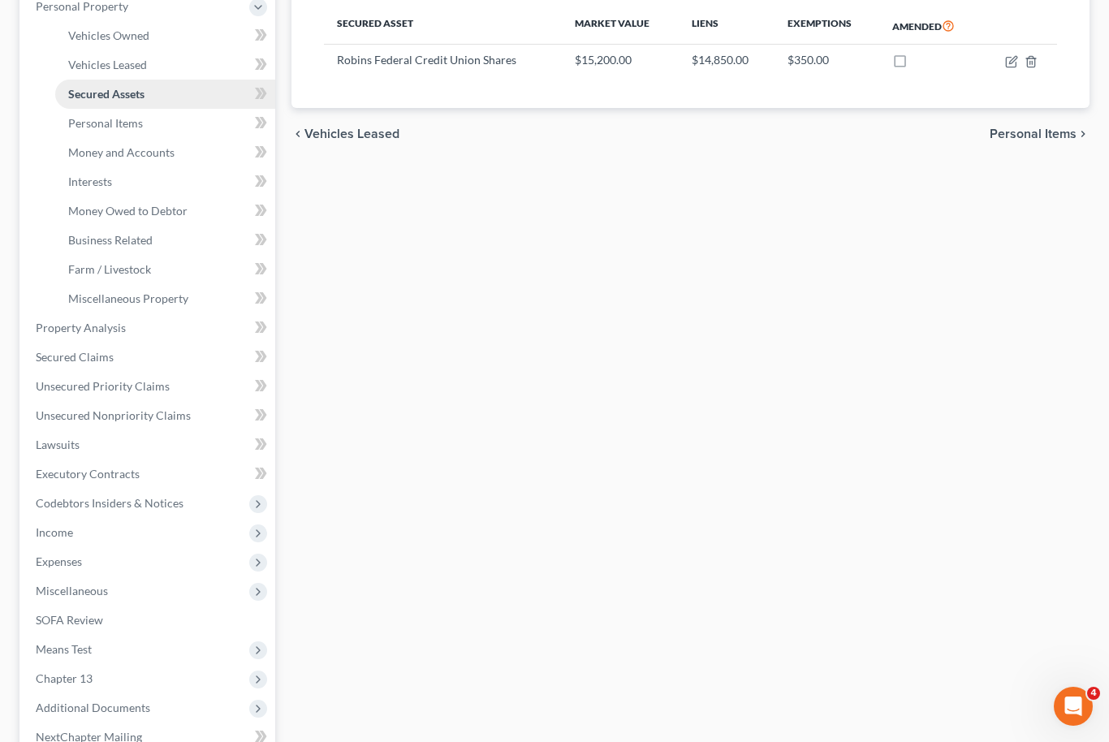
scroll to position [307, 0]
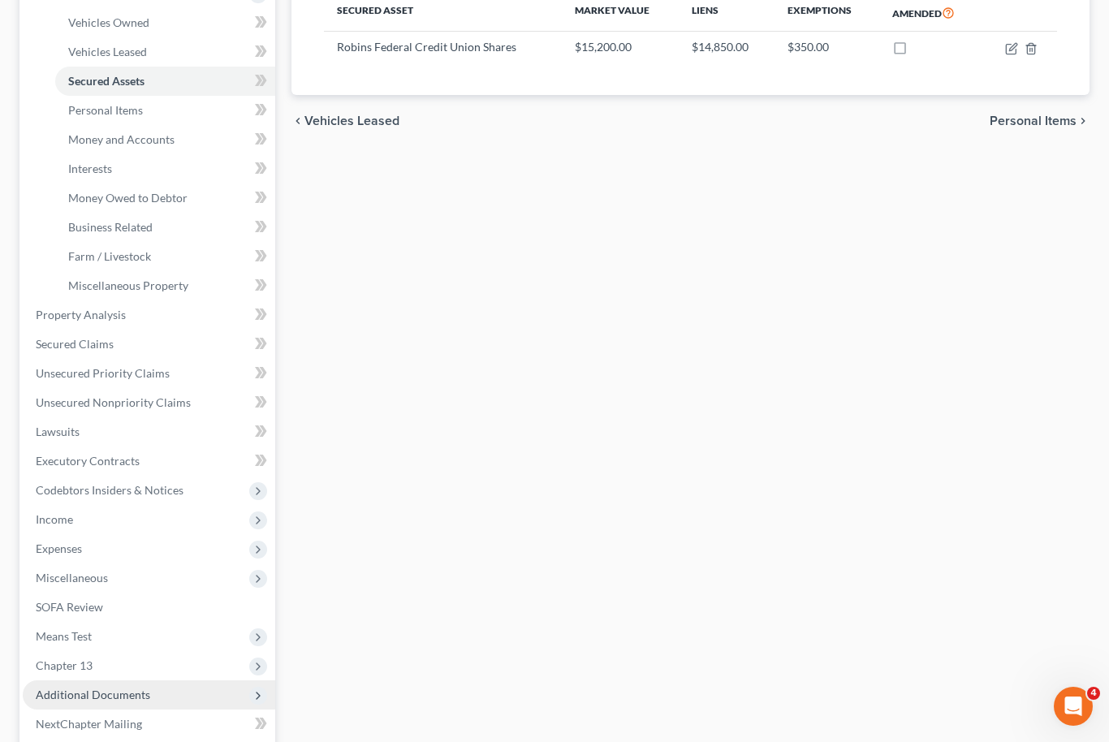
click at [120, 684] on span "Additional Documents" at bounding box center [149, 694] width 253 height 29
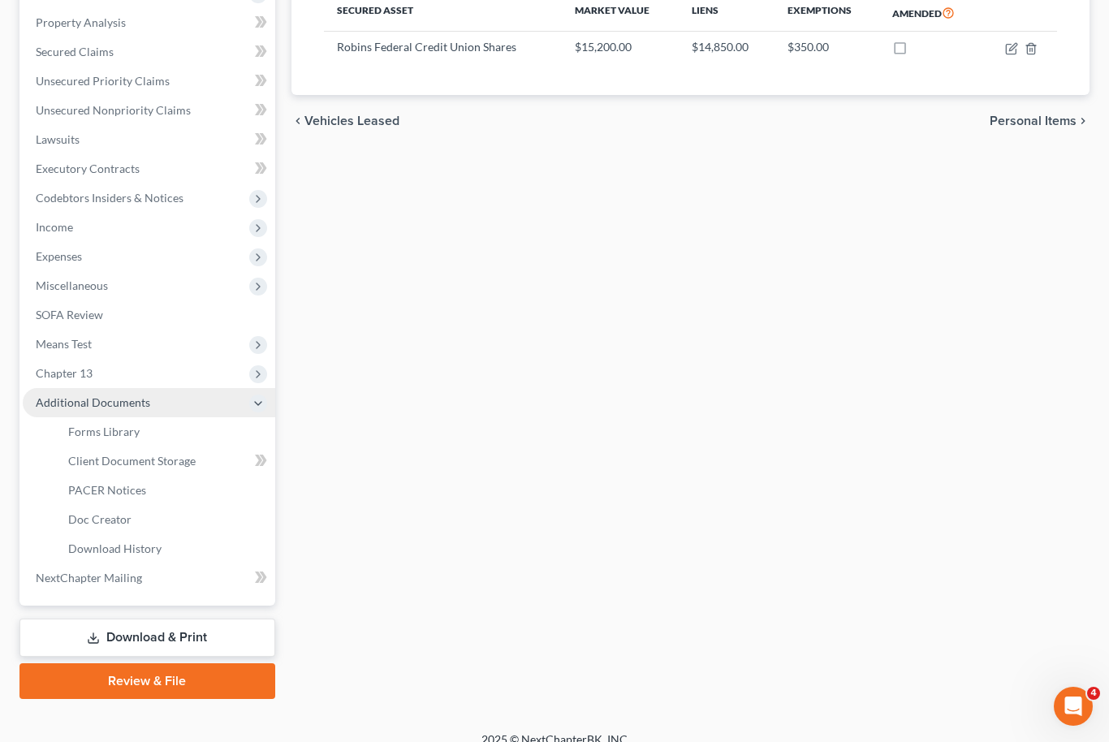
scroll to position [271, 0]
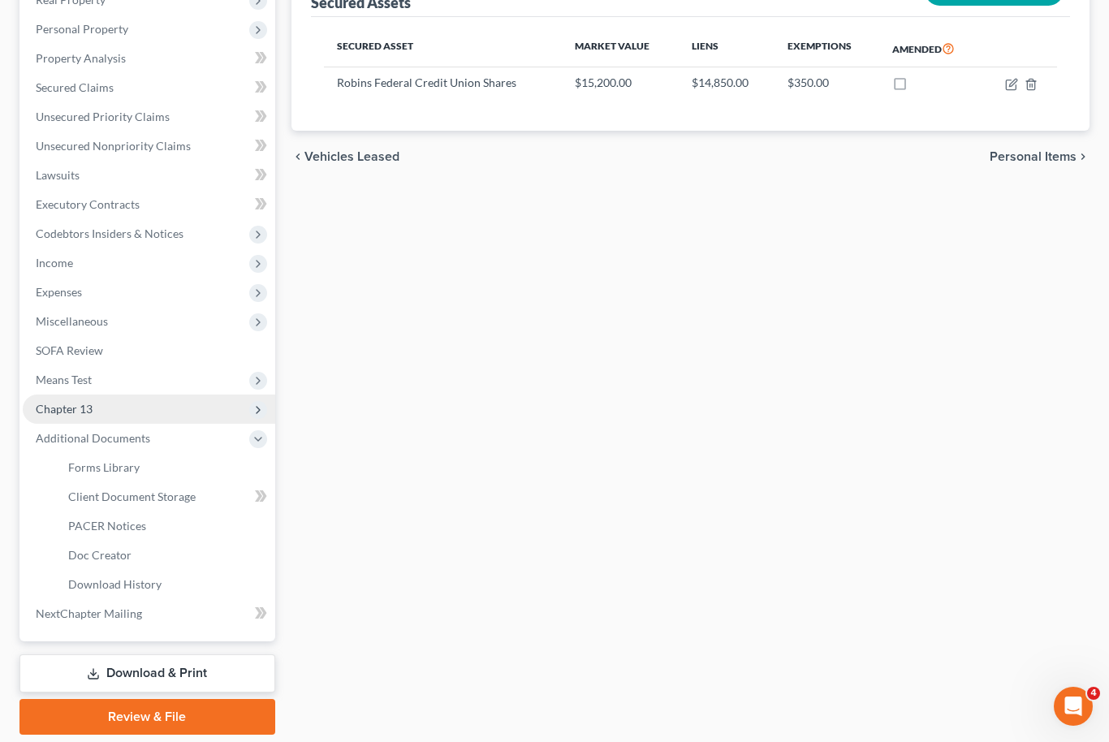
click at [145, 408] on span "Chapter 13" at bounding box center [149, 409] width 253 height 29
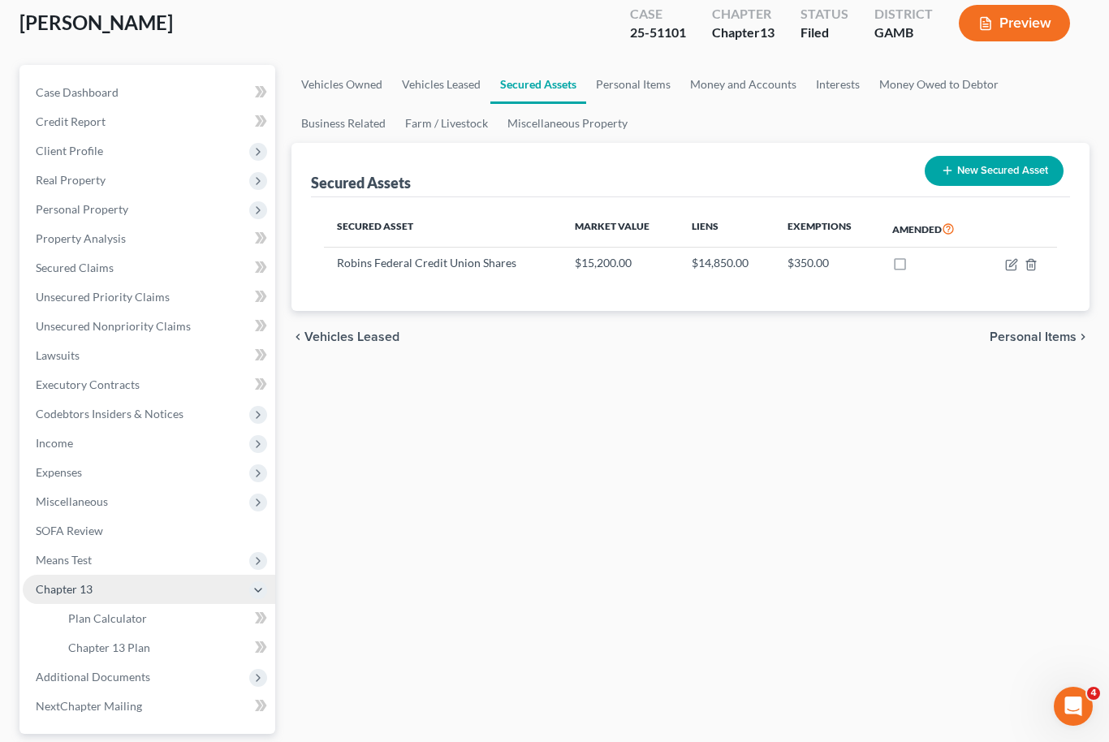
scroll to position [0, 0]
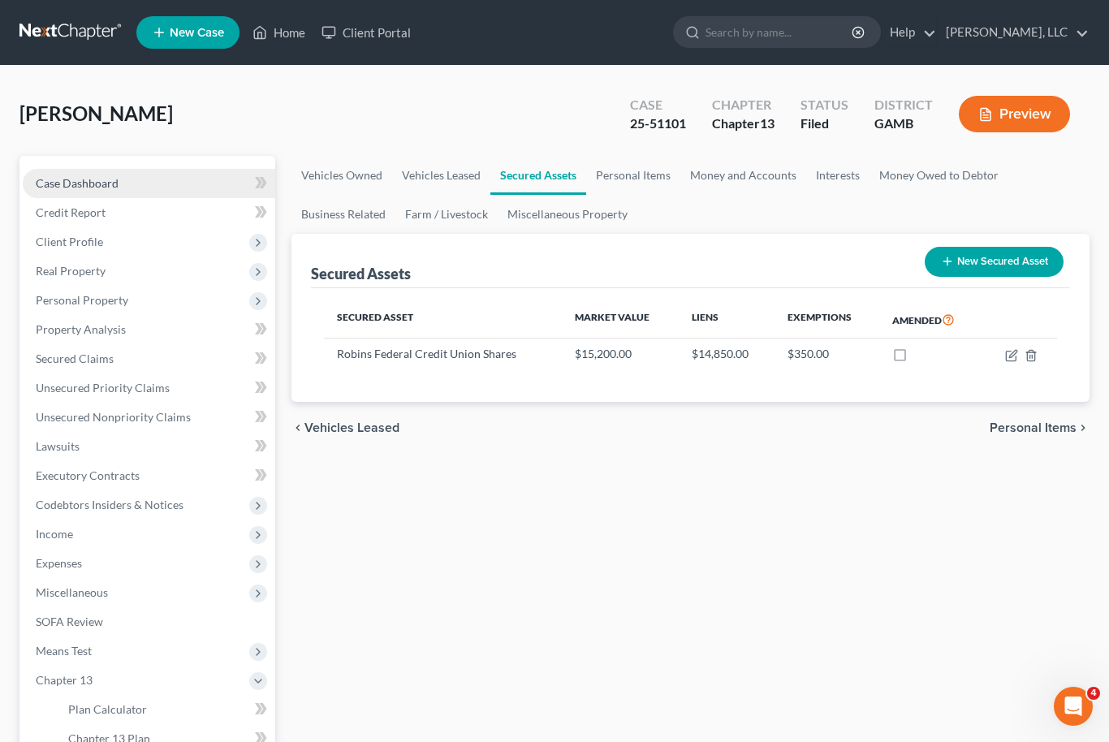
click at [148, 185] on link "Case Dashboard" at bounding box center [149, 183] width 253 height 29
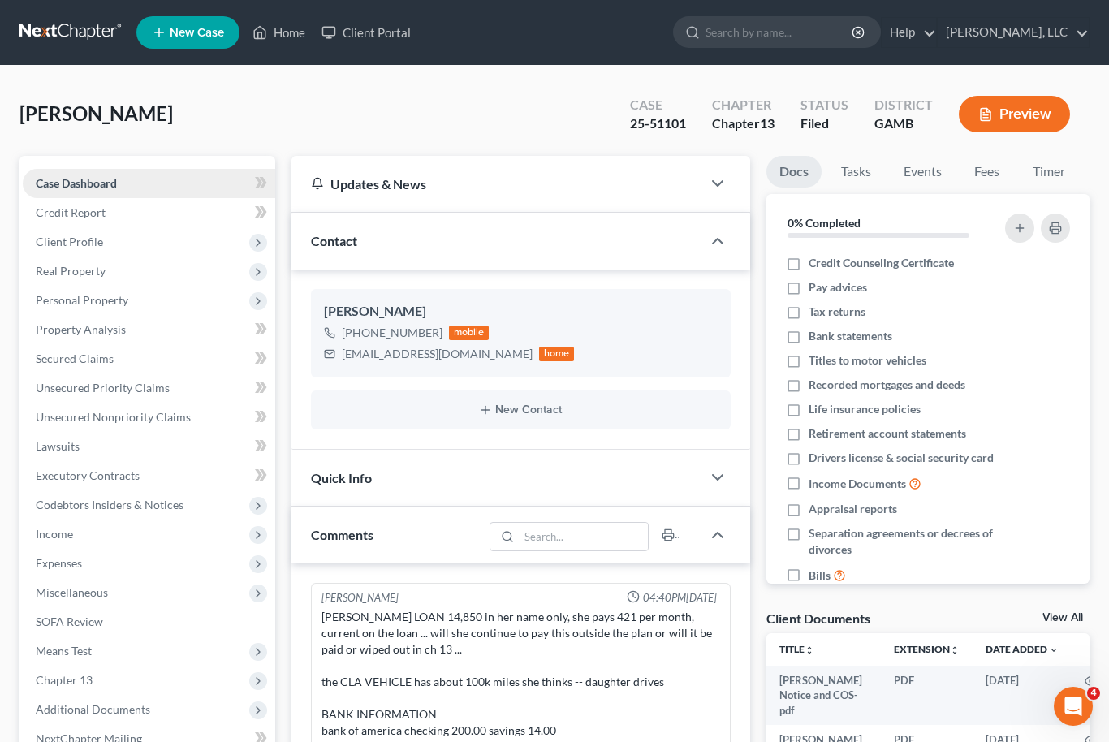
scroll to position [318, 0]
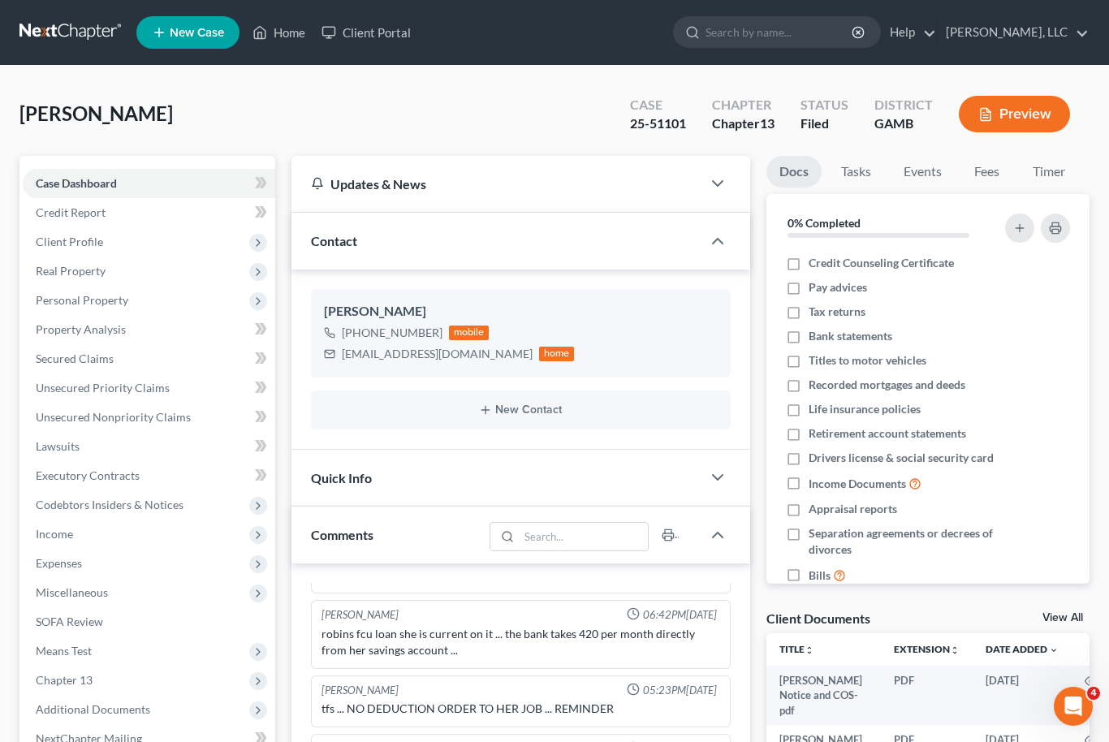
click at [1074, 617] on link "View All" at bounding box center [1063, 617] width 41 height 11
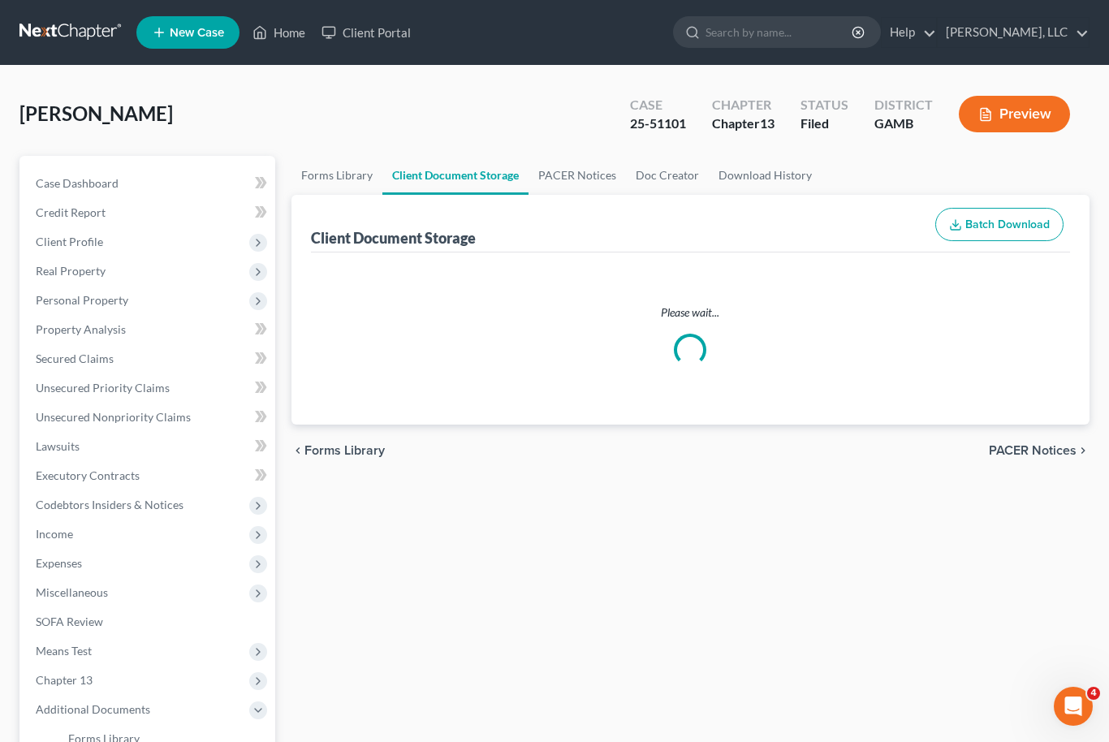
select select "12"
select select "6"
select select "22"
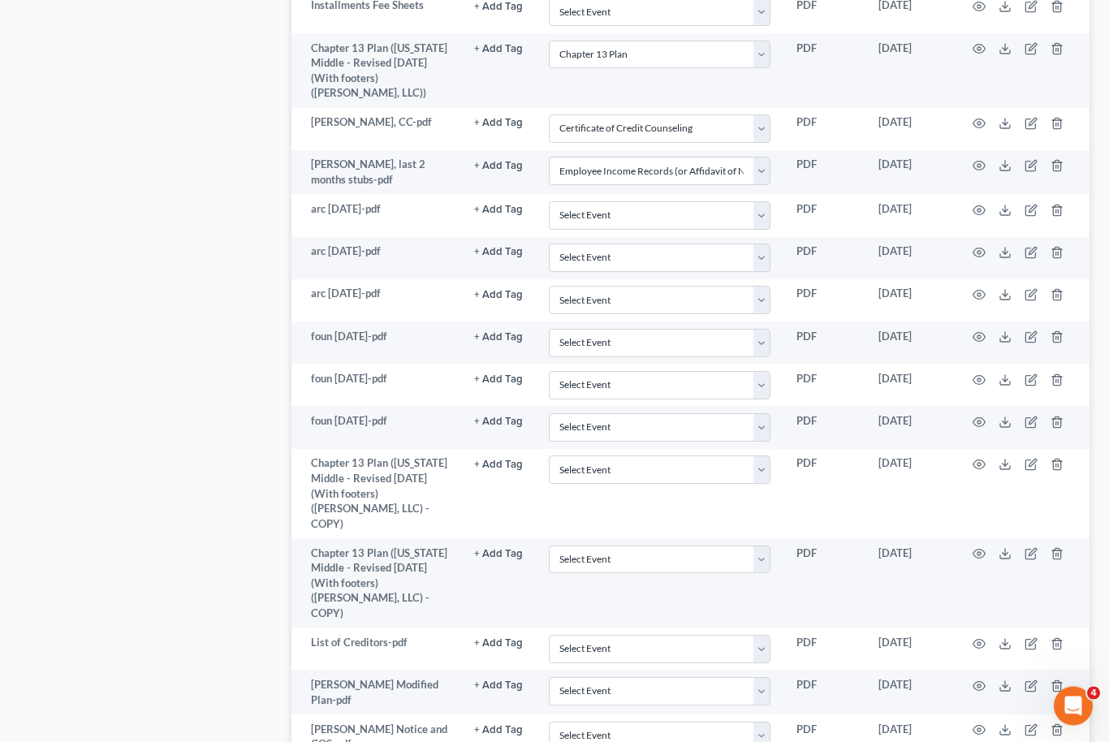
scroll to position [1720, 0]
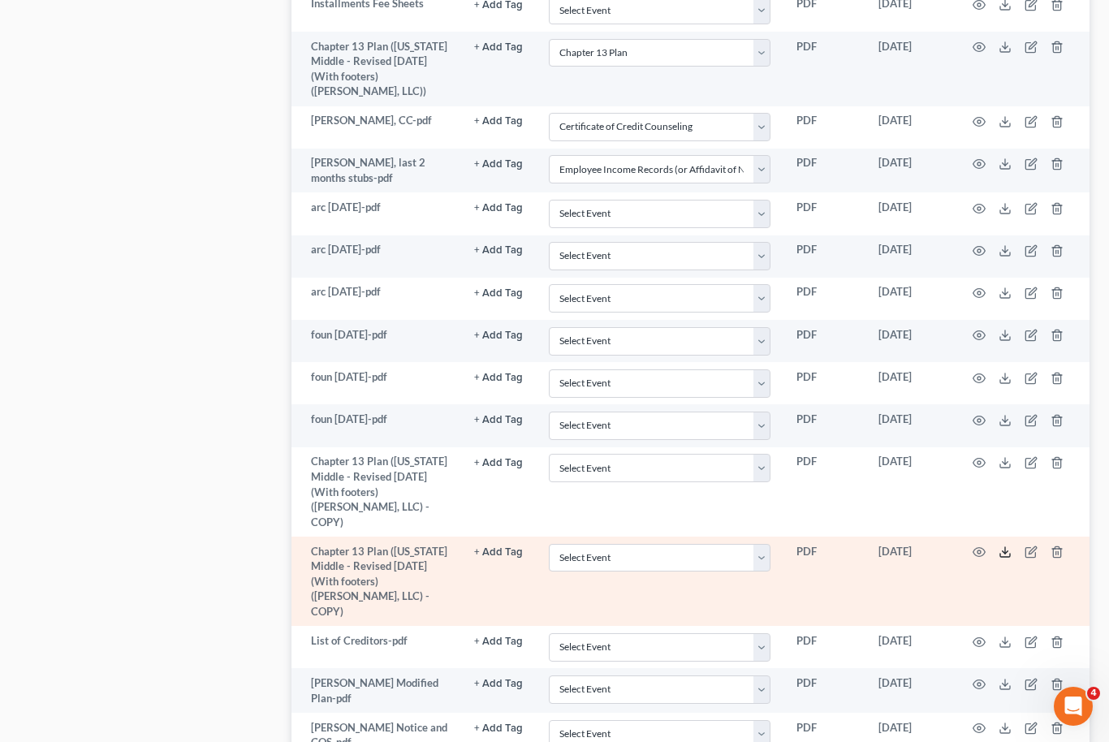
click at [1010, 546] on icon at bounding box center [1005, 552] width 13 height 13
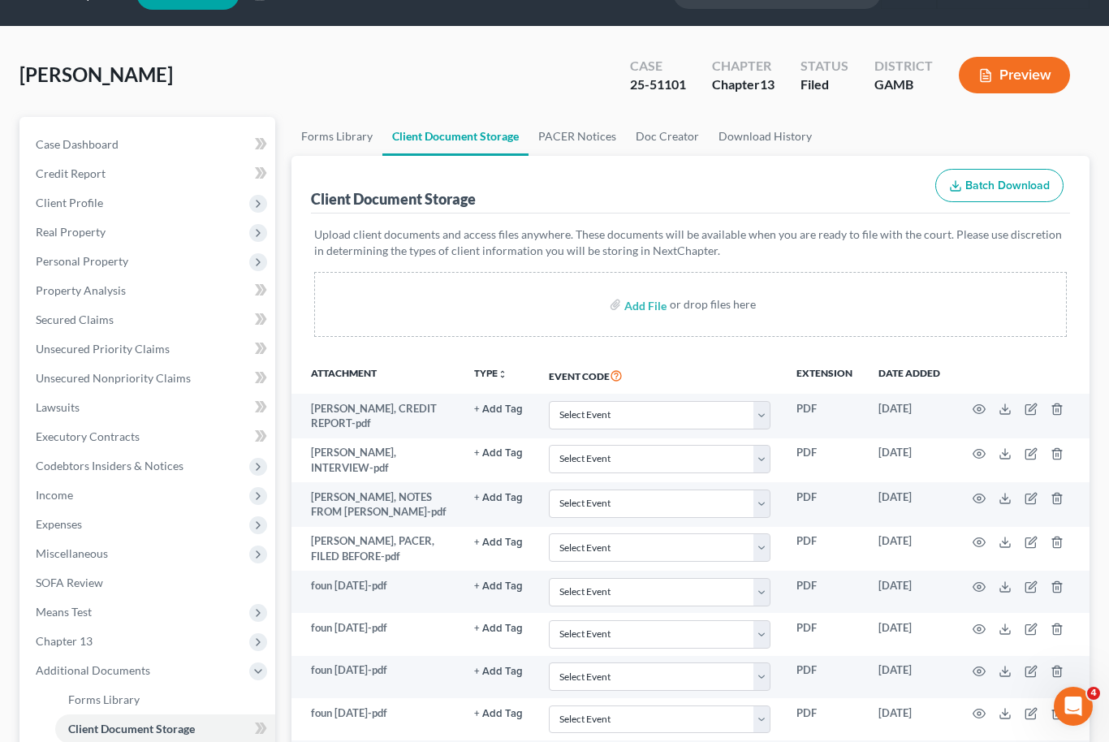
scroll to position [37, 0]
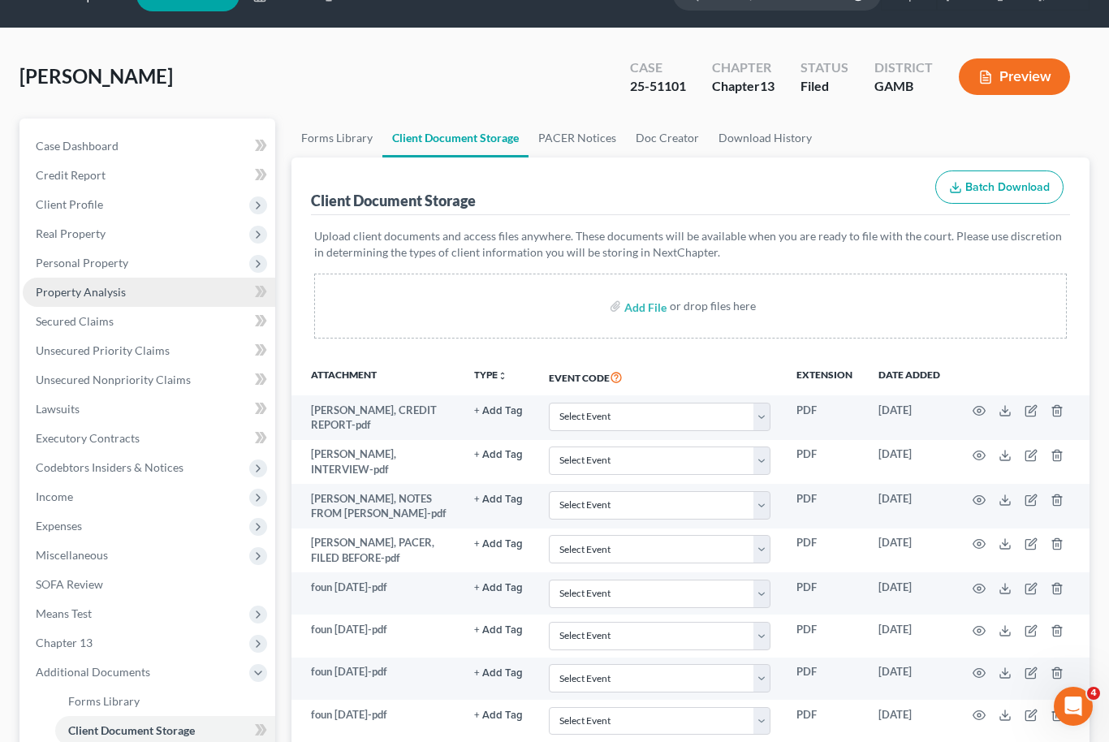
click at [62, 293] on span "Property Analysis" at bounding box center [81, 292] width 90 height 14
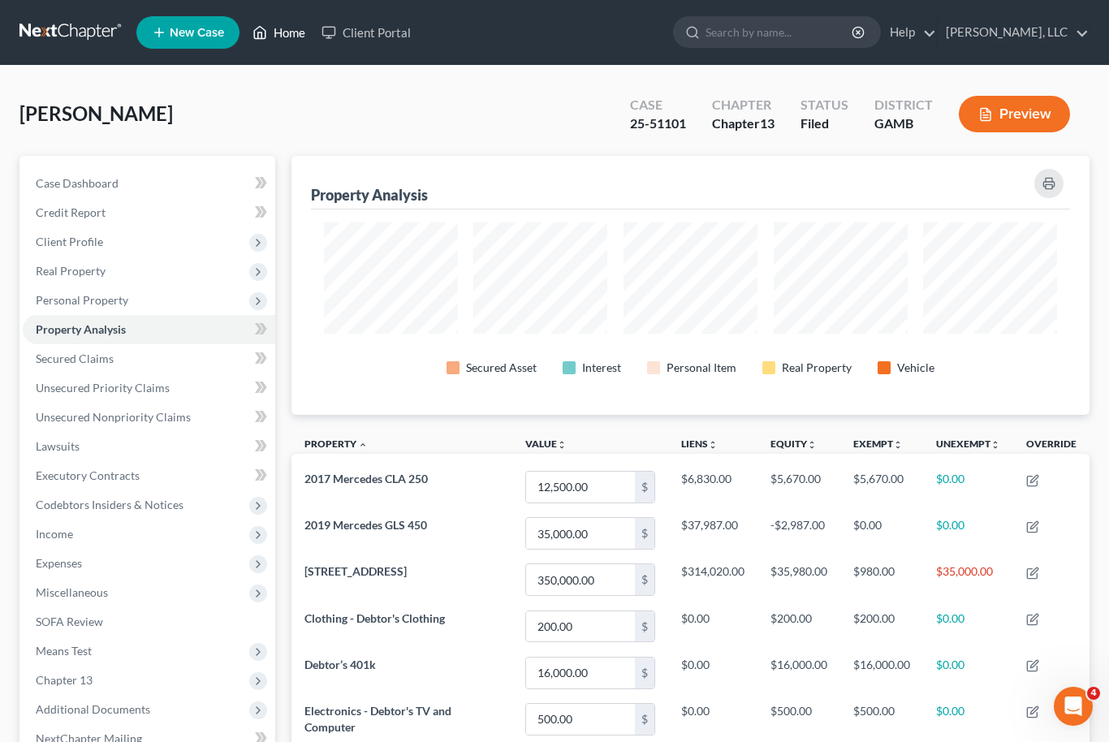
click at [284, 41] on link "Home" at bounding box center [278, 32] width 69 height 29
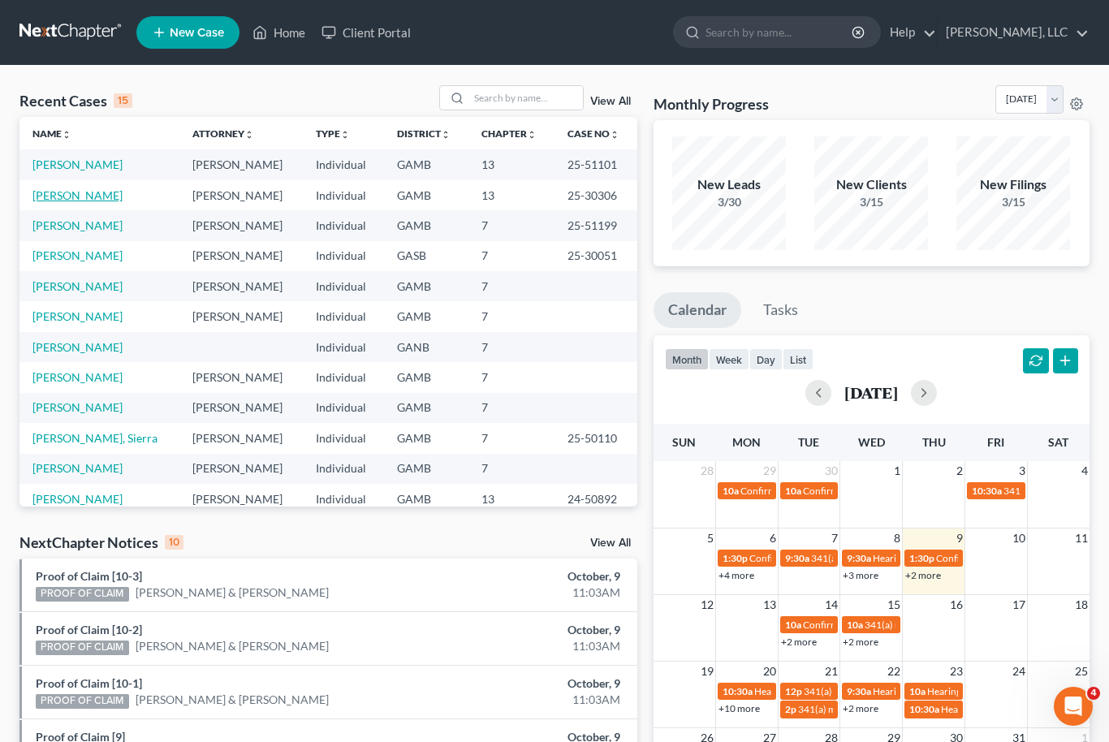
click at [96, 199] on link "[PERSON_NAME]" at bounding box center [77, 195] width 90 height 14
select select "6"
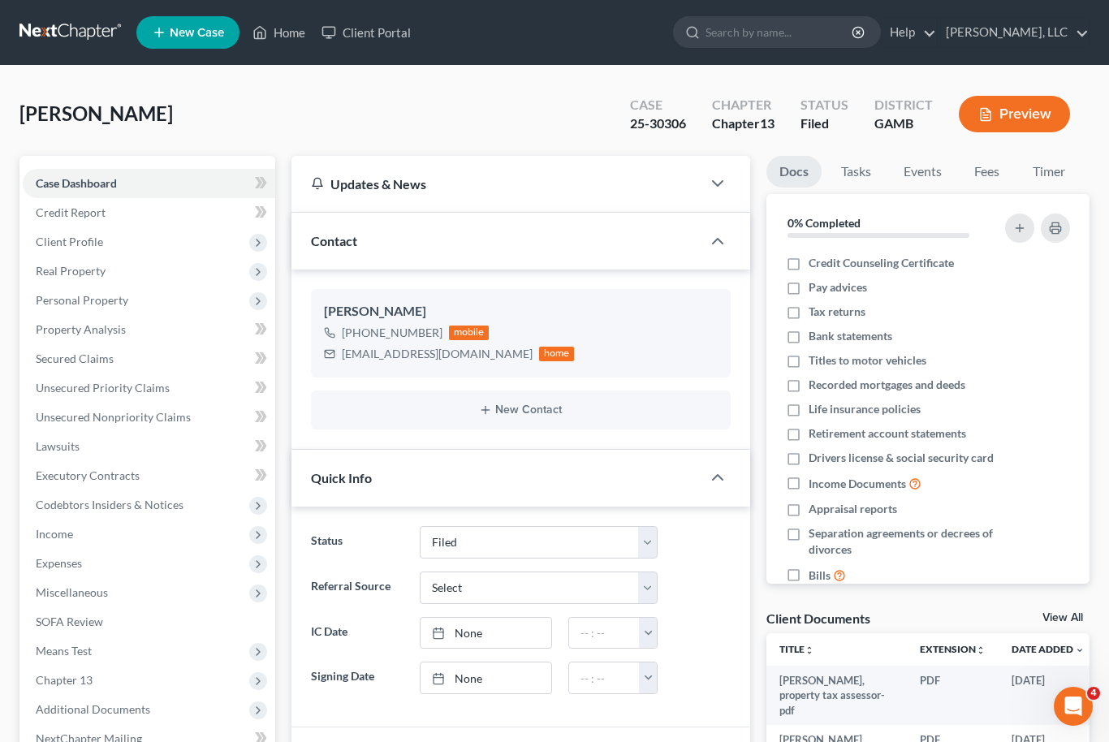
click at [1064, 619] on link "View All" at bounding box center [1063, 617] width 41 height 11
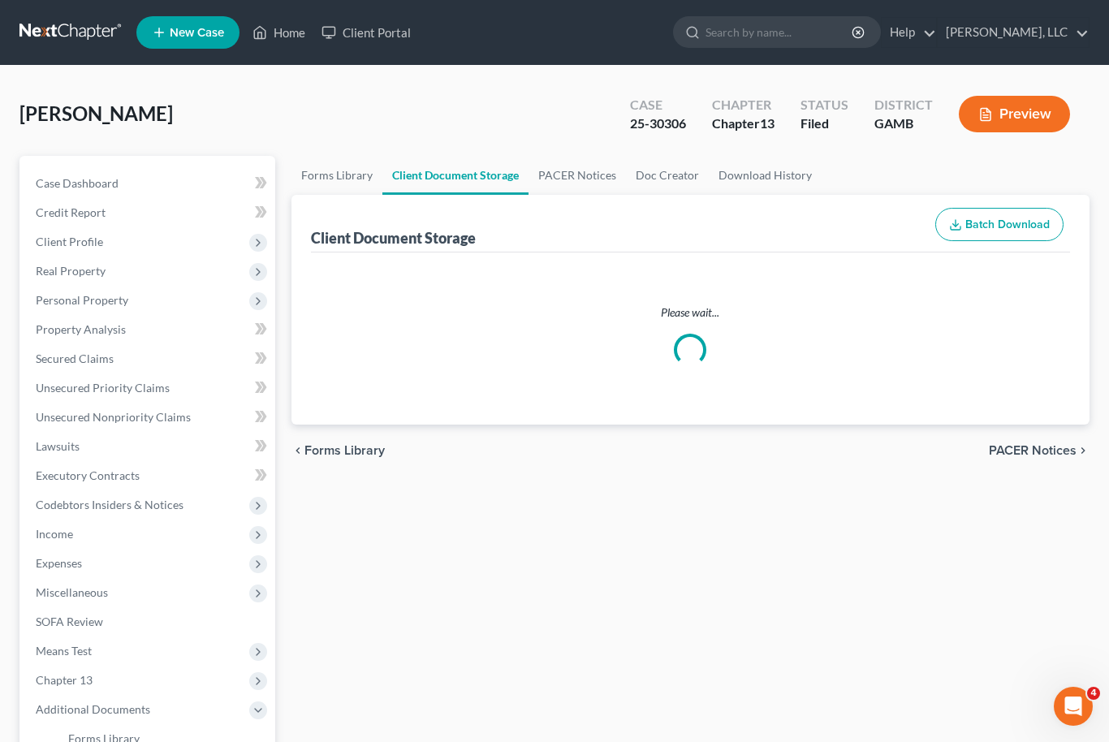
select select "12"
select select "6"
select select "22"
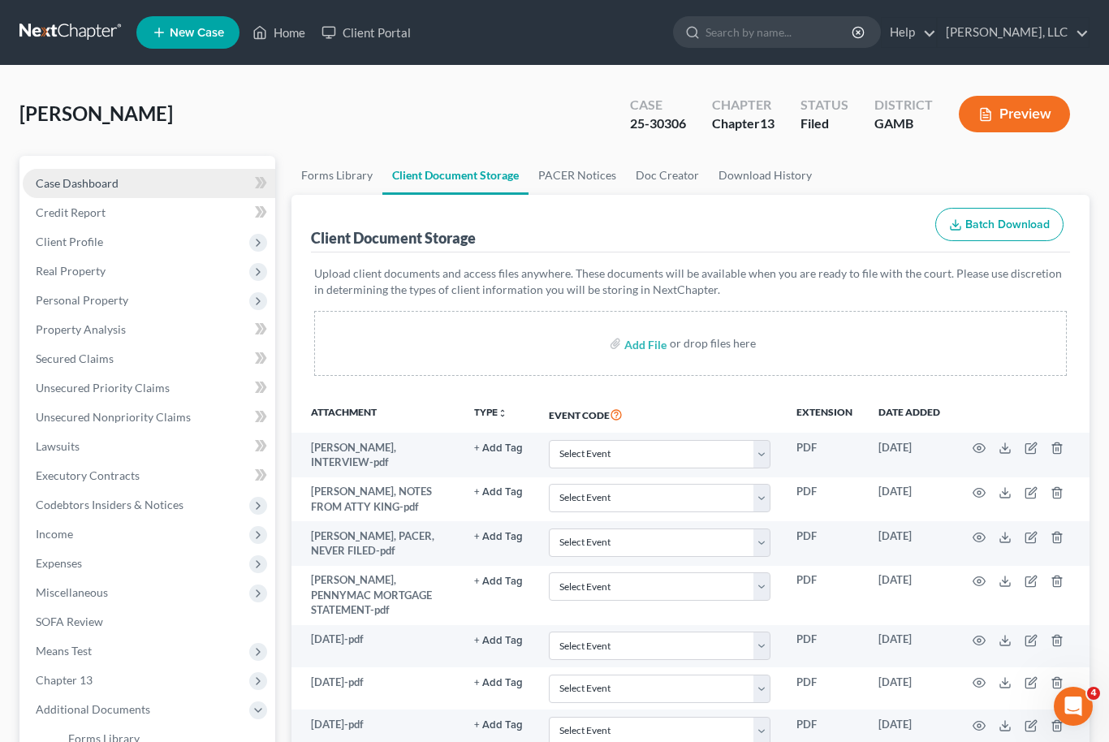
click at [84, 191] on link "Case Dashboard" at bounding box center [149, 183] width 253 height 29
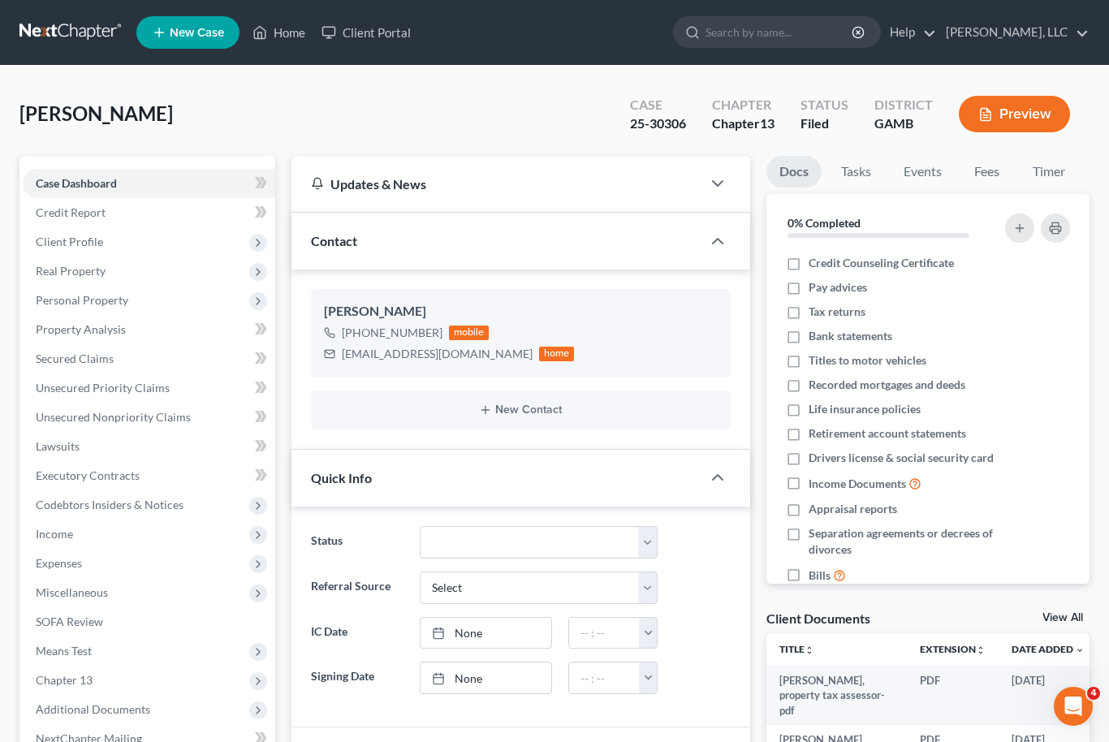
click at [1080, 621] on link "View All" at bounding box center [1063, 617] width 41 height 11
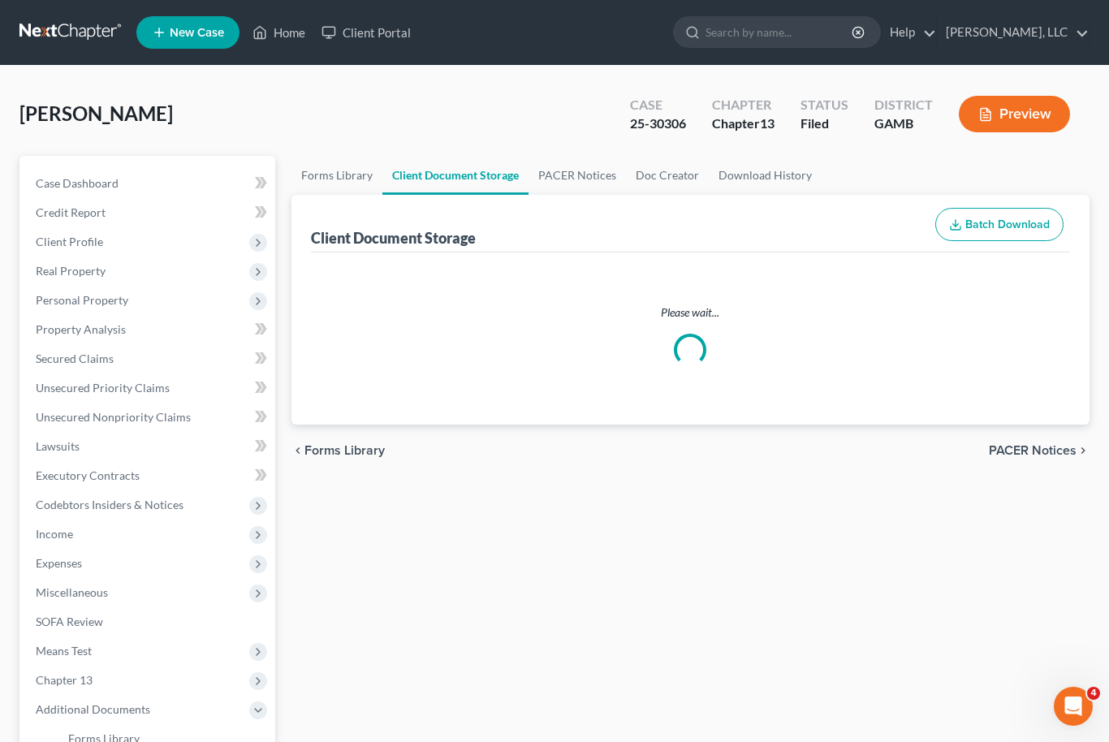
select select "12"
select select "6"
select select "22"
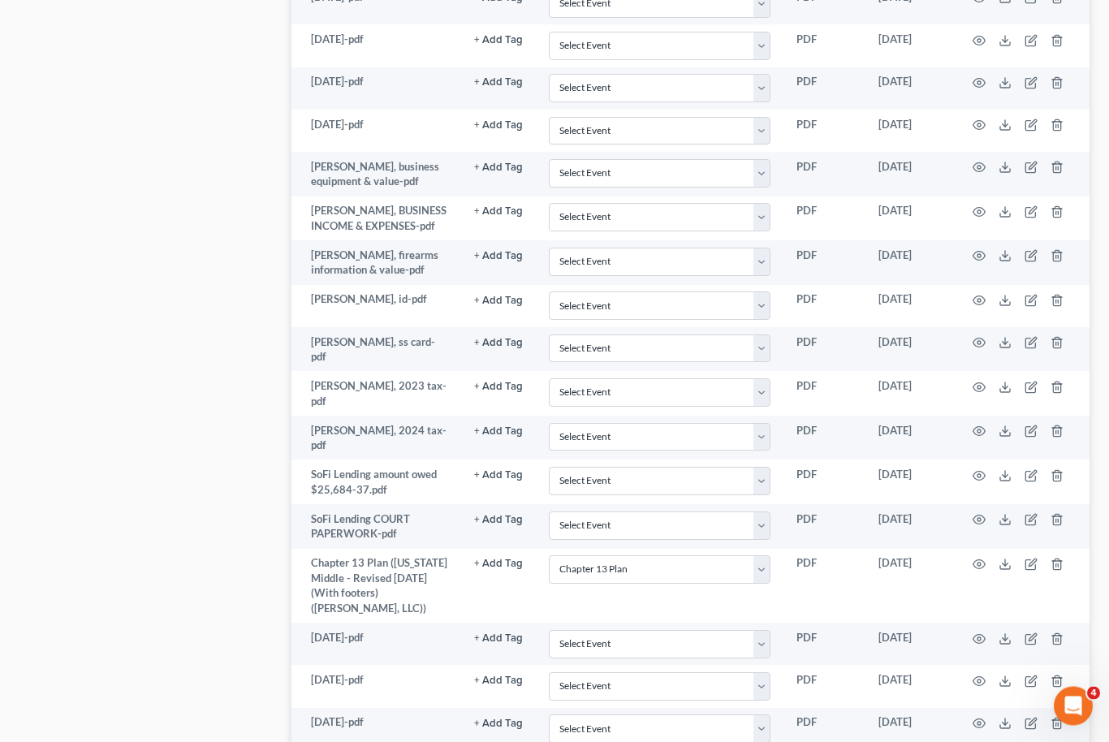
scroll to position [1059, 0]
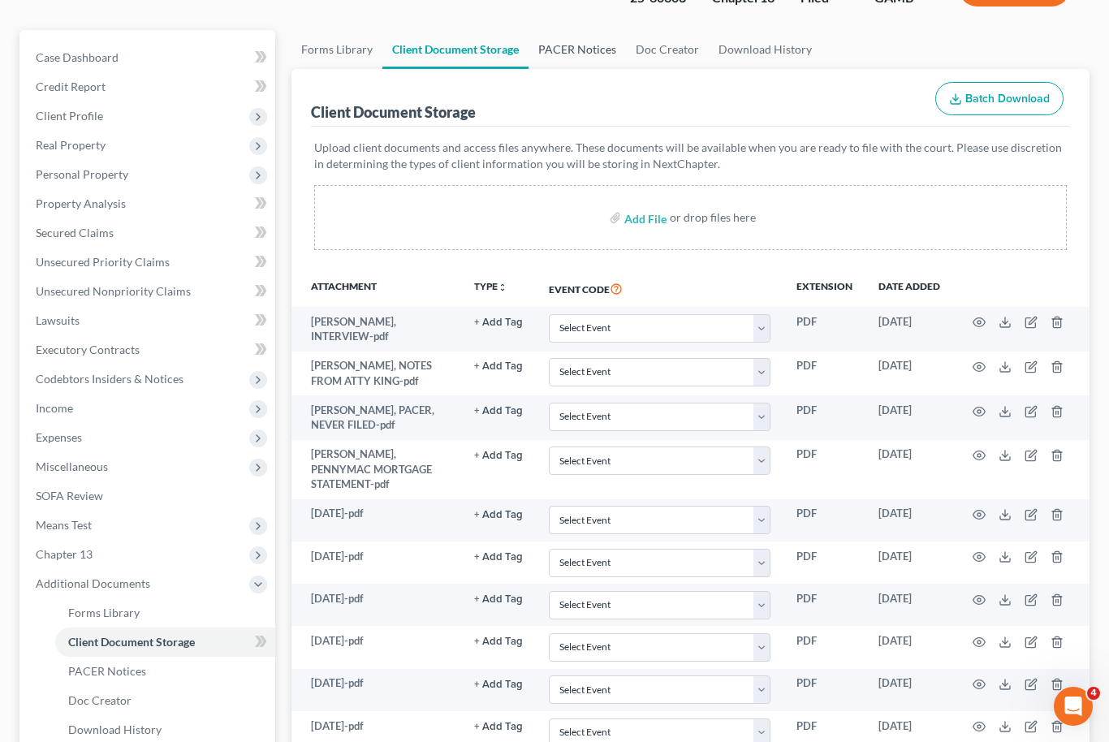
click at [602, 58] on link "PACER Notices" at bounding box center [577, 49] width 97 height 39
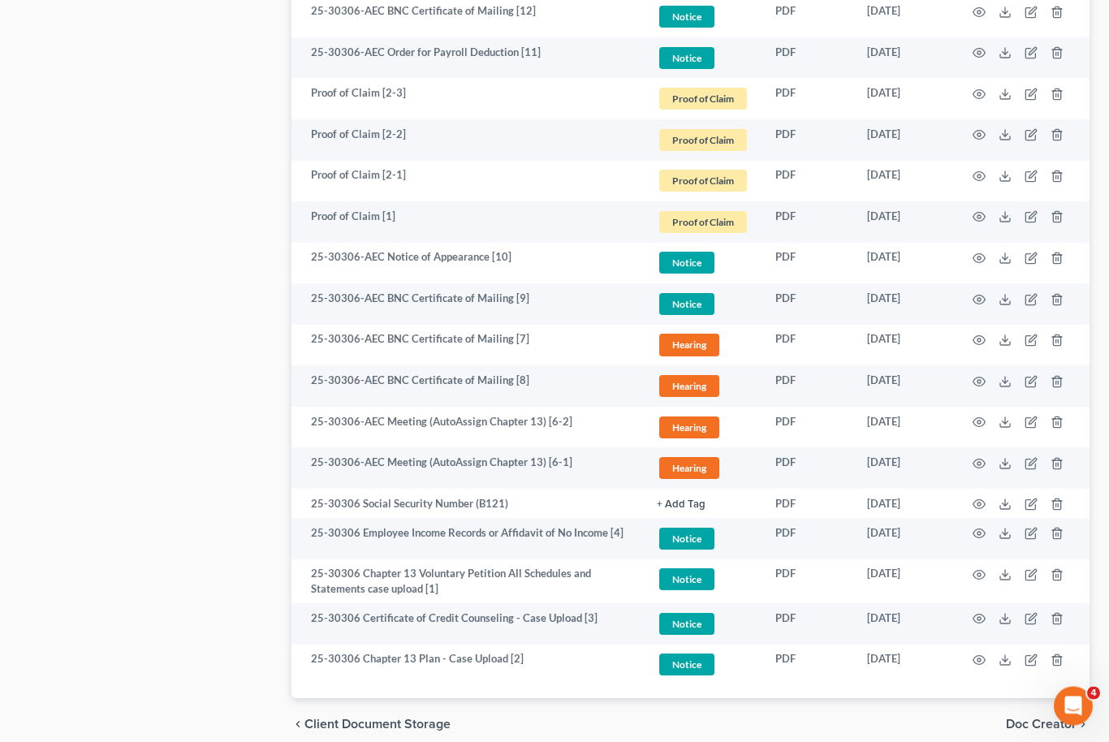
scroll to position [1281, 0]
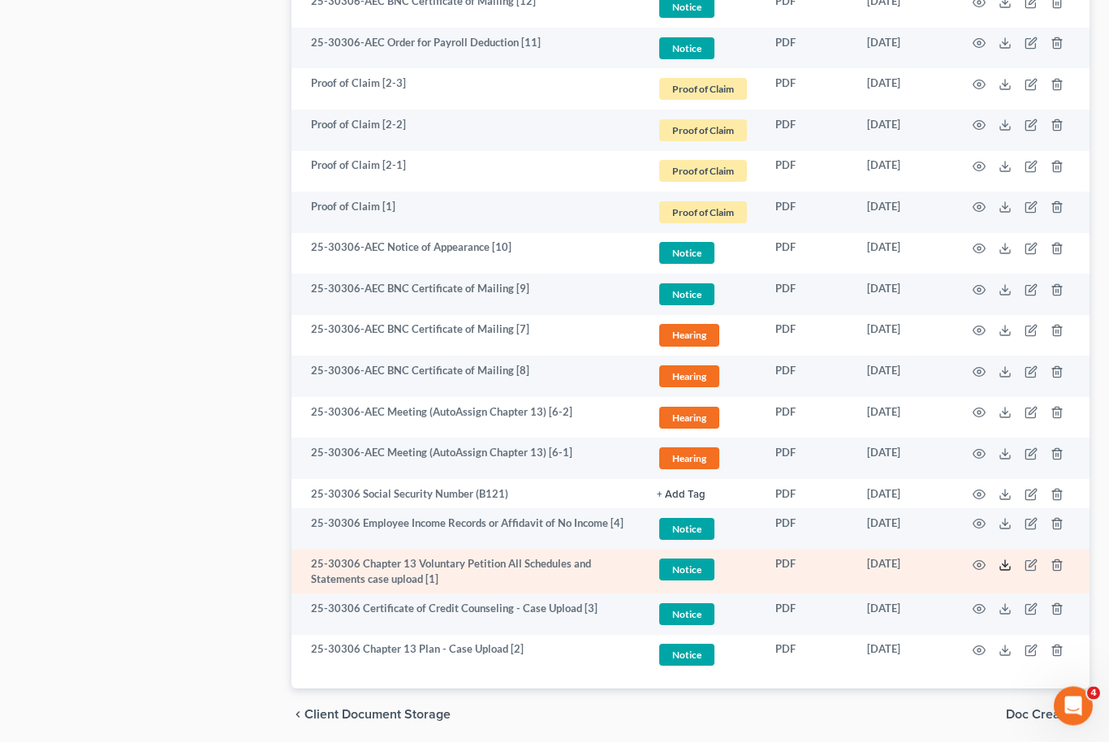
click at [1005, 561] on line at bounding box center [1005, 564] width 0 height 6
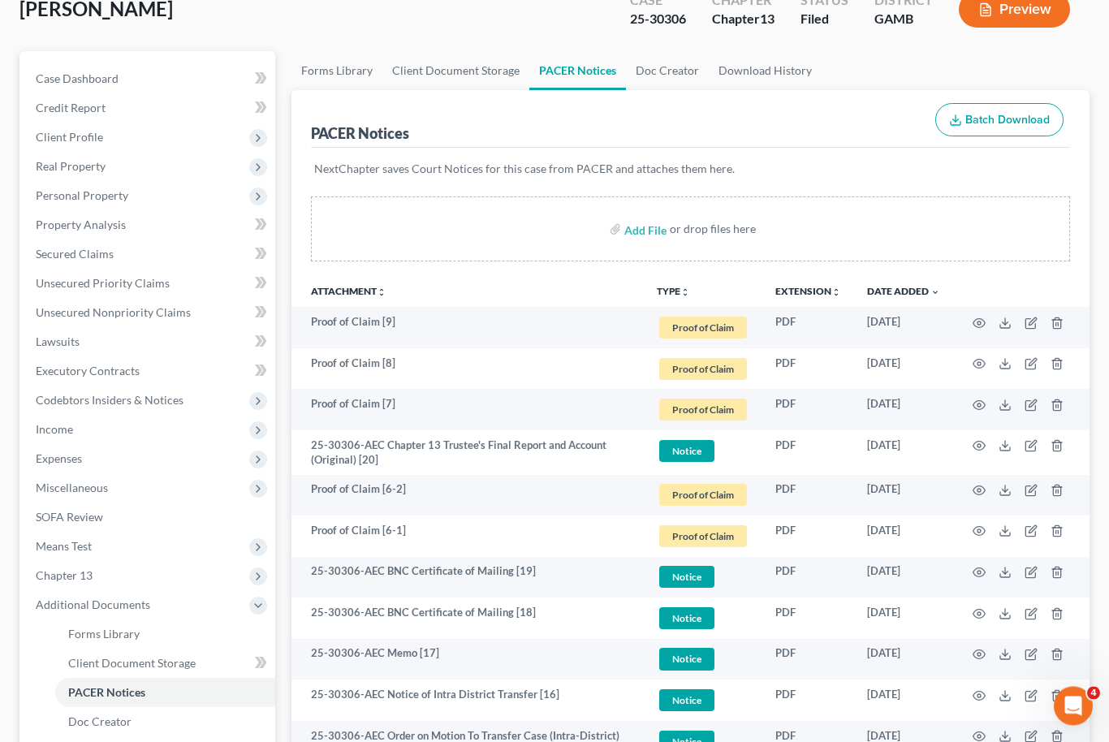
scroll to position [0, 0]
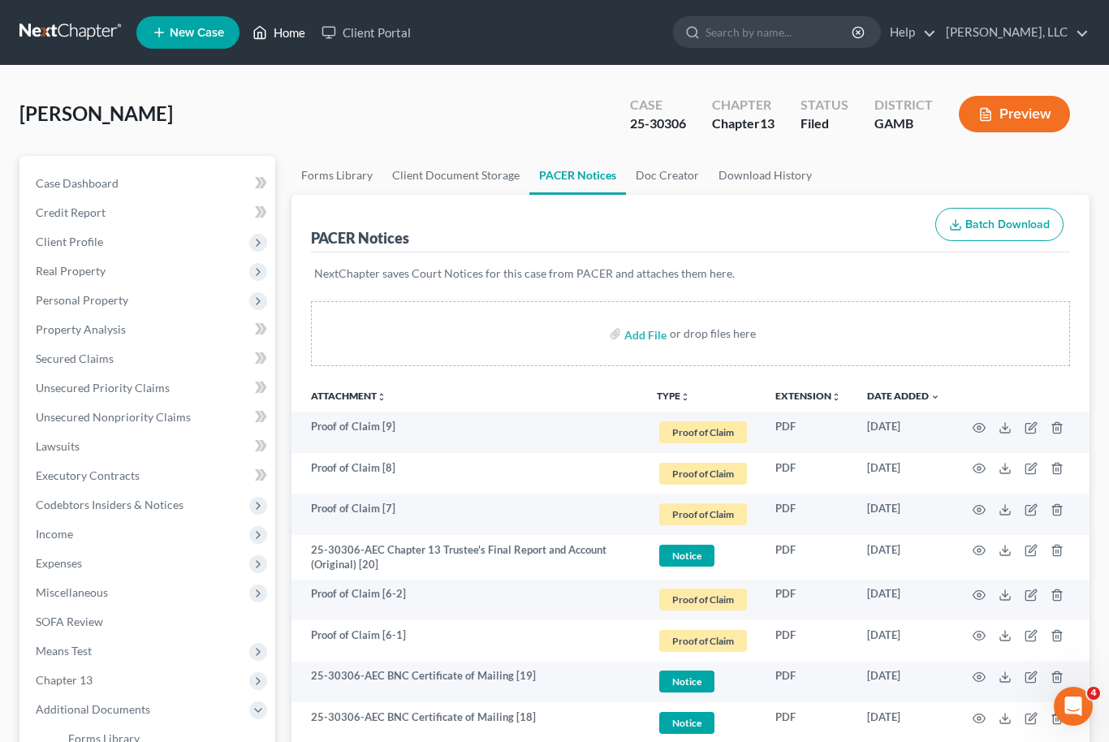
click at [291, 40] on link "Home" at bounding box center [278, 32] width 69 height 29
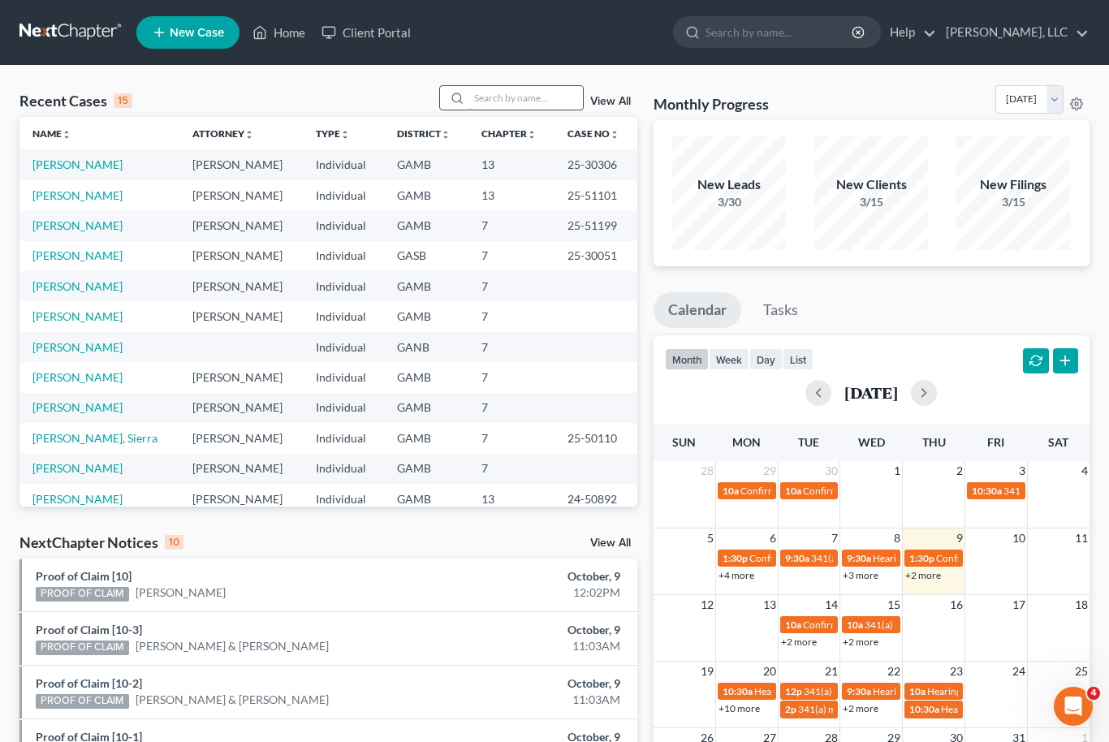
click at [522, 97] on input "search" at bounding box center [526, 98] width 114 height 24
type input "[PERSON_NAME]"
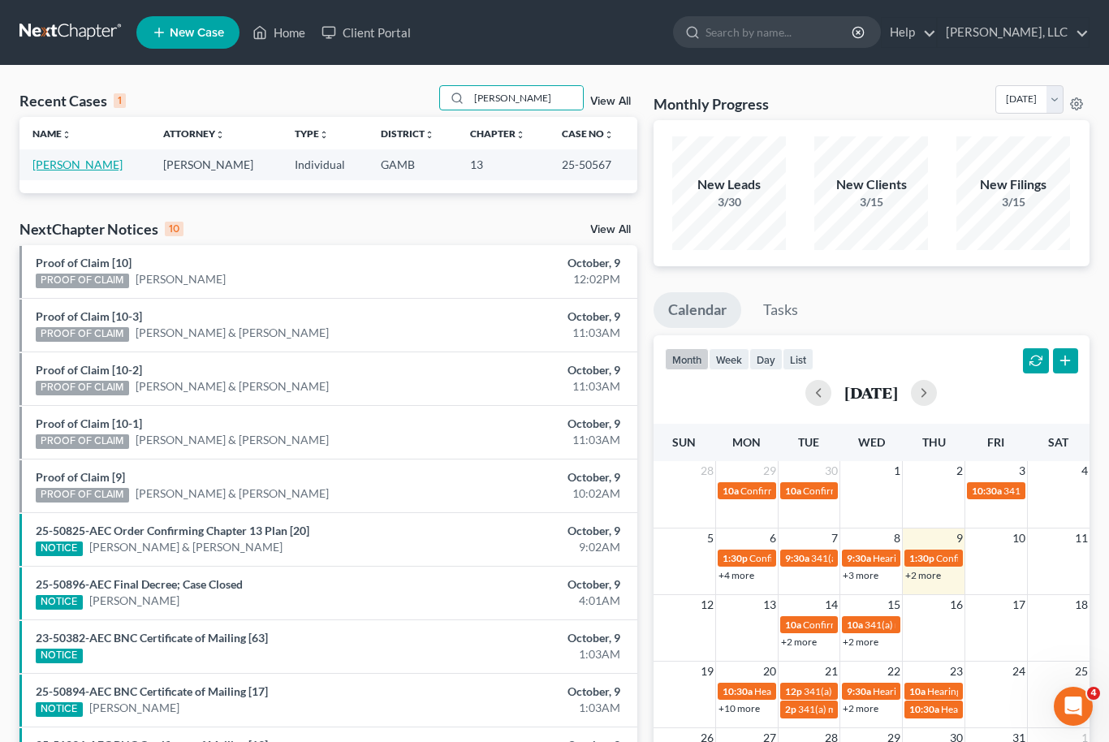
click at [64, 171] on link "[PERSON_NAME]" at bounding box center [77, 165] width 90 height 14
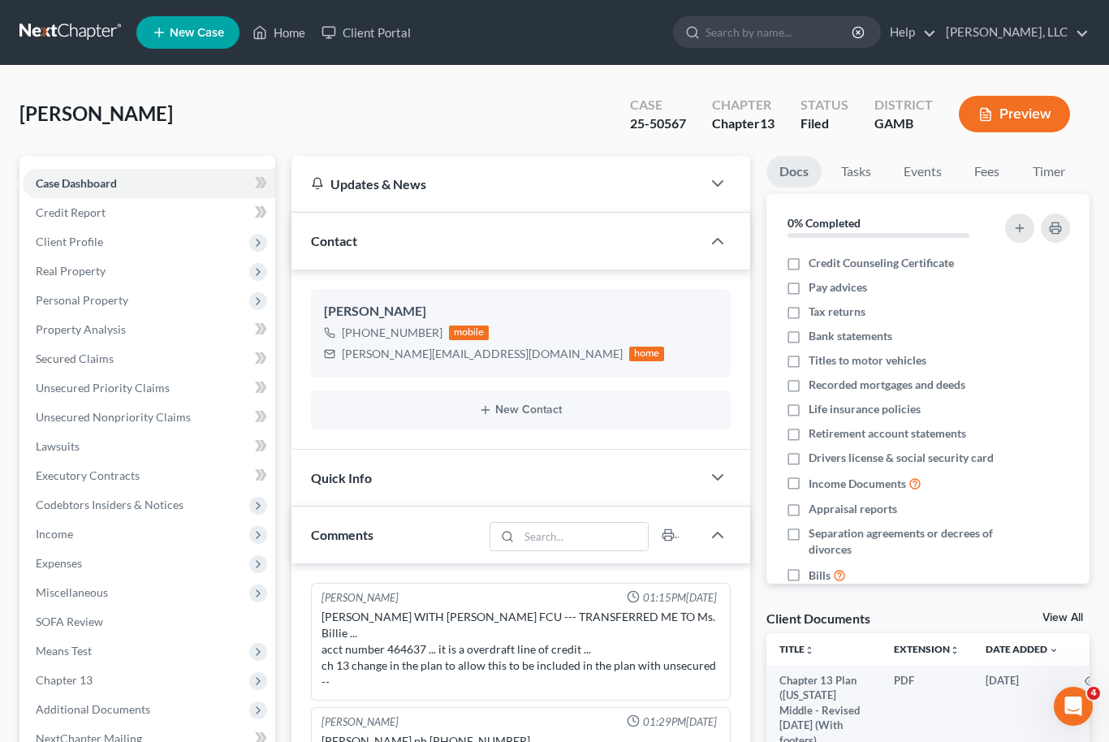
scroll to position [130, 0]
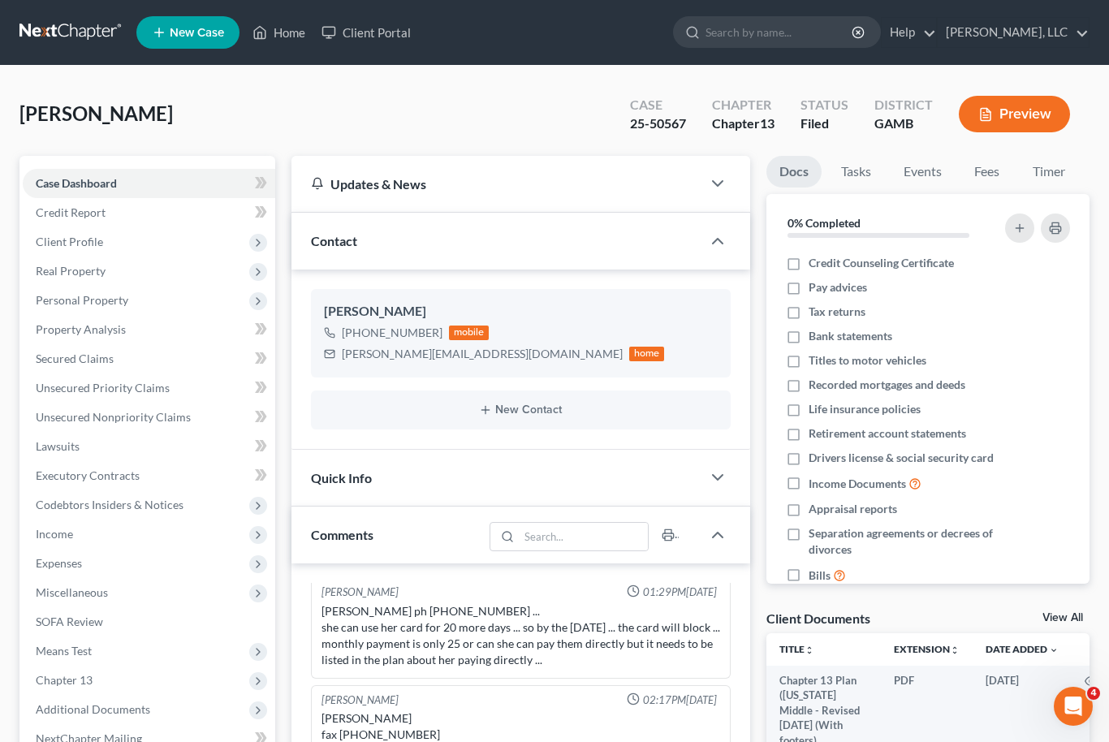
click at [1078, 619] on link "View All" at bounding box center [1063, 617] width 41 height 11
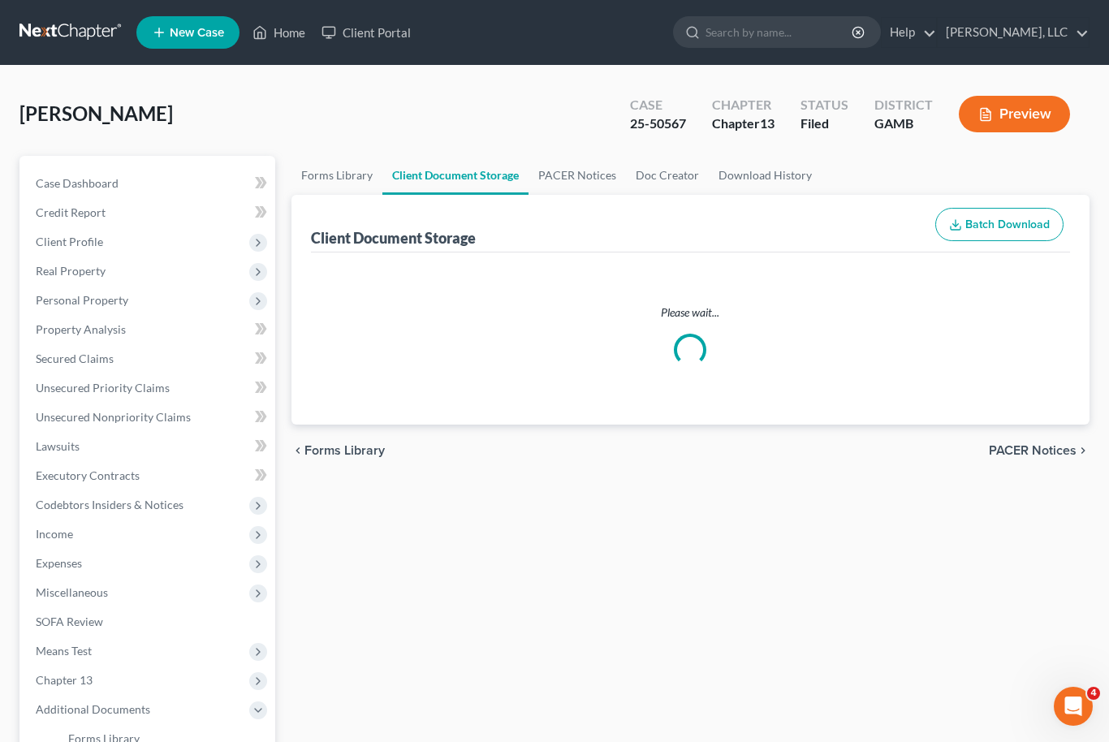
select select "22"
select select "6"
select select "12"
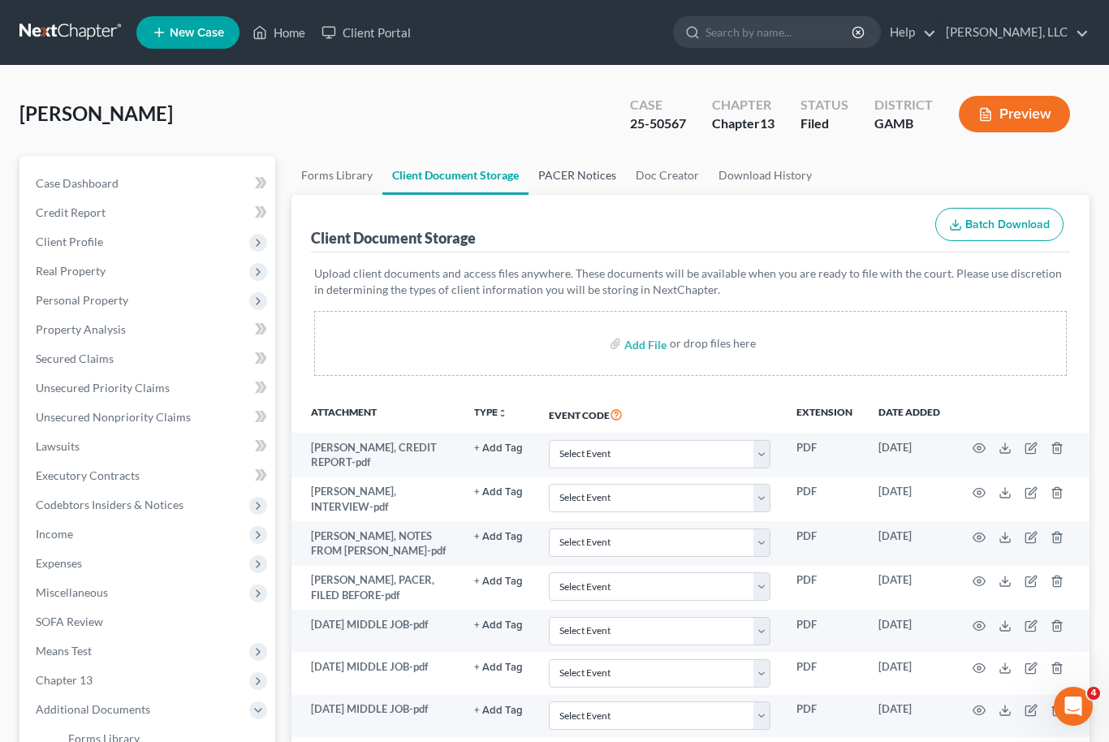
click at [575, 175] on link "PACER Notices" at bounding box center [577, 175] width 97 height 39
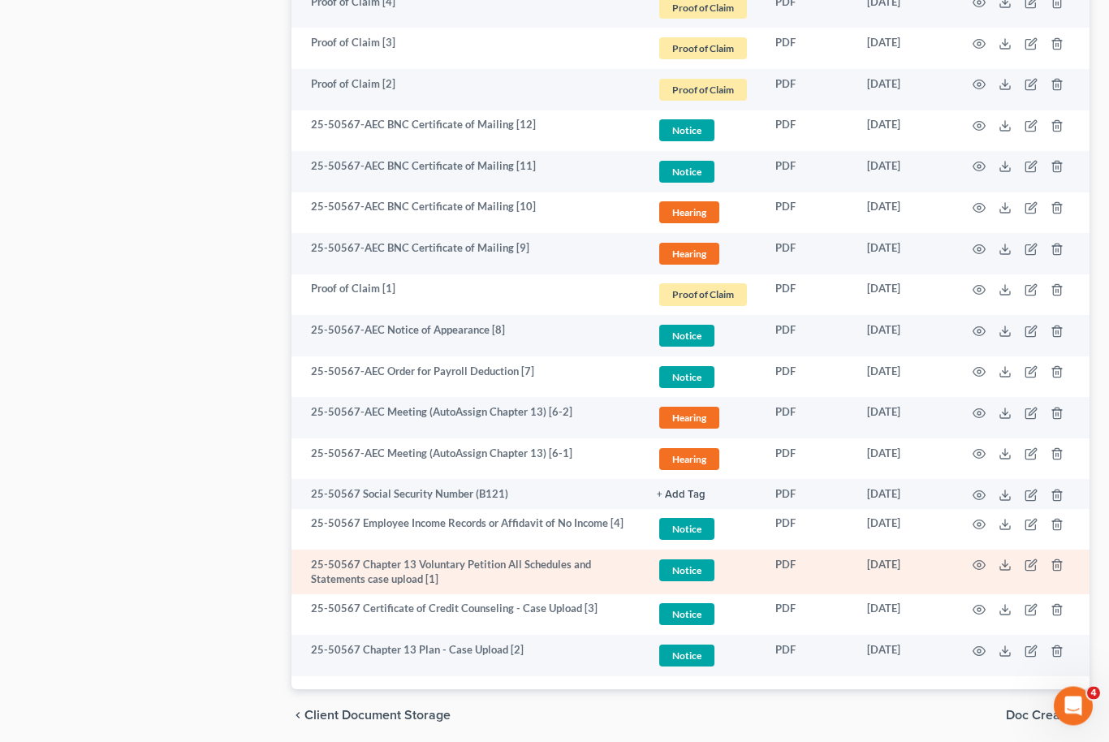
scroll to position [1615, 0]
click at [995, 576] on td at bounding box center [1021, 572] width 136 height 45
click at [1002, 568] on icon at bounding box center [1005, 569] width 10 height 3
